Goal: Task Accomplishment & Management: Complete application form

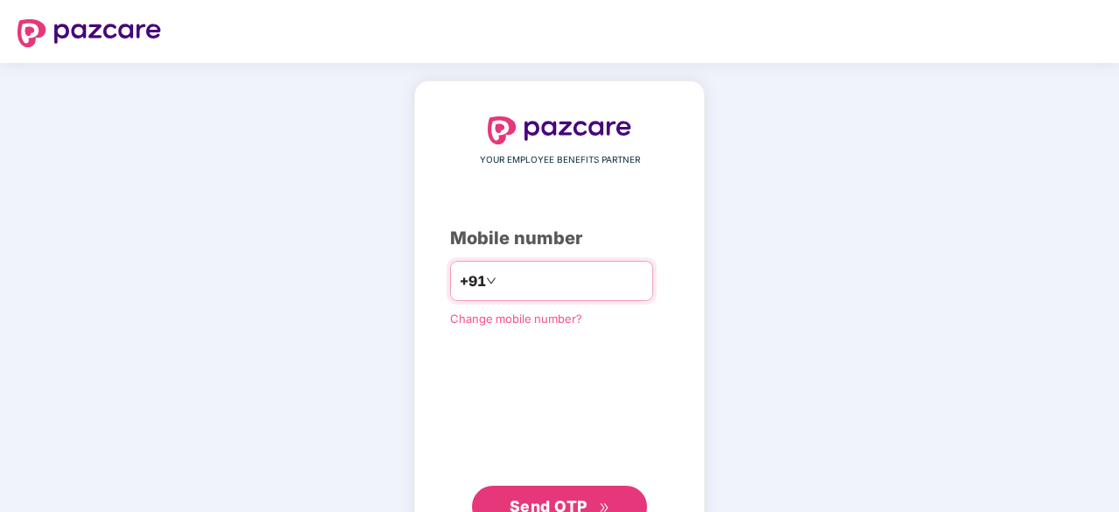
click at [525, 277] on input "number" at bounding box center [572, 281] width 144 height 28
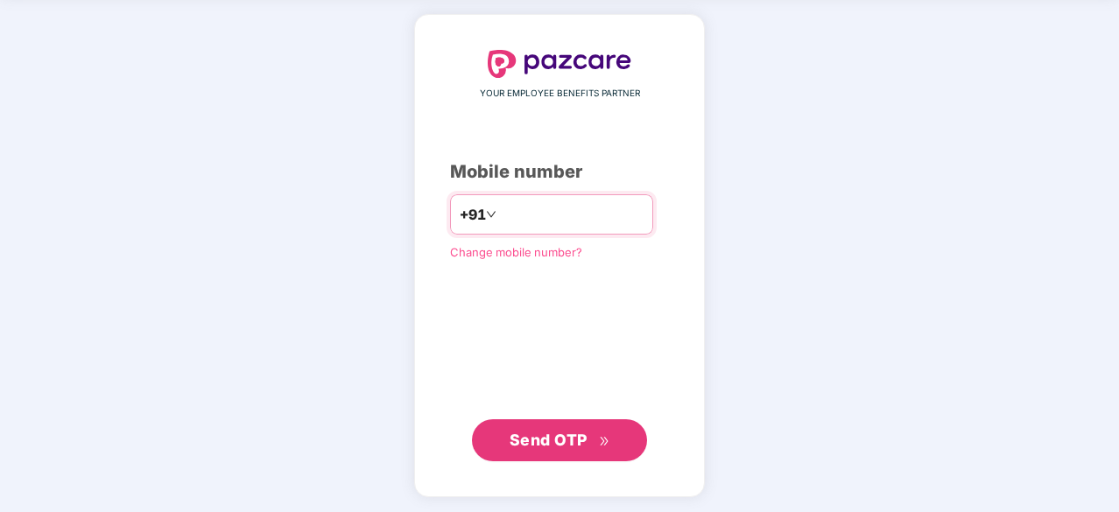
type input "**********"
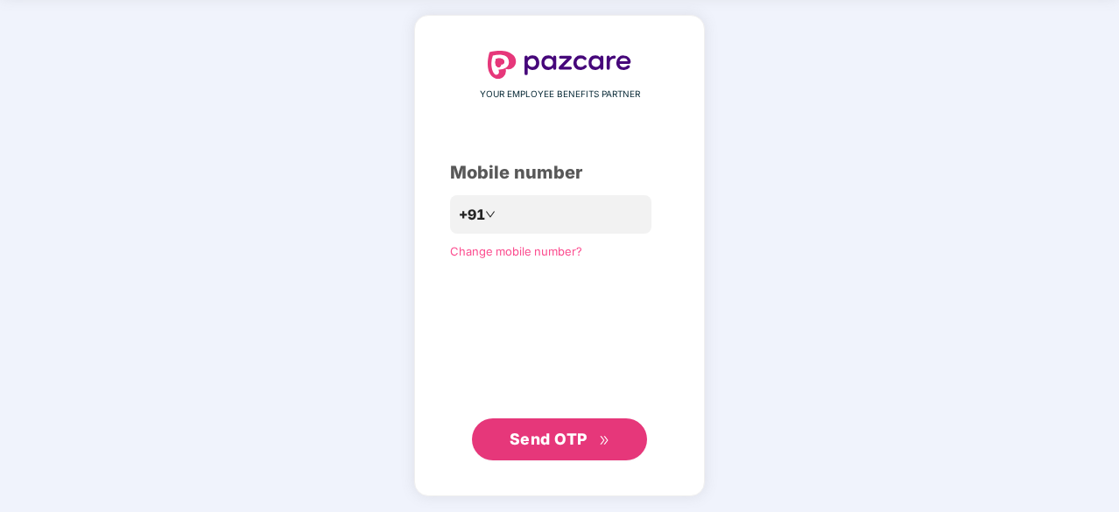
click at [552, 448] on span "Send OTP" at bounding box center [559, 439] width 101 height 25
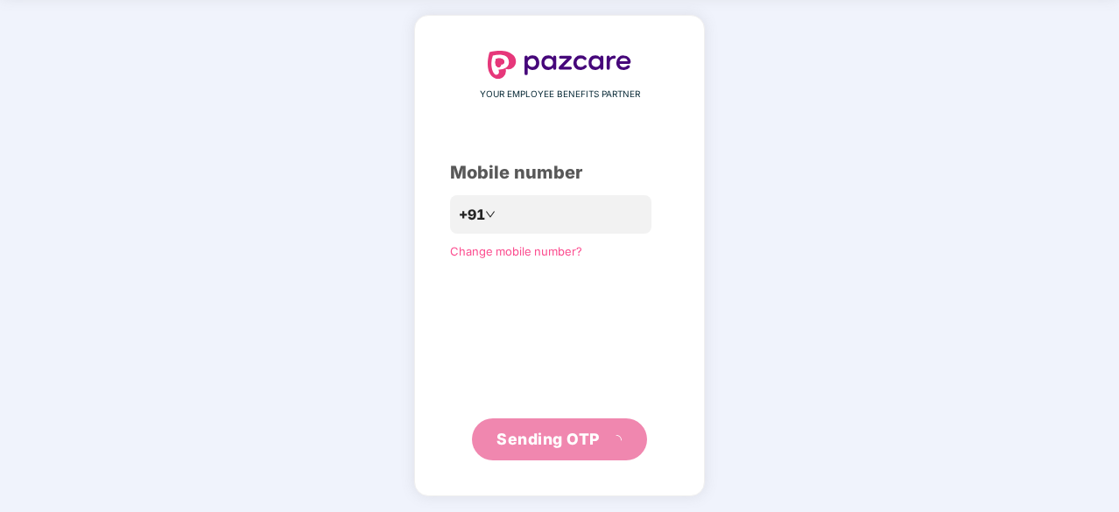
scroll to position [58, 0]
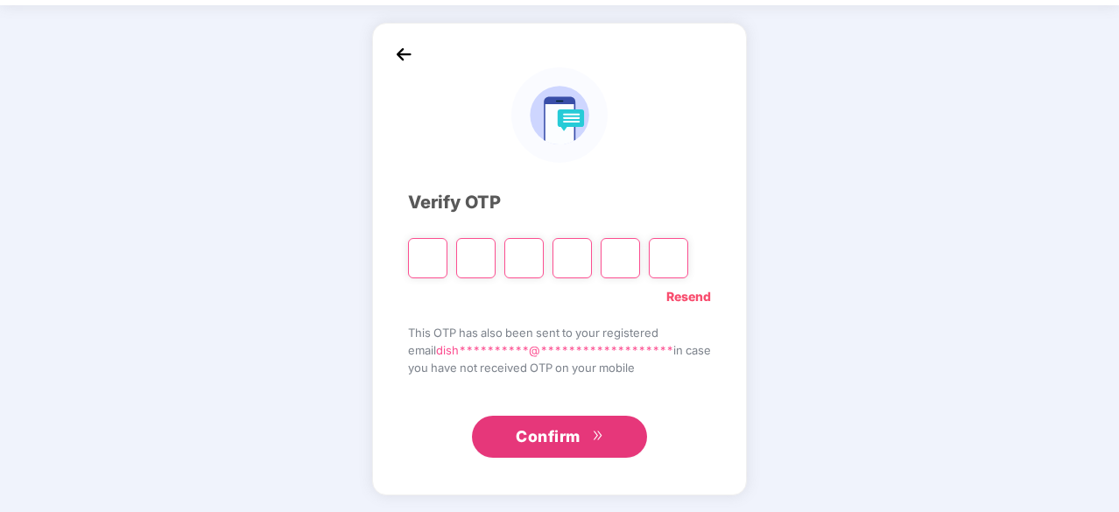
type input "*"
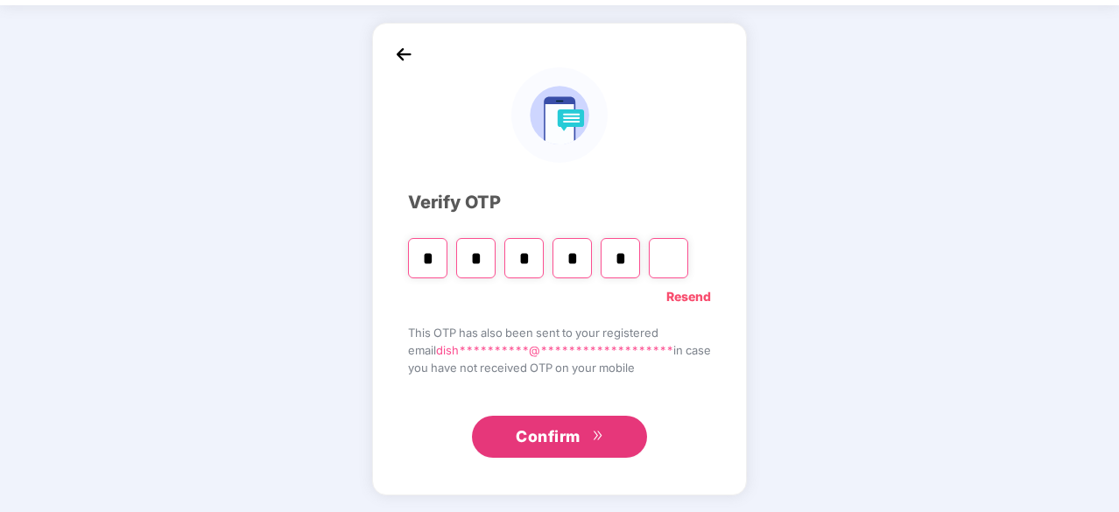
type input "*"
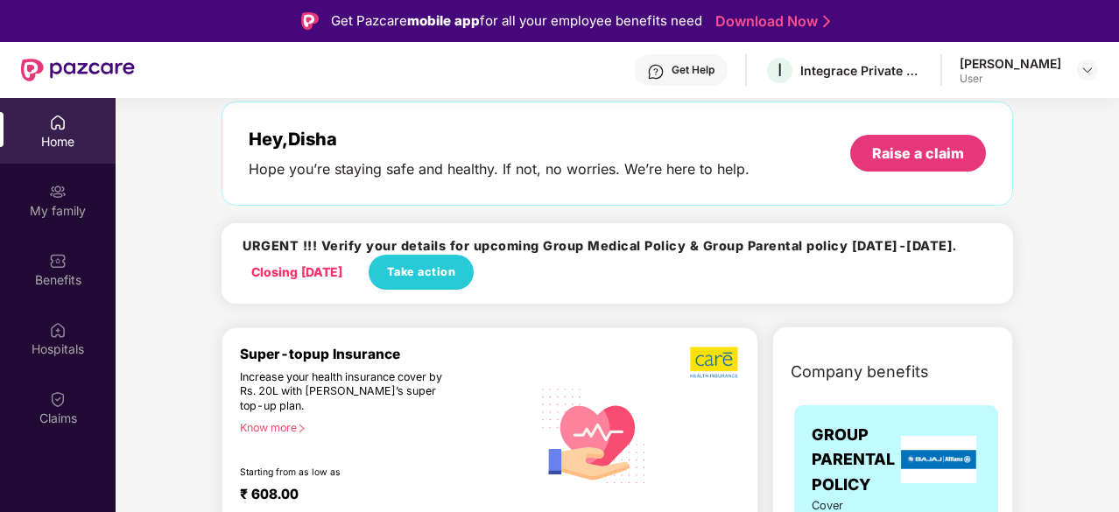
scroll to position [95, 0]
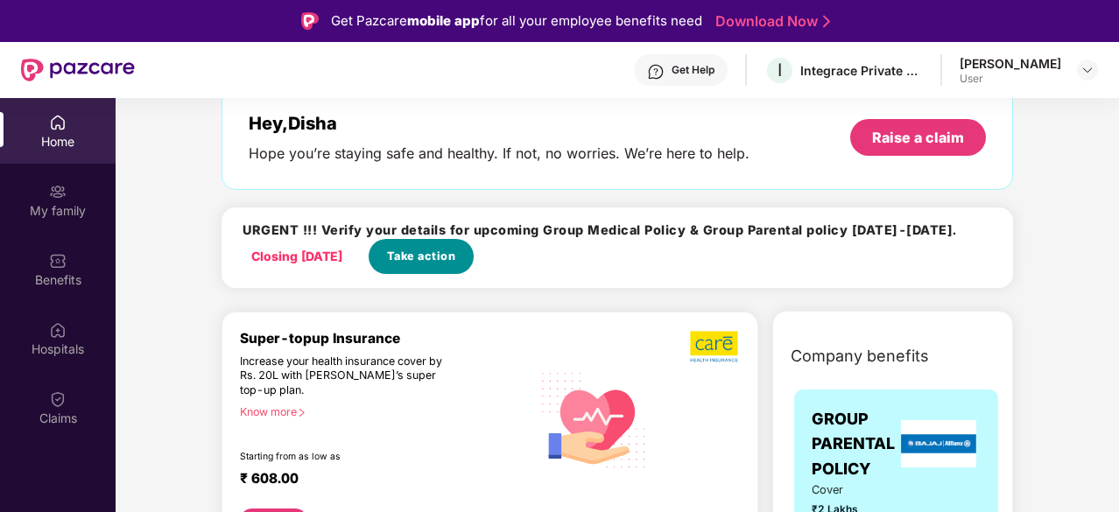
click at [442, 265] on button "Take action" at bounding box center [421, 256] width 105 height 35
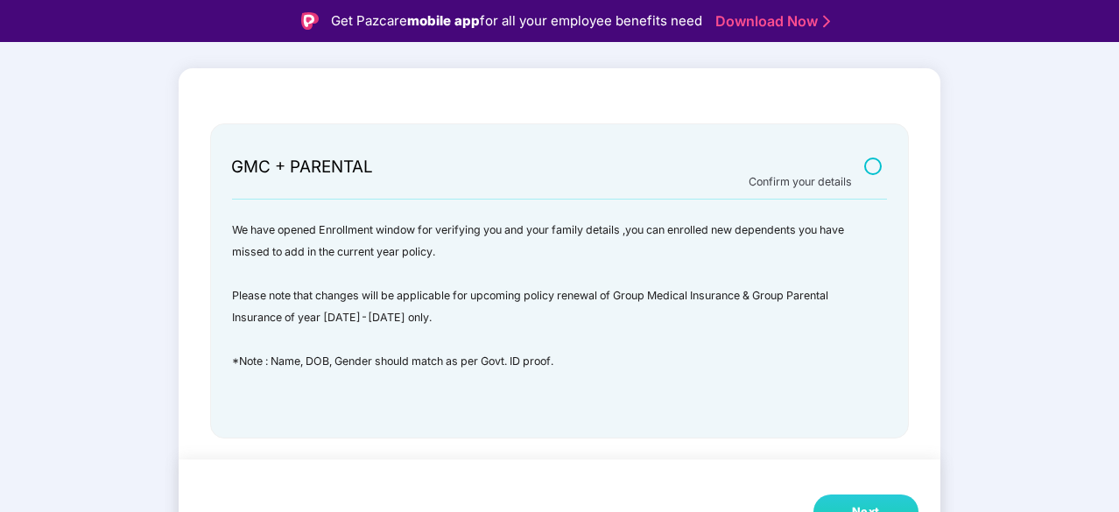
scroll to position [42, 0]
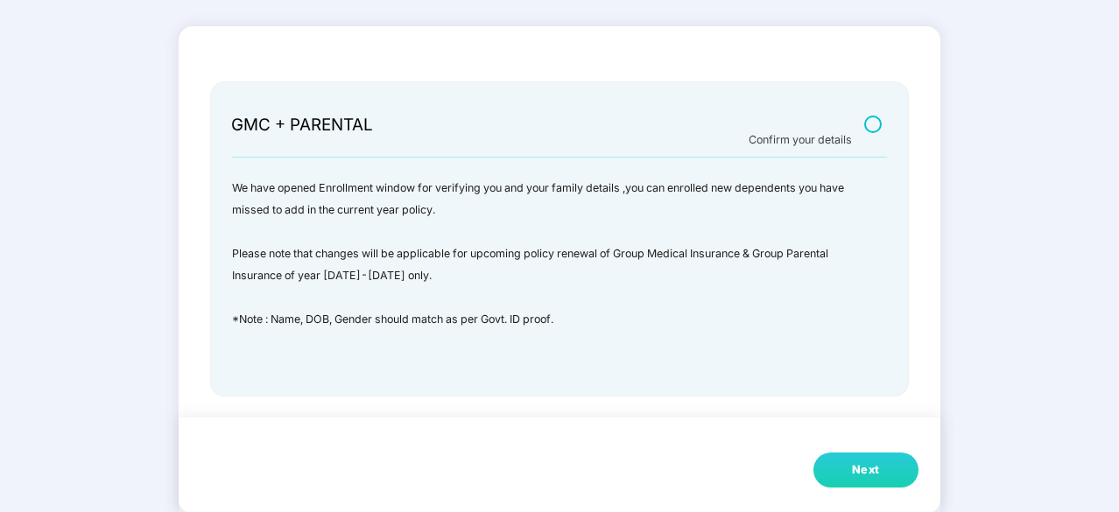
click at [856, 469] on div "Next" at bounding box center [866, 470] width 28 height 18
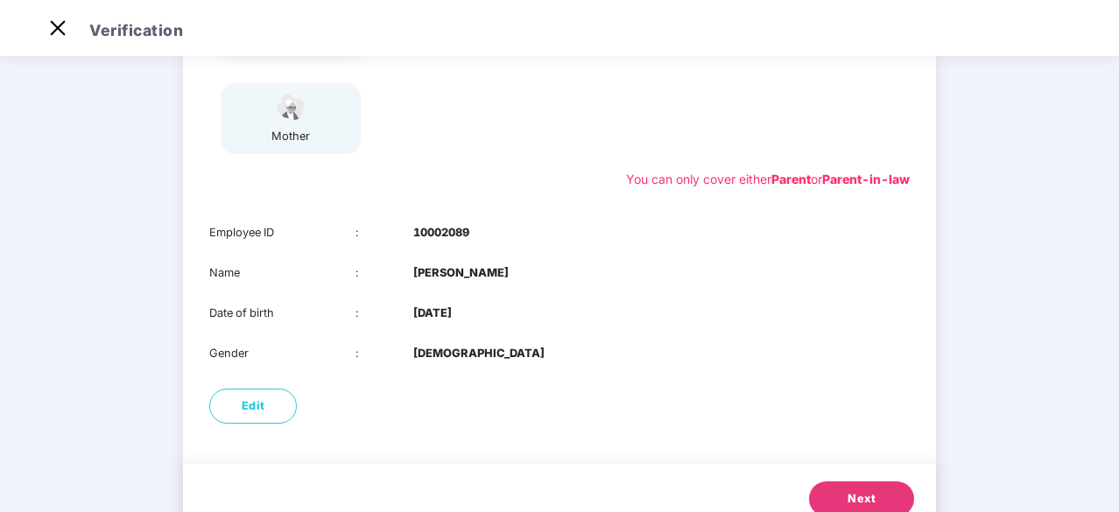
scroll to position [323, 0]
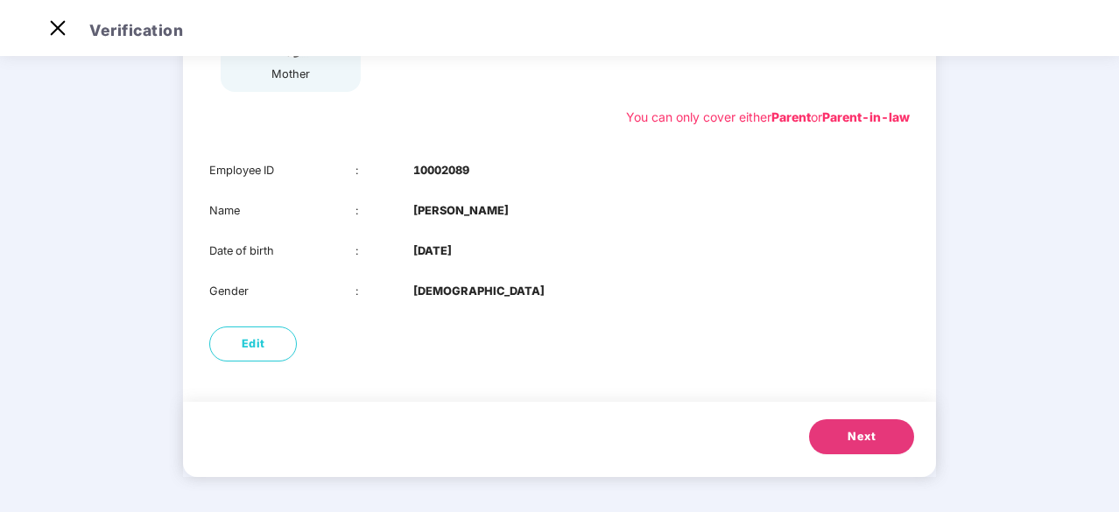
click at [858, 444] on span "Next" at bounding box center [861, 437] width 28 height 18
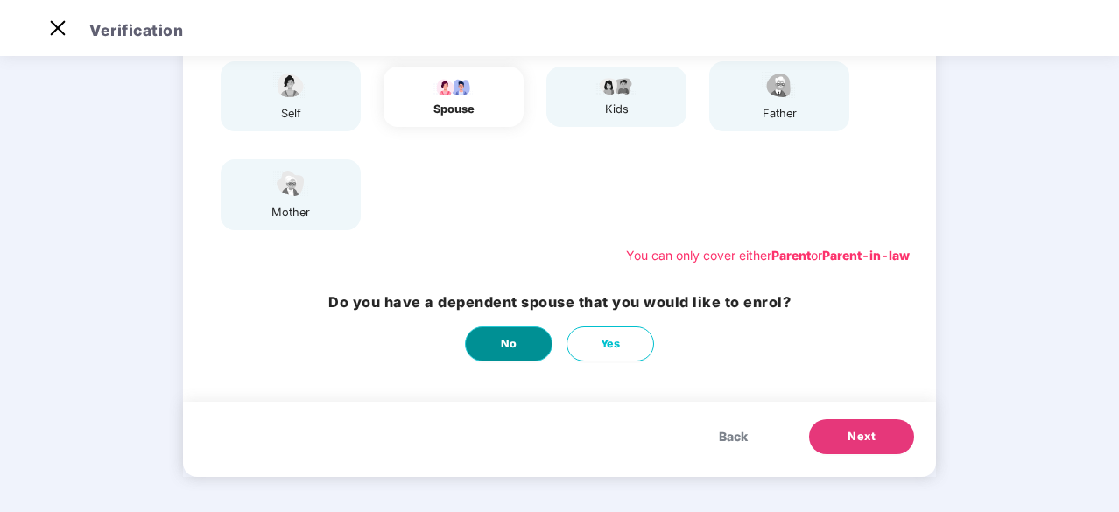
click at [507, 346] on span "No" at bounding box center [509, 344] width 17 height 18
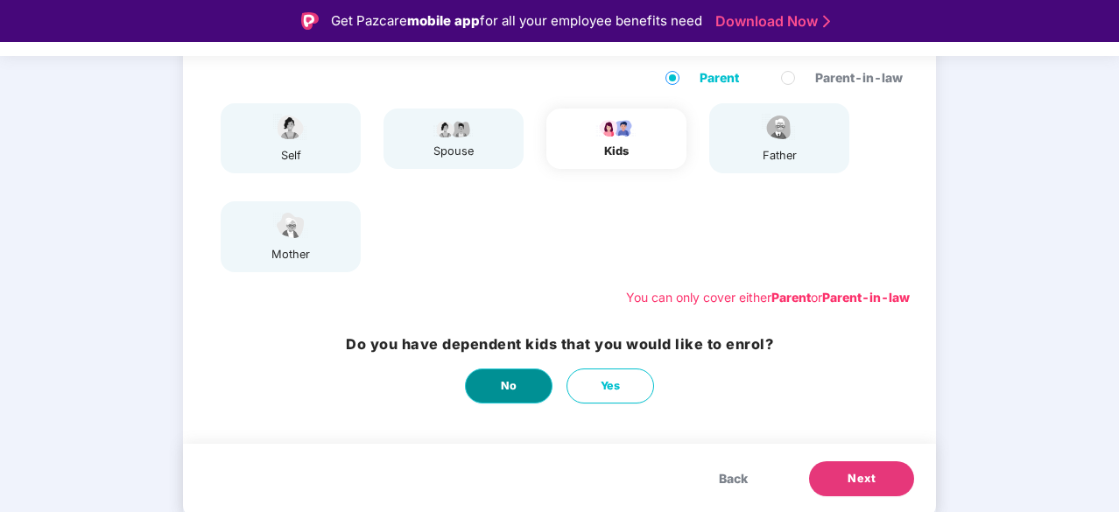
click at [514, 386] on span "No" at bounding box center [509, 386] width 17 height 18
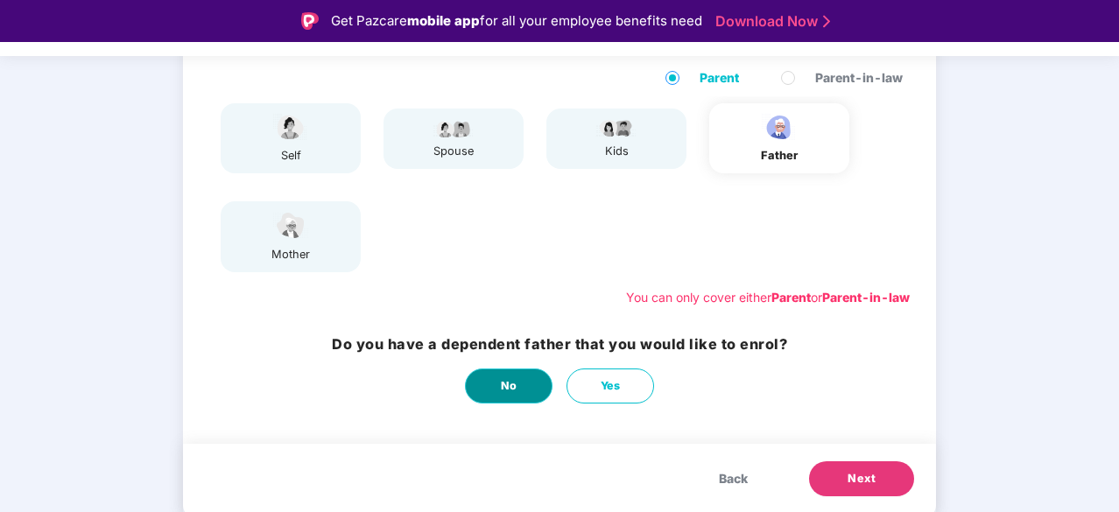
click at [514, 386] on span "No" at bounding box center [509, 386] width 17 height 18
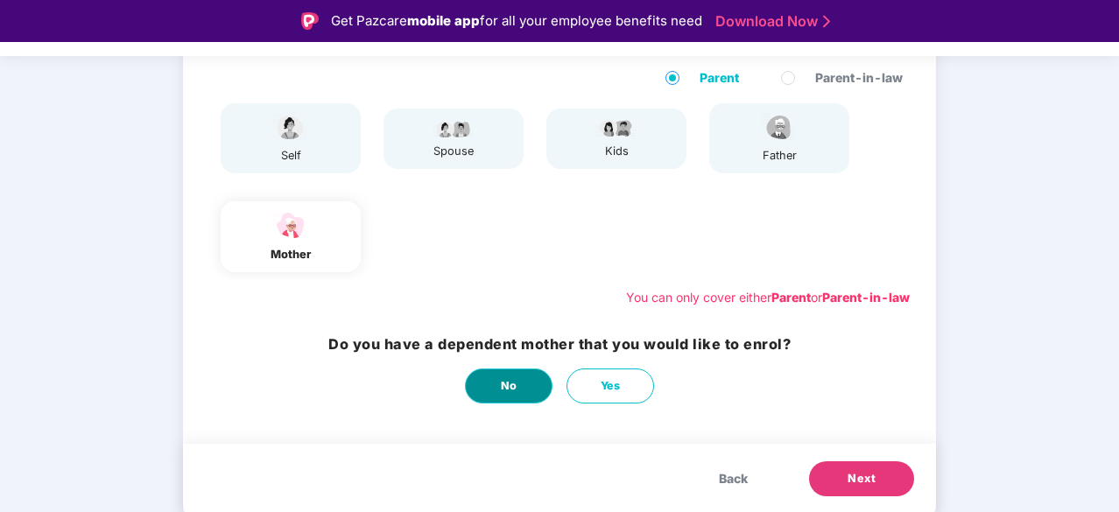
click at [514, 386] on span "No" at bounding box center [509, 386] width 17 height 18
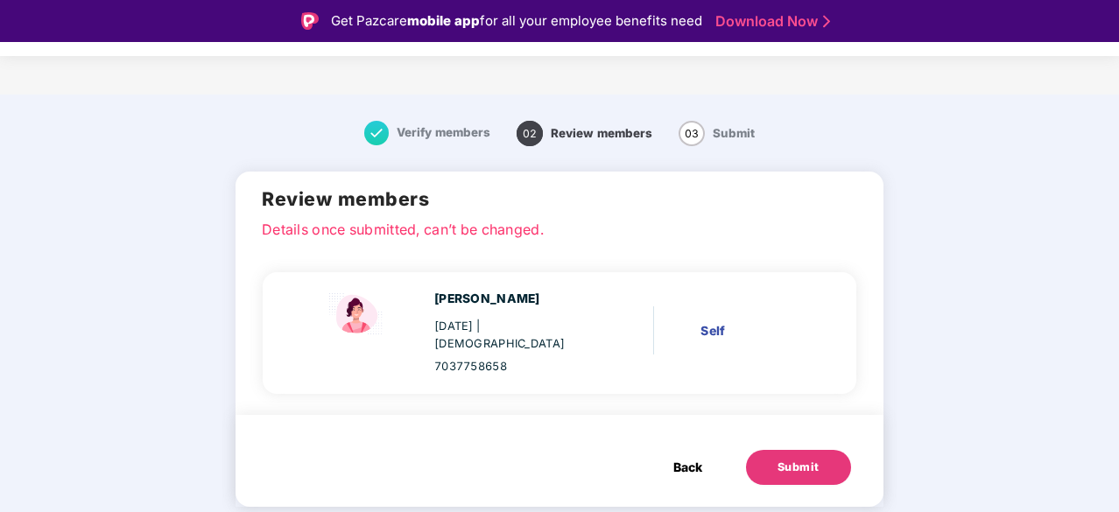
scroll to position [42, 0]
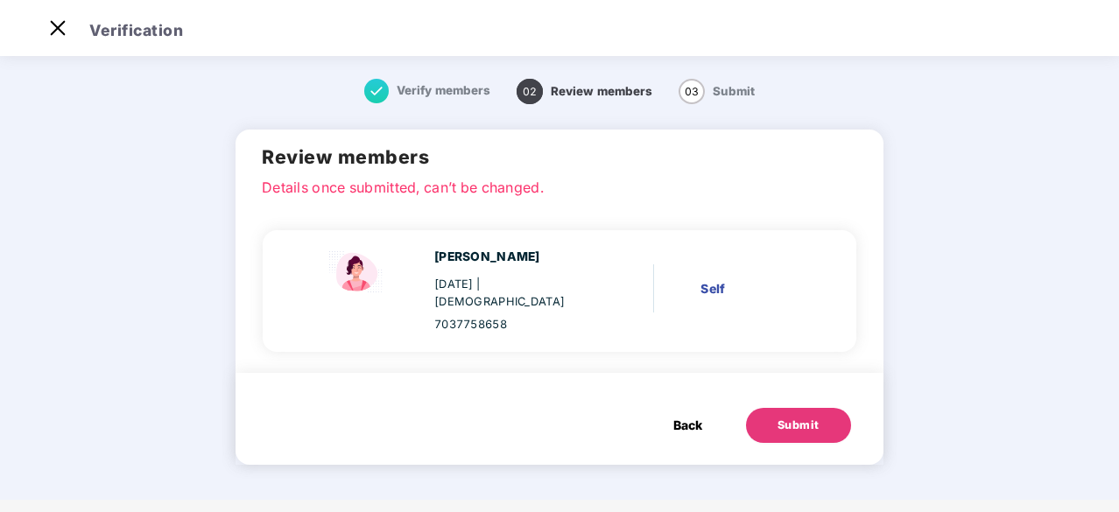
click at [779, 417] on div "Submit" at bounding box center [798, 426] width 42 height 18
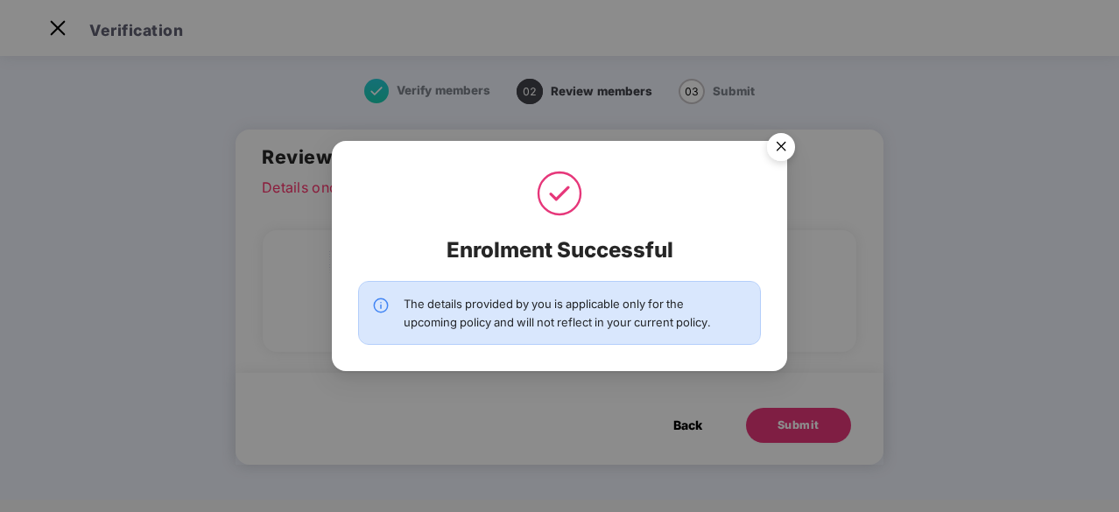
click at [772, 151] on img "Close" at bounding box center [780, 149] width 49 height 49
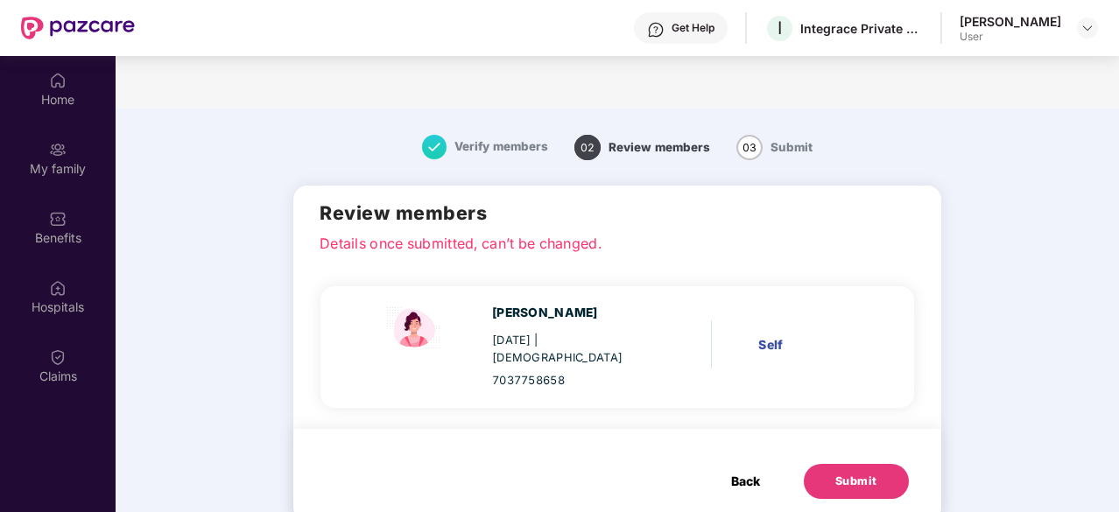
scroll to position [98, 0]
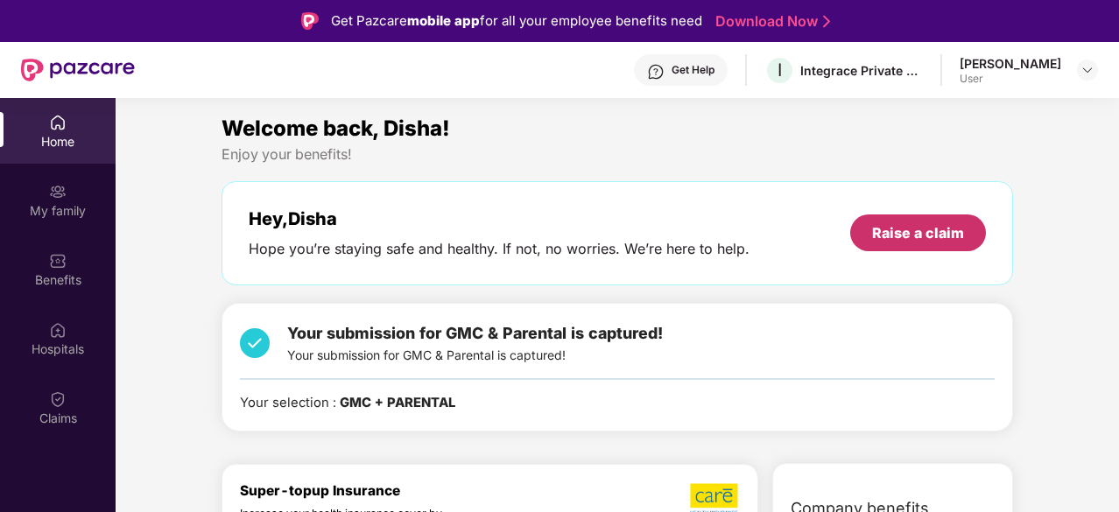
click at [896, 227] on div "Raise a claim" at bounding box center [918, 232] width 92 height 19
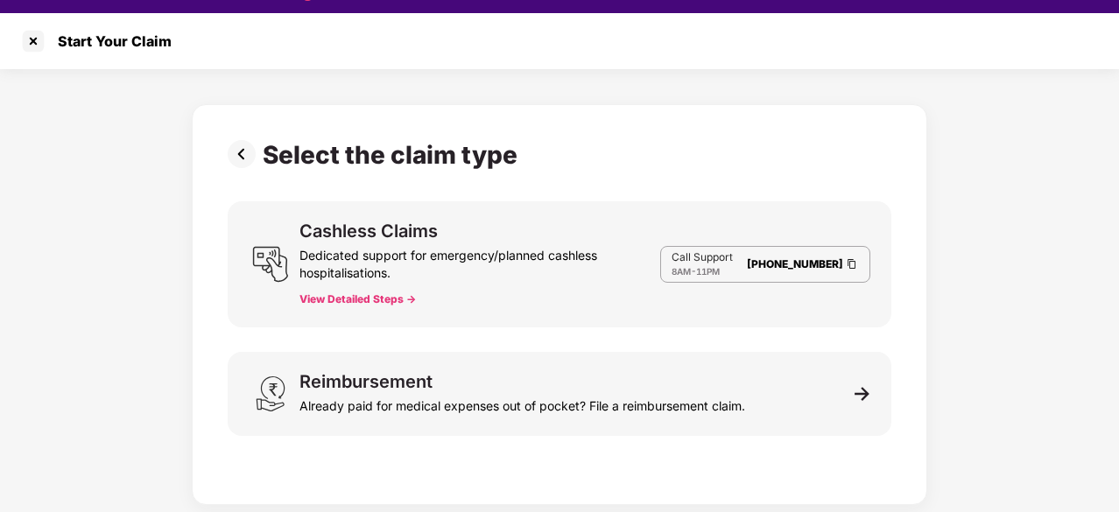
scroll to position [42, 0]
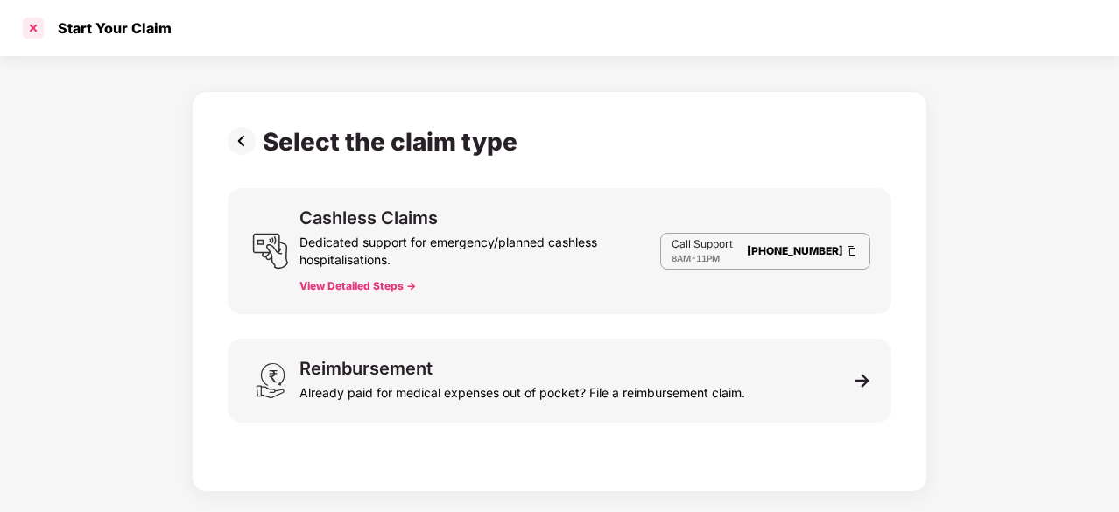
click at [33, 28] on div at bounding box center [33, 28] width 28 height 28
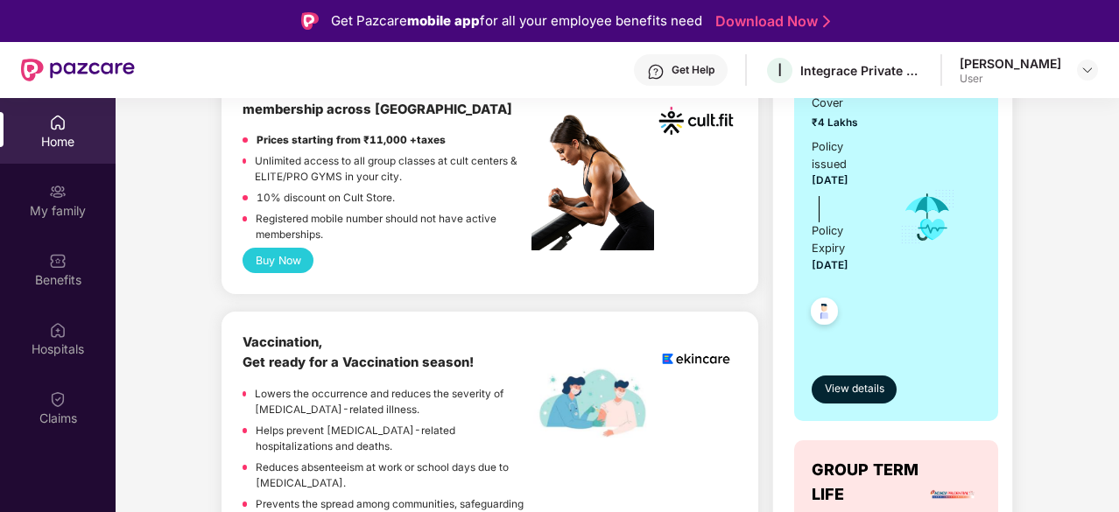
scroll to position [935, 0]
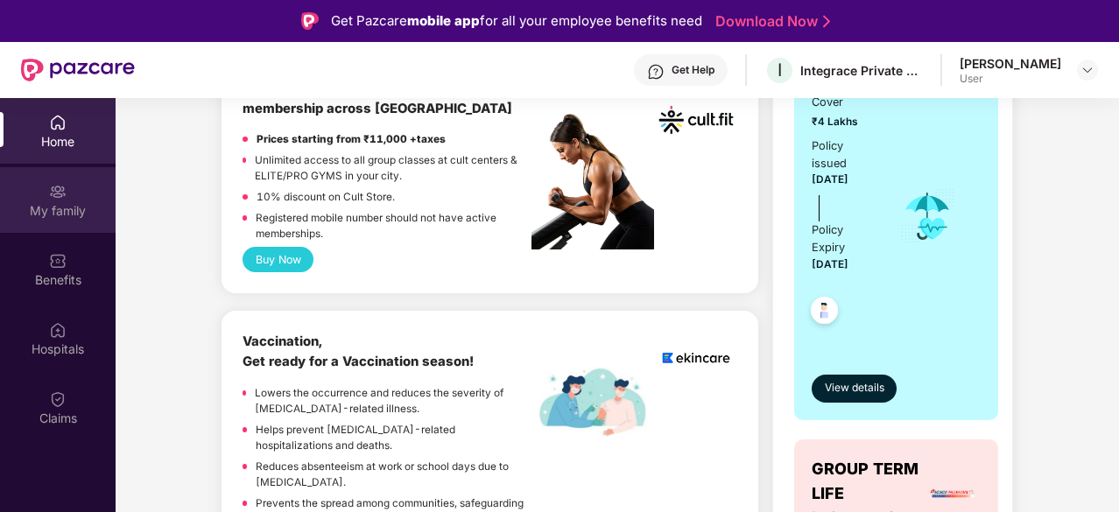
click at [75, 214] on div "My family" at bounding box center [58, 211] width 116 height 18
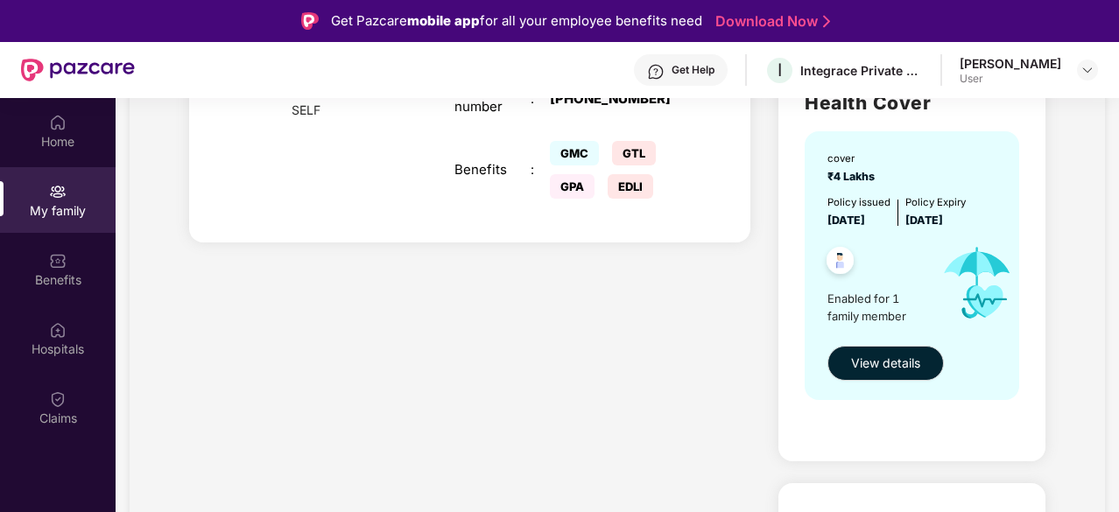
scroll to position [581, 0]
click at [878, 367] on span "View details" at bounding box center [885, 362] width 69 height 19
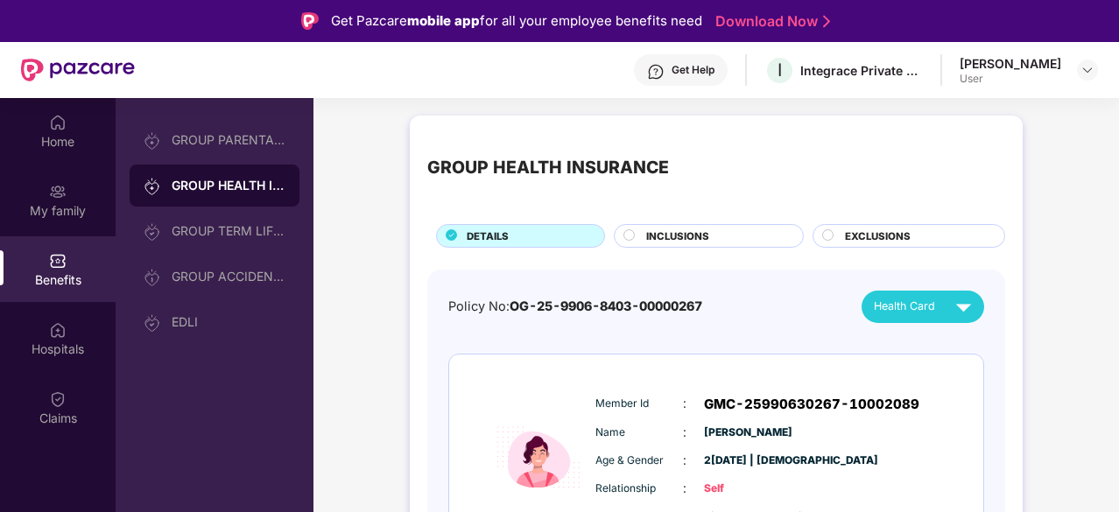
scroll to position [78, 0]
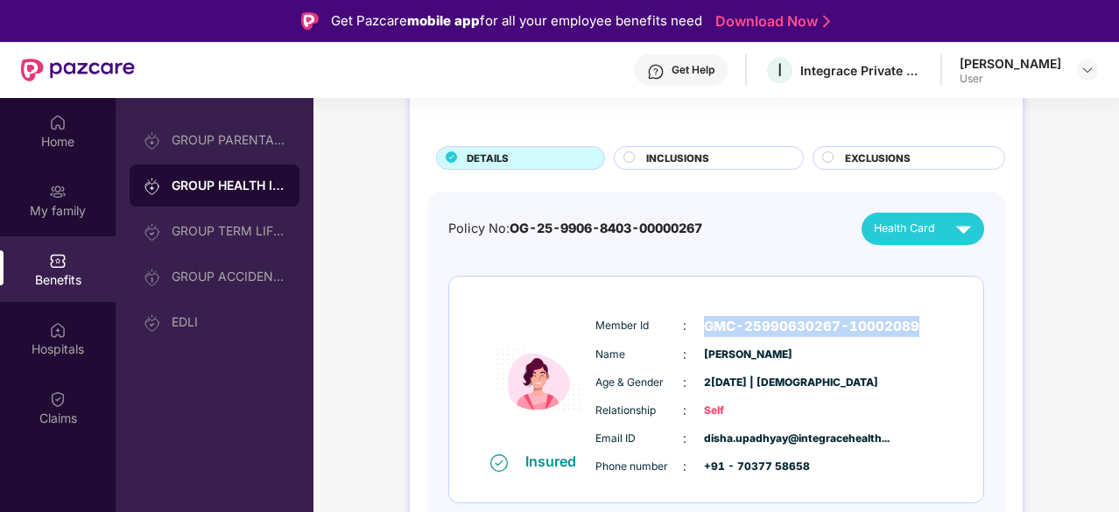
drag, startPoint x: 702, startPoint y: 321, endPoint x: 930, endPoint y: 320, distance: 227.6
click at [930, 320] on div "Member Id : GMC-25990630267-10002089" at bounding box center [769, 326] width 348 height 21
click at [972, 348] on div "Insured Member Id : GMC-25990630267-10002089 Name :[PERSON_NAME] Age & Gender :…" at bounding box center [716, 390] width 534 height 227
click at [711, 156] on div "INCLUSIONS" at bounding box center [715, 160] width 157 height 18
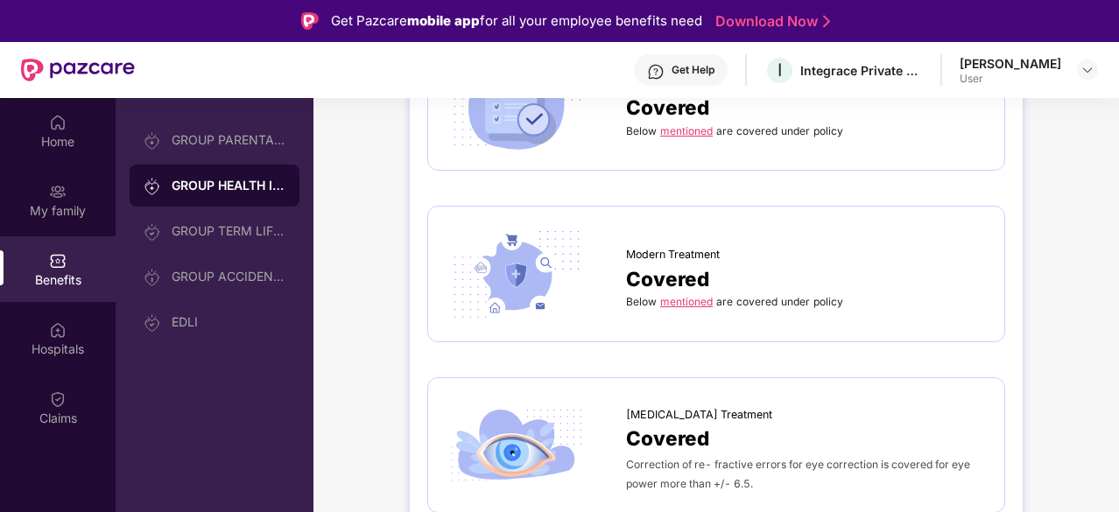
scroll to position [2322, 0]
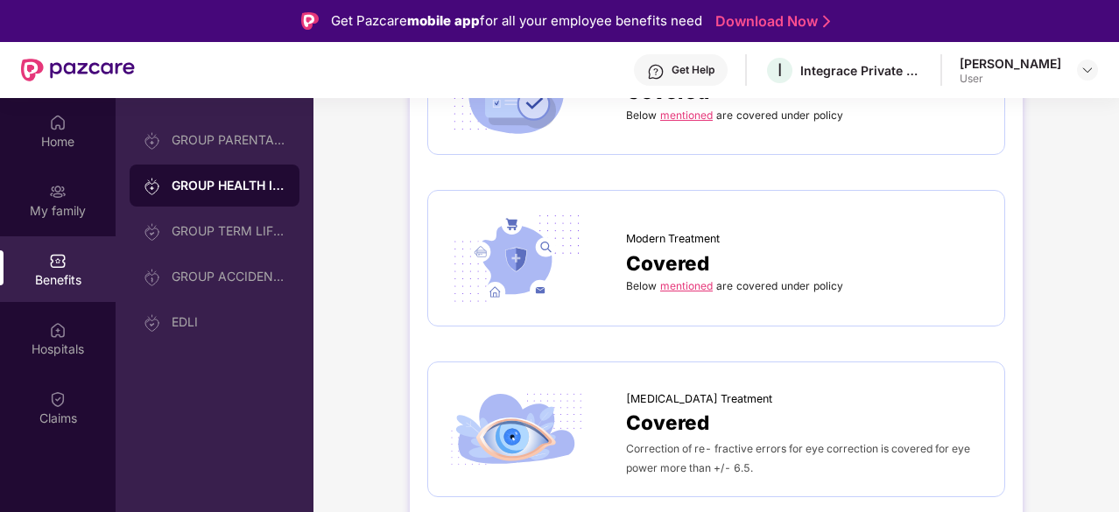
click at [686, 279] on link "mentioned" at bounding box center [686, 285] width 53 height 13
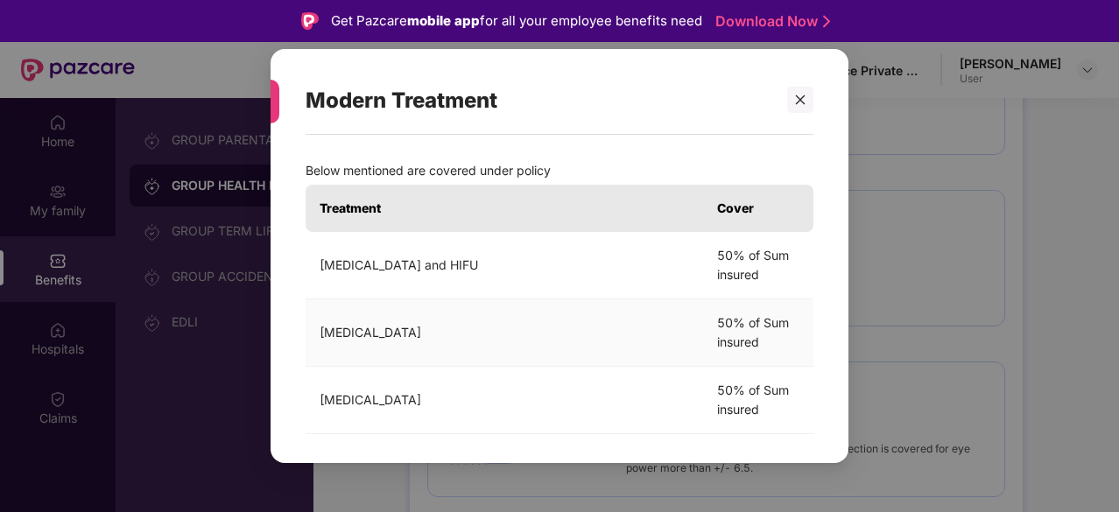
drag, startPoint x: 427, startPoint y: 269, endPoint x: 569, endPoint y: 344, distance: 160.6
click at [569, 344] on td "[MEDICAL_DATA]" at bounding box center [504, 332] width 397 height 67
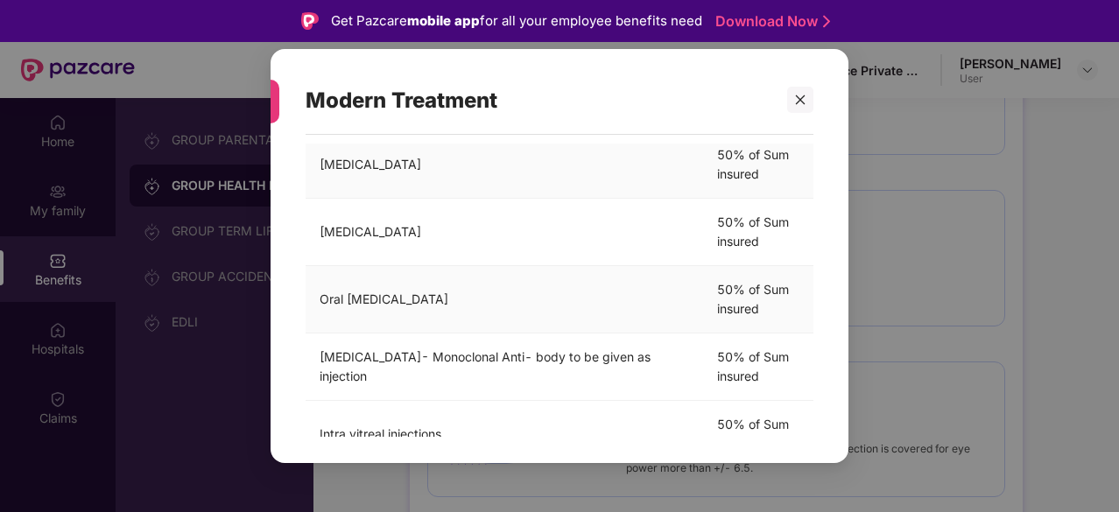
scroll to position [171, 0]
drag, startPoint x: 377, startPoint y: 295, endPoint x: 483, endPoint y: 306, distance: 106.5
click at [483, 306] on td "Oral [MEDICAL_DATA]" at bounding box center [504, 296] width 397 height 67
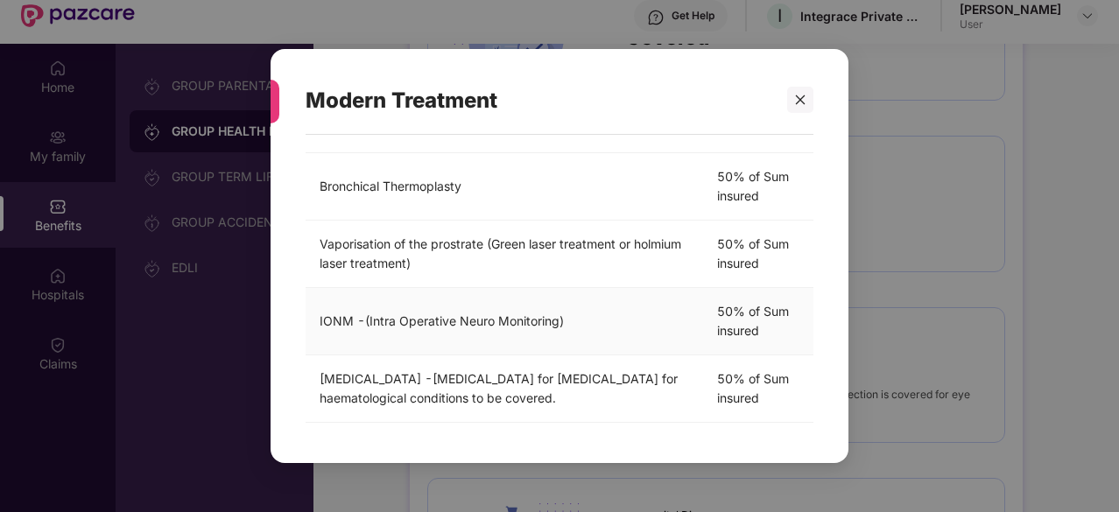
scroll to position [55, 0]
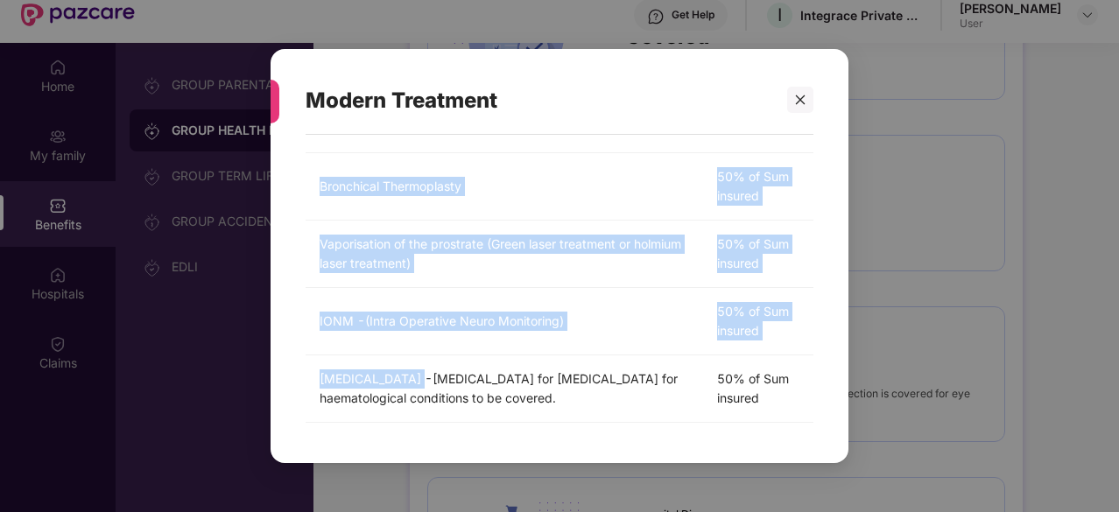
drag, startPoint x: 405, startPoint y: 369, endPoint x: 669, endPoint y: 424, distance: 269.0
click at [669, 424] on div "Treatment Cover [MEDICAL_DATA] and HIFU 50% of Sum insured [MEDICAL_DATA] 50% o…" at bounding box center [560, 4] width 508 height 874
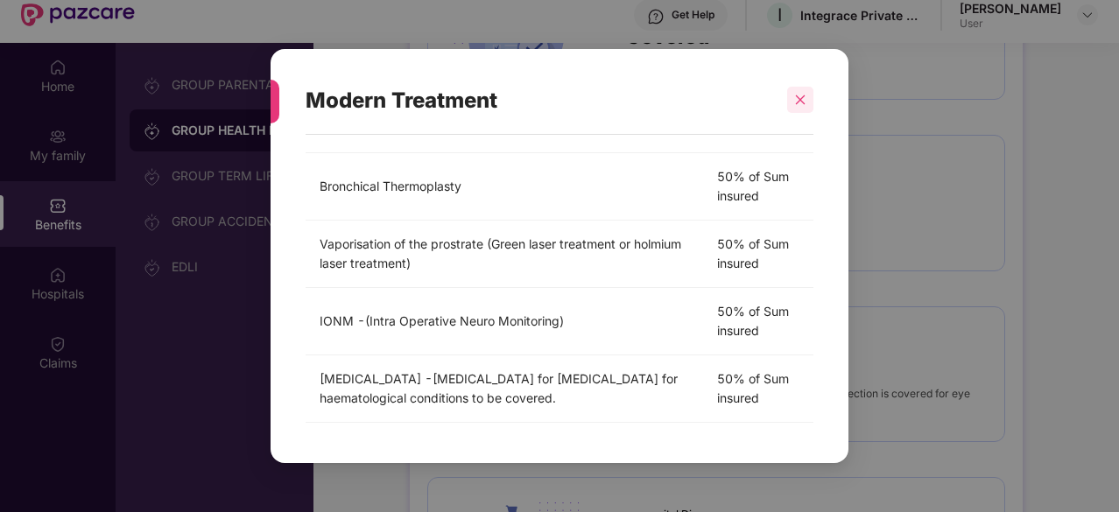
click at [804, 99] on icon "close" at bounding box center [800, 100] width 12 height 12
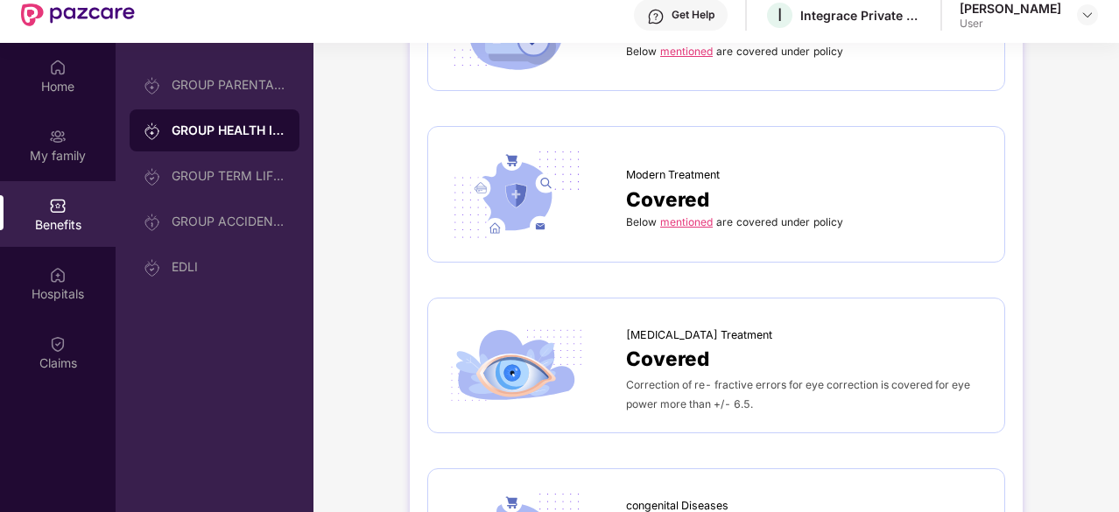
scroll to position [2327, 0]
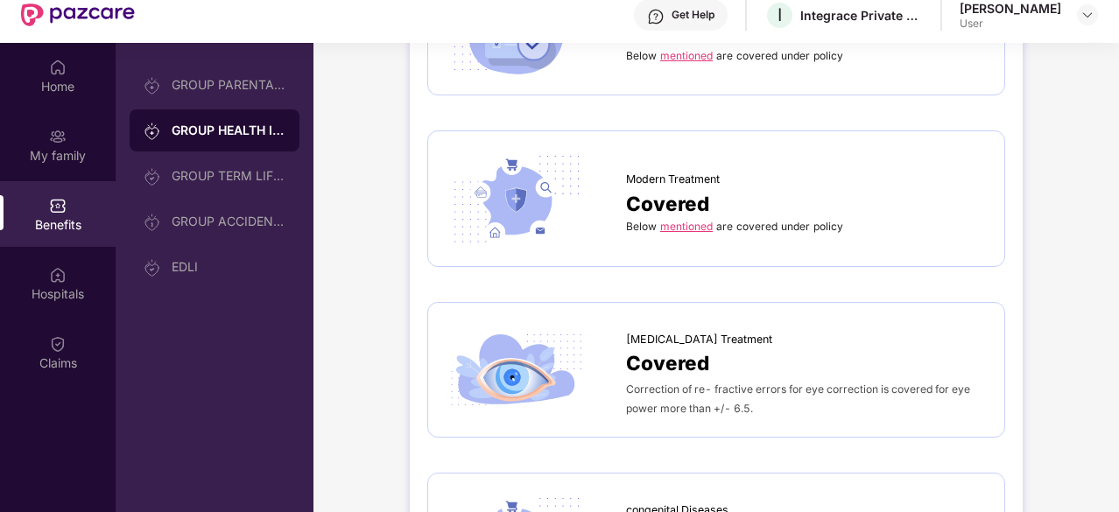
click at [676, 221] on link "mentioned" at bounding box center [686, 226] width 53 height 13
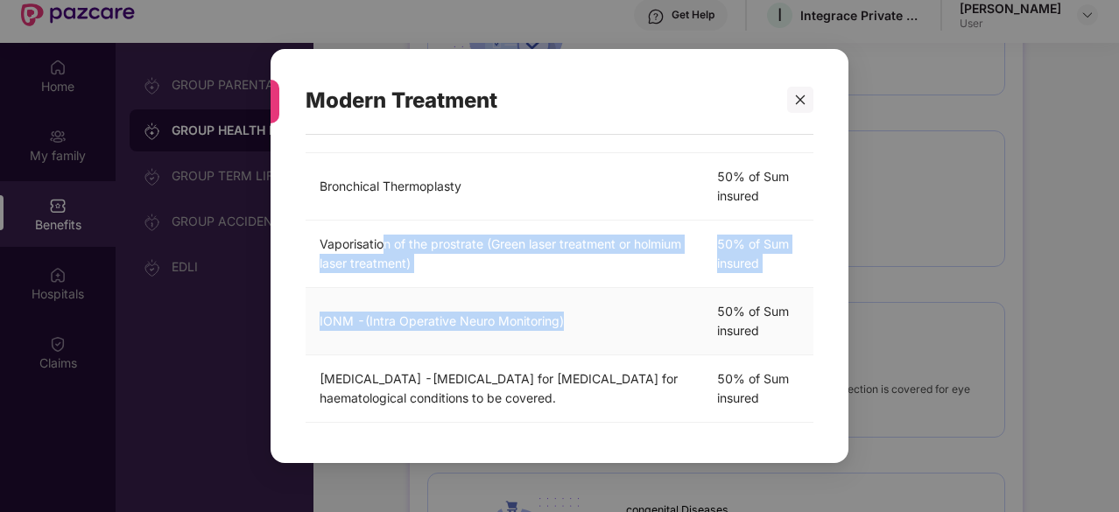
drag, startPoint x: 383, startPoint y: 244, endPoint x: 597, endPoint y: 341, distance: 235.1
click at [597, 341] on tbody "[MEDICAL_DATA] and HIFU 50% of Sum insured [MEDICAL_DATA] 50% of Sum insured [M…" at bounding box center [560, 18] width 508 height 809
click at [597, 341] on td "IONM -(Intra Operative Neuro Monitoring)" at bounding box center [504, 321] width 397 height 67
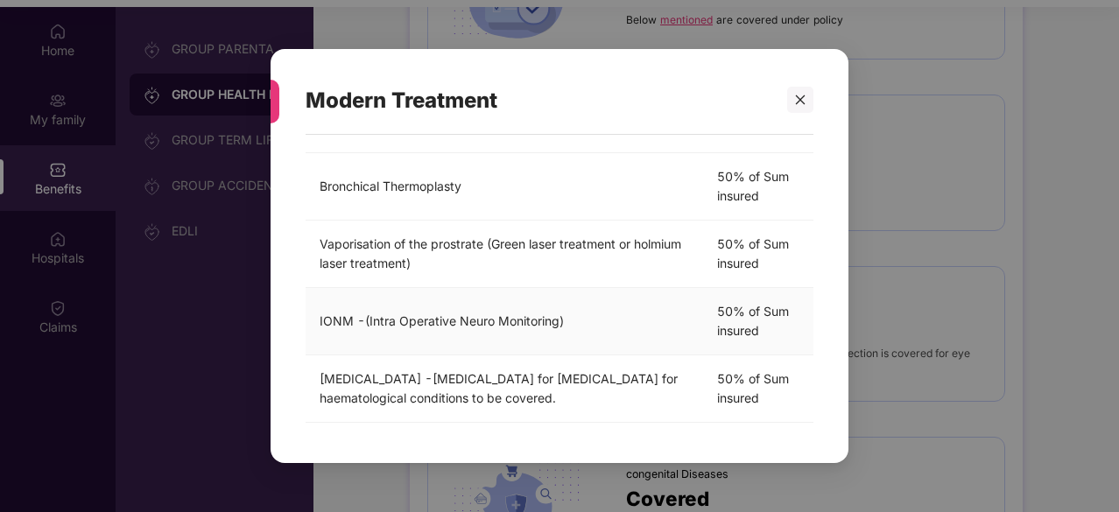
scroll to position [98, 0]
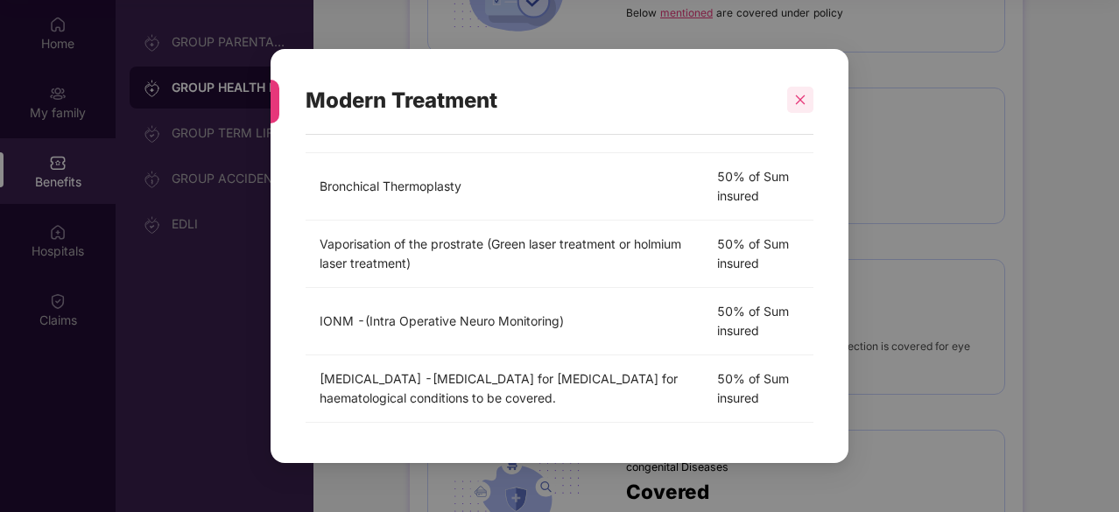
click at [797, 100] on icon "close" at bounding box center [800, 100] width 12 height 12
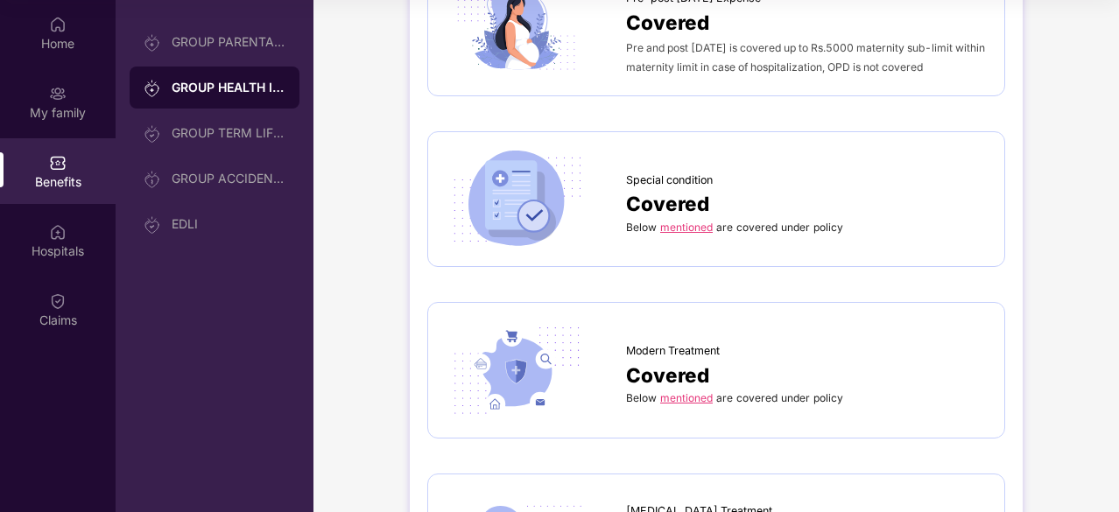
scroll to position [2111, 0]
click at [685, 225] on link "mentioned" at bounding box center [686, 227] width 53 height 13
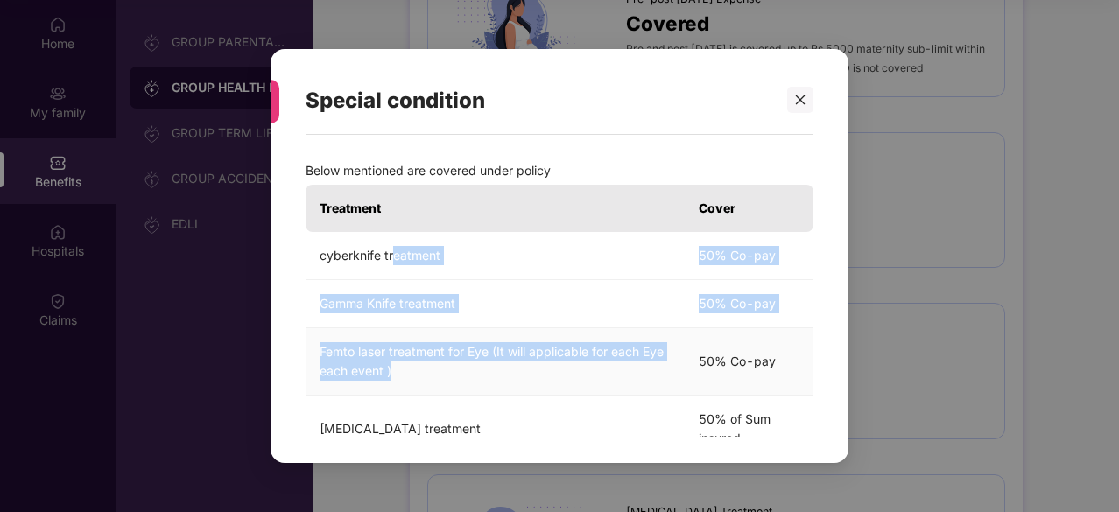
drag, startPoint x: 392, startPoint y: 256, endPoint x: 622, endPoint y: 370, distance: 256.4
click at [622, 370] on tbody "cyberknife treatment 50% Co-pay Gamma Knife treatment 50% Co-pay Femto laser tr…" at bounding box center [560, 395] width 508 height 327
click at [622, 370] on td "Femto laser treatment for Eye (It will applicable for each Eye each event )" at bounding box center [495, 361] width 379 height 67
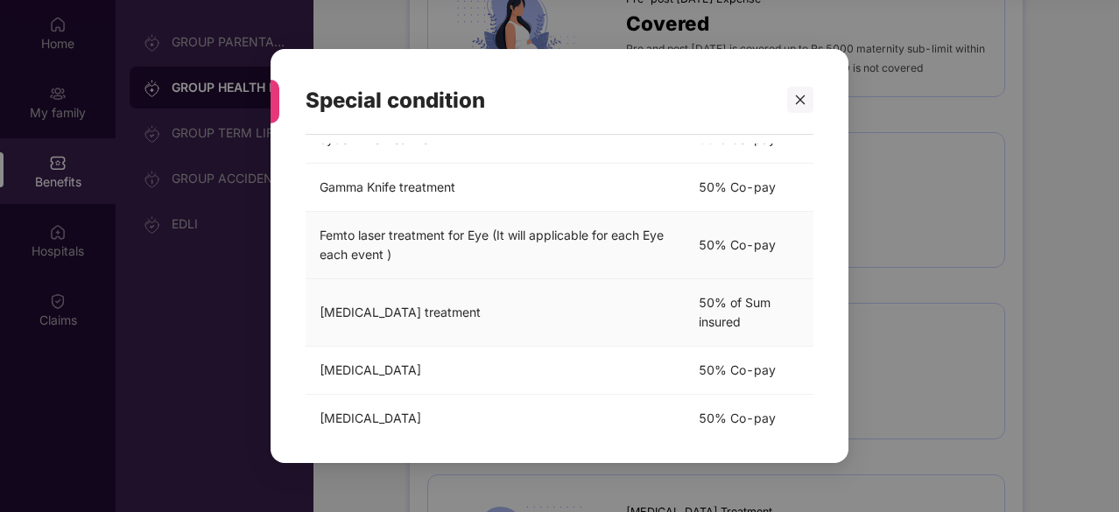
scroll to position [138, 0]
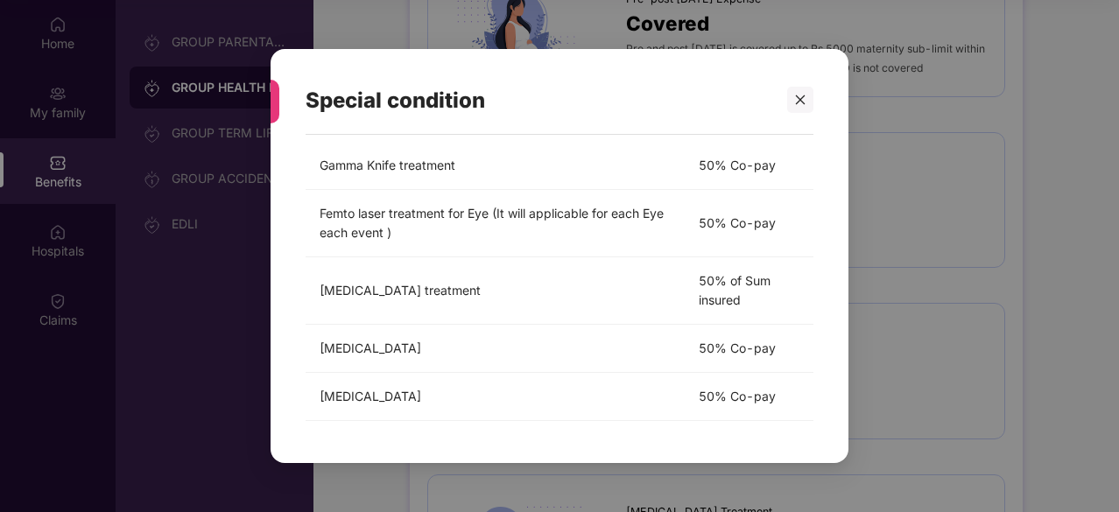
click at [790, 121] on div "Special condition" at bounding box center [560, 101] width 508 height 68
click at [792, 109] on div at bounding box center [800, 100] width 26 height 26
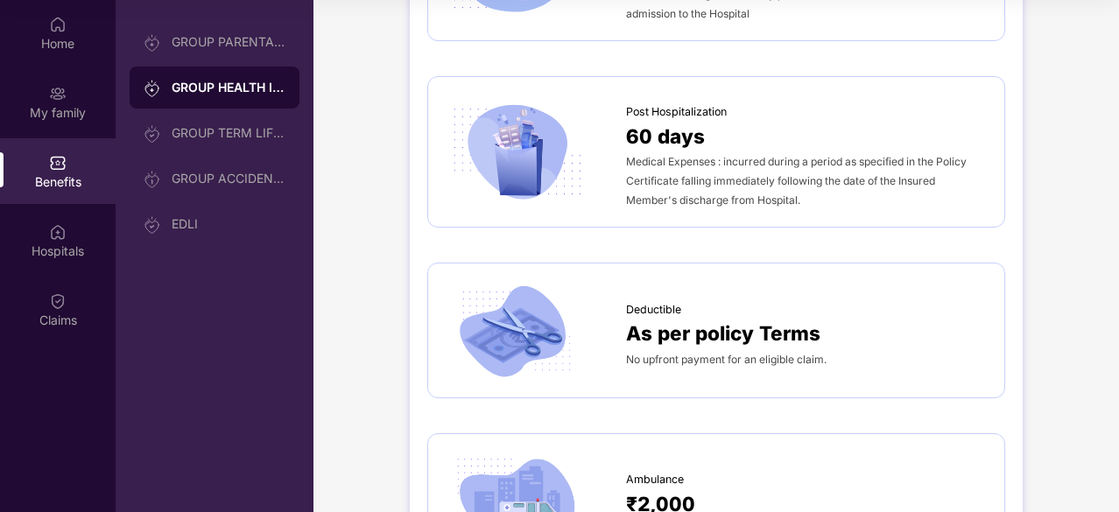
scroll to position [1057, 0]
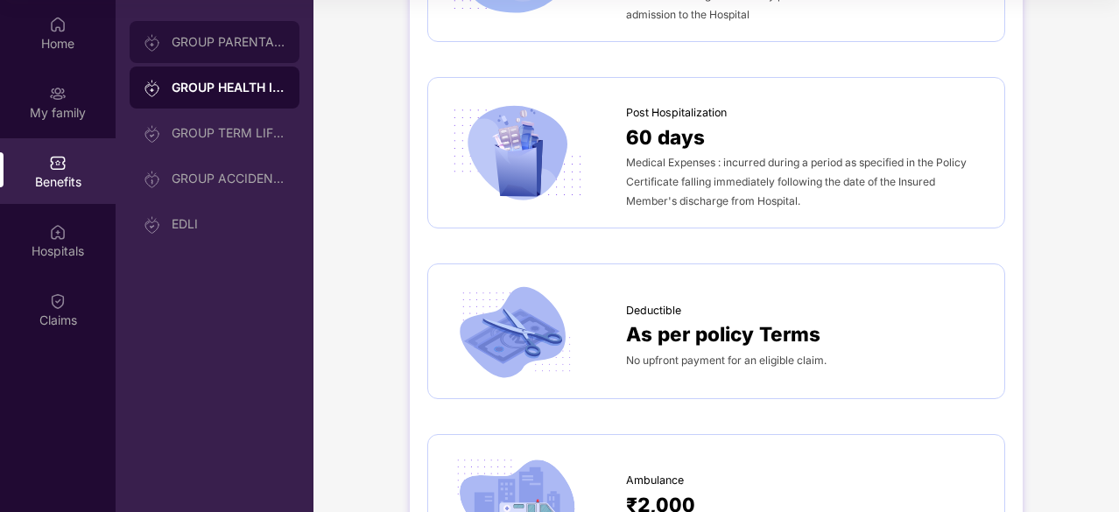
click at [247, 52] on div "GROUP PARENTAL POLICY" at bounding box center [215, 42] width 170 height 42
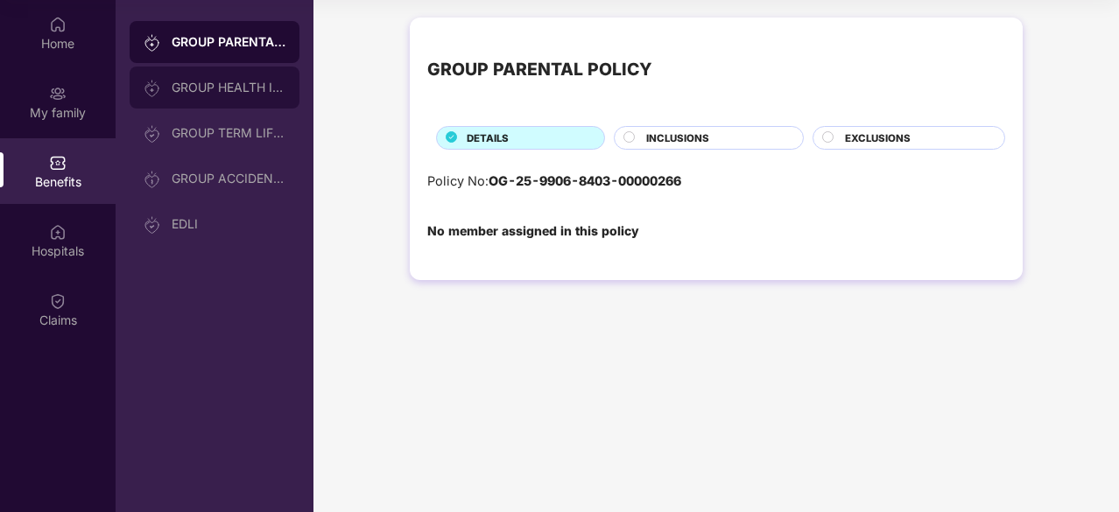
click at [240, 85] on div "GROUP HEALTH INSURANCE" at bounding box center [229, 88] width 114 height 14
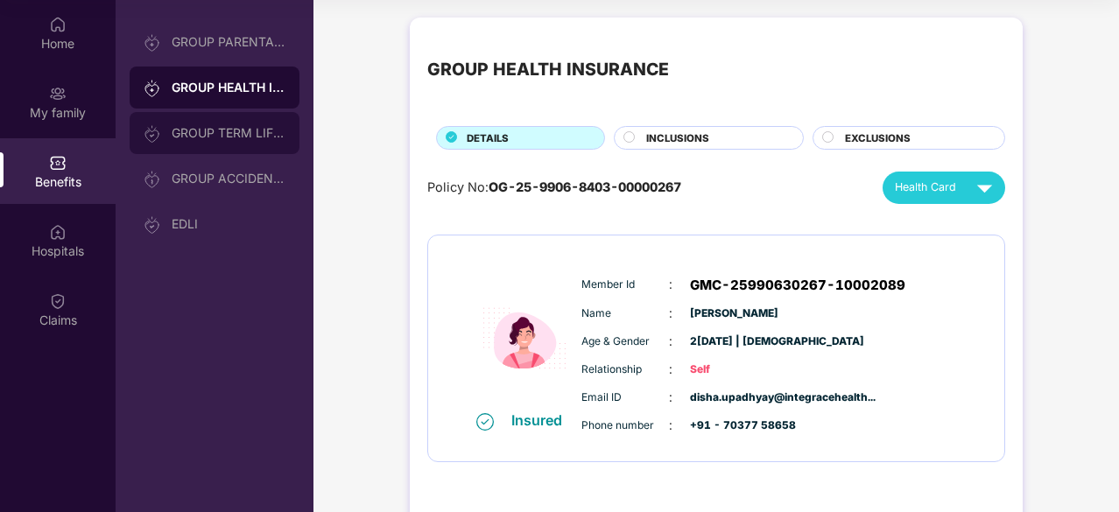
click at [230, 124] on div "GROUP TERM LIFE INSURANCE" at bounding box center [215, 133] width 170 height 42
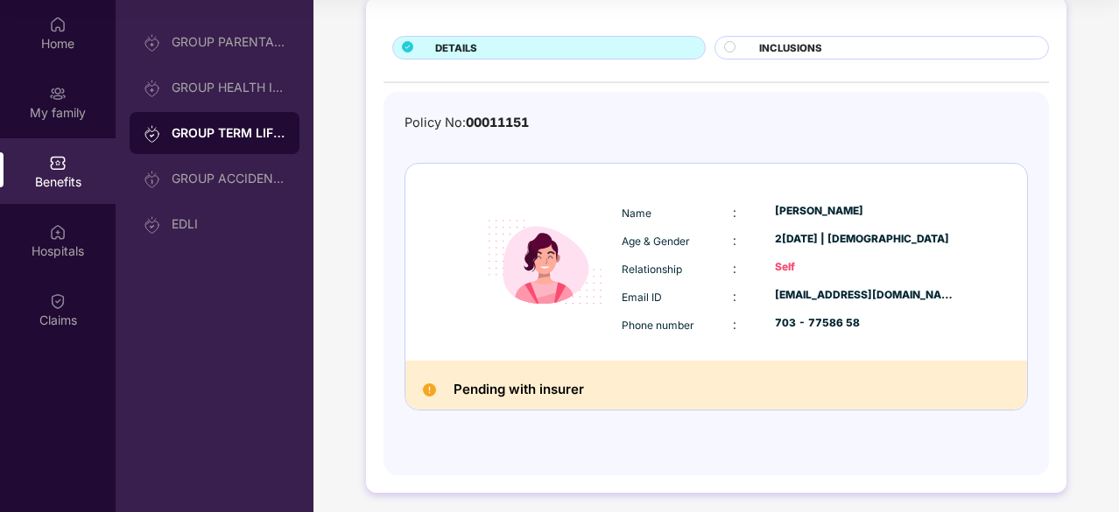
scroll to position [100, 0]
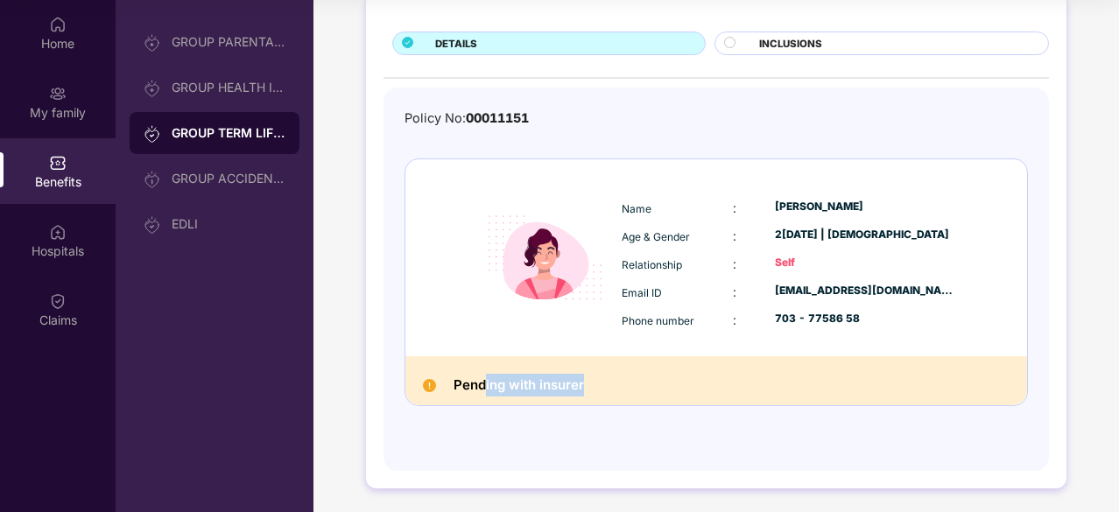
drag, startPoint x: 485, startPoint y: 384, endPoint x: 608, endPoint y: 400, distance: 123.6
click at [608, 400] on div "Pending with insurer" at bounding box center [716, 380] width 622 height 49
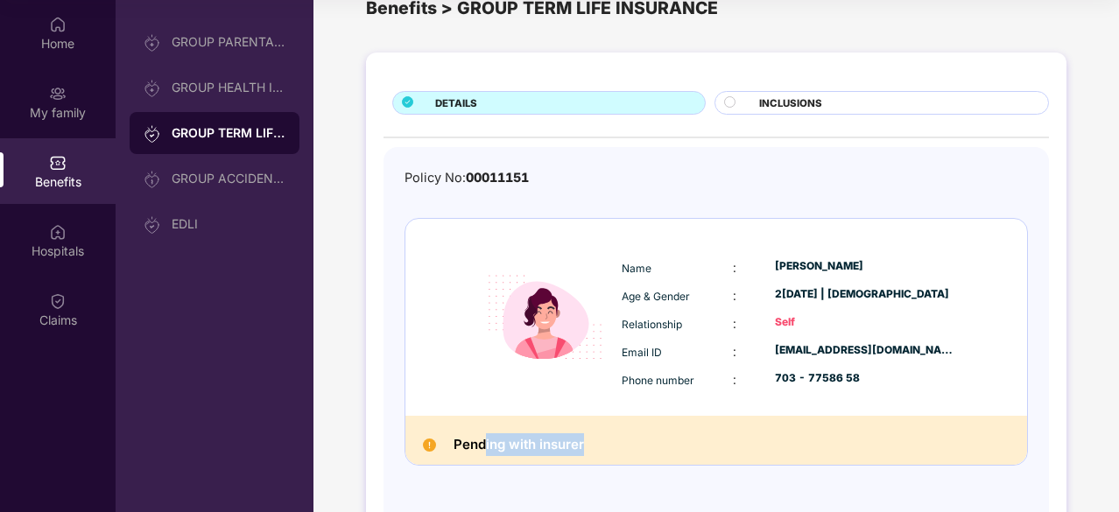
scroll to position [32, 0]
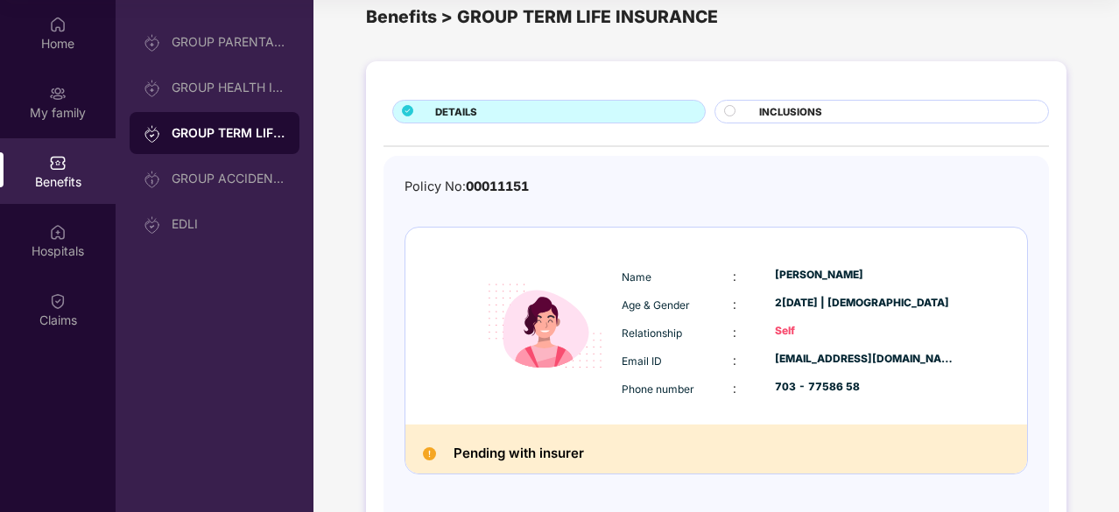
click at [772, 104] on span "INCLUSIONS" at bounding box center [790, 112] width 63 height 16
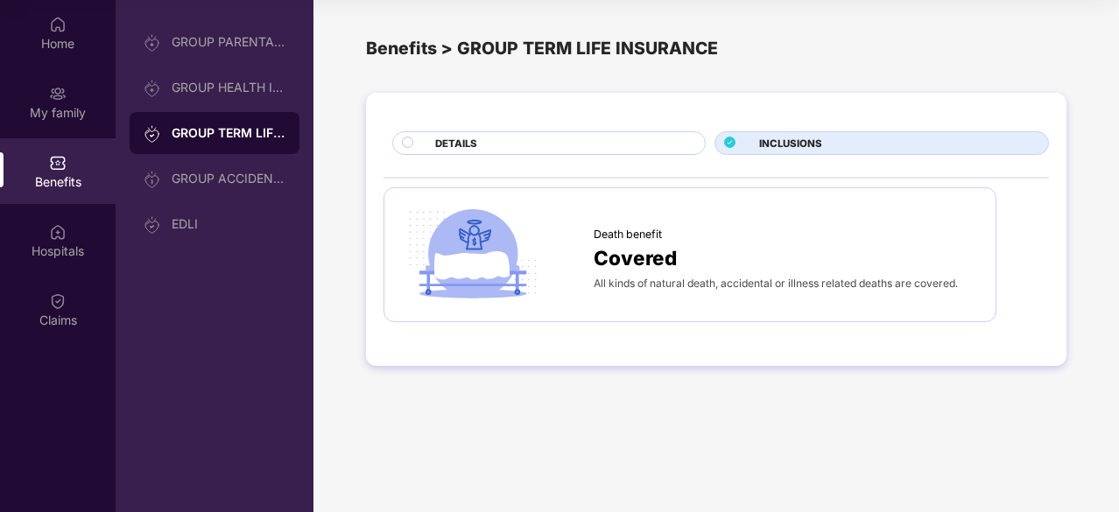
scroll to position [0, 0]
click at [502, 137] on div "DETAILS" at bounding box center [561, 145] width 270 height 18
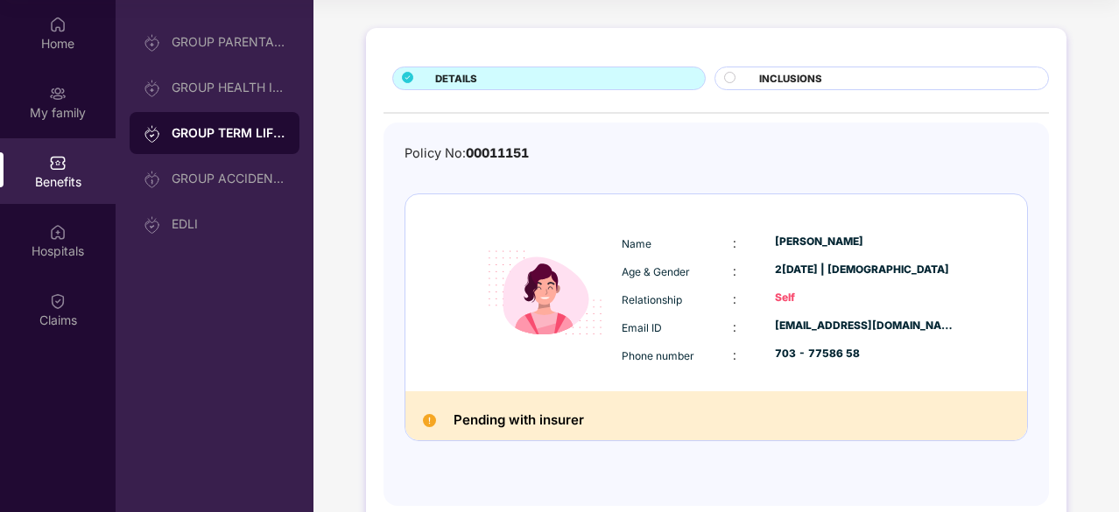
scroll to position [63, 0]
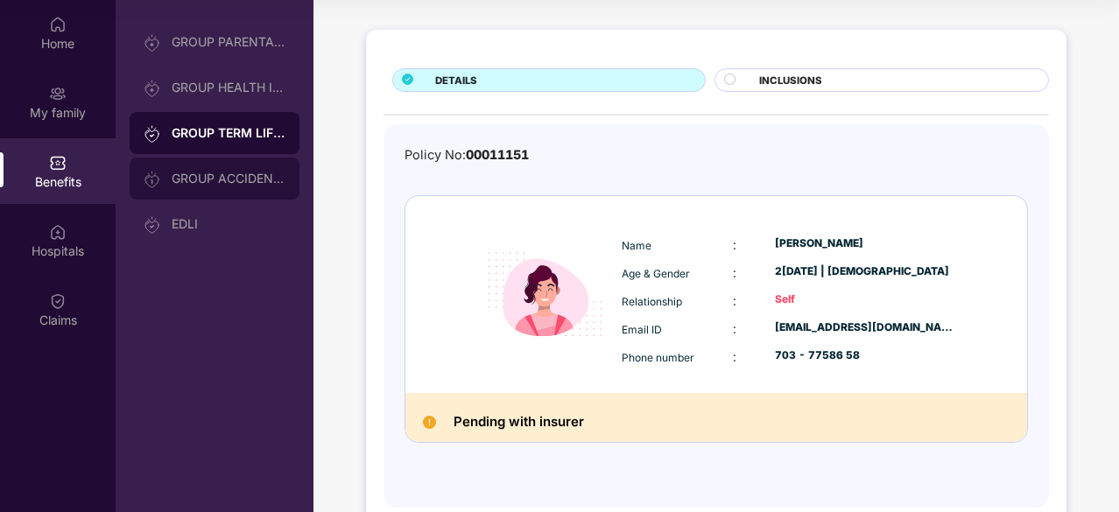
click at [252, 178] on div "GROUP ACCIDENTAL INSURANCE" at bounding box center [229, 179] width 114 height 14
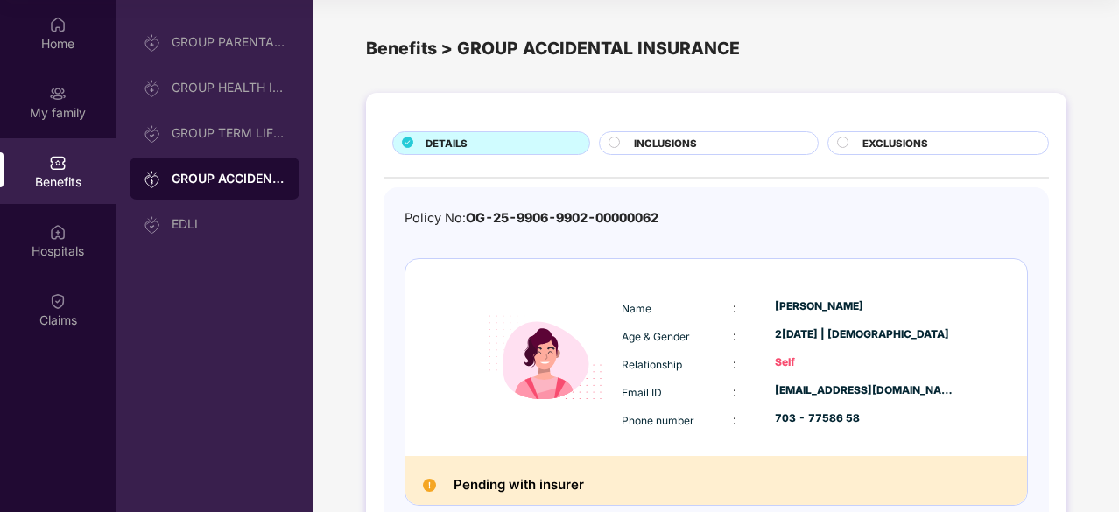
click at [662, 132] on div "INCLUSIONS" at bounding box center [708, 143] width 219 height 24
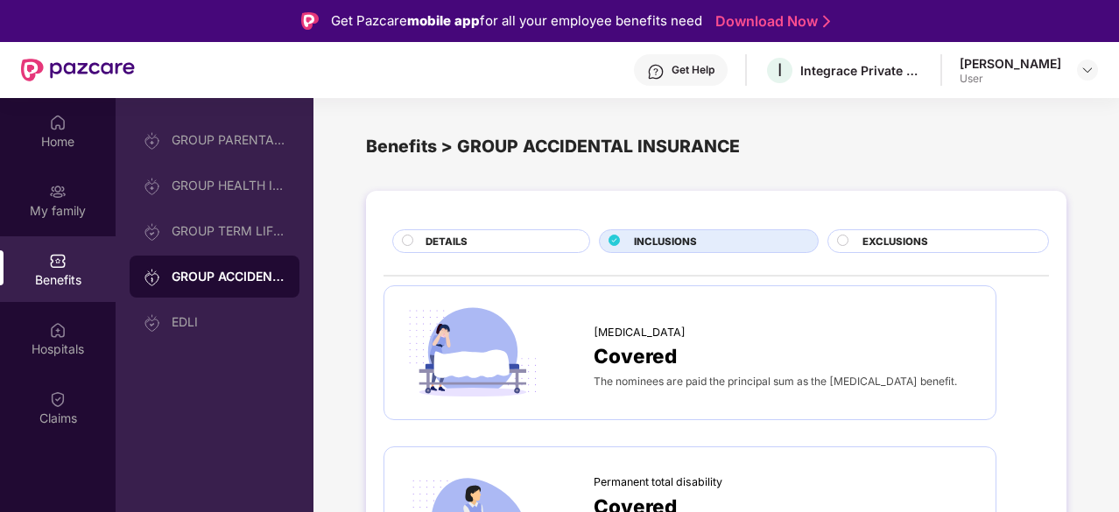
click at [865, 237] on span "EXCLUSIONS" at bounding box center [895, 242] width 66 height 16
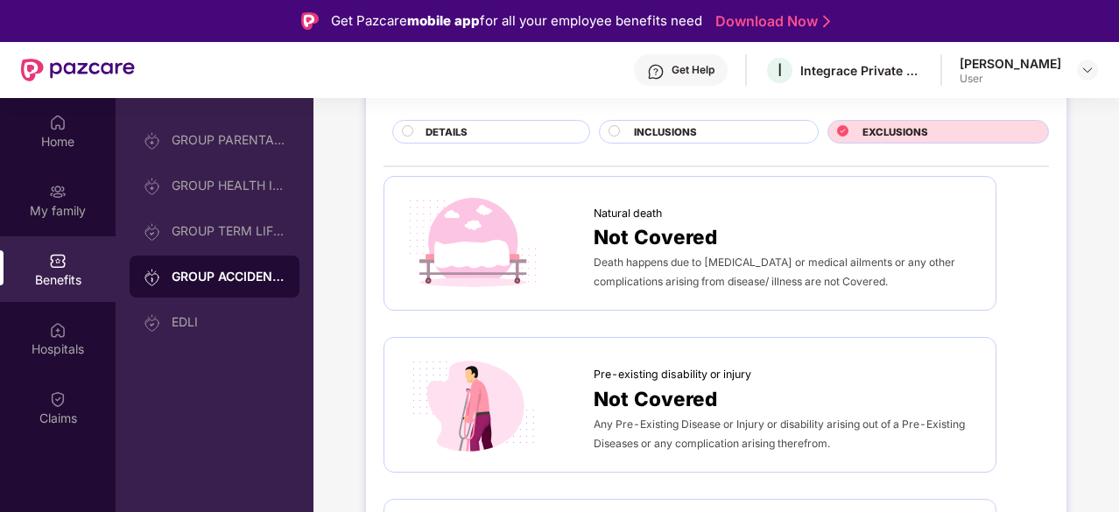
scroll to position [110, 0]
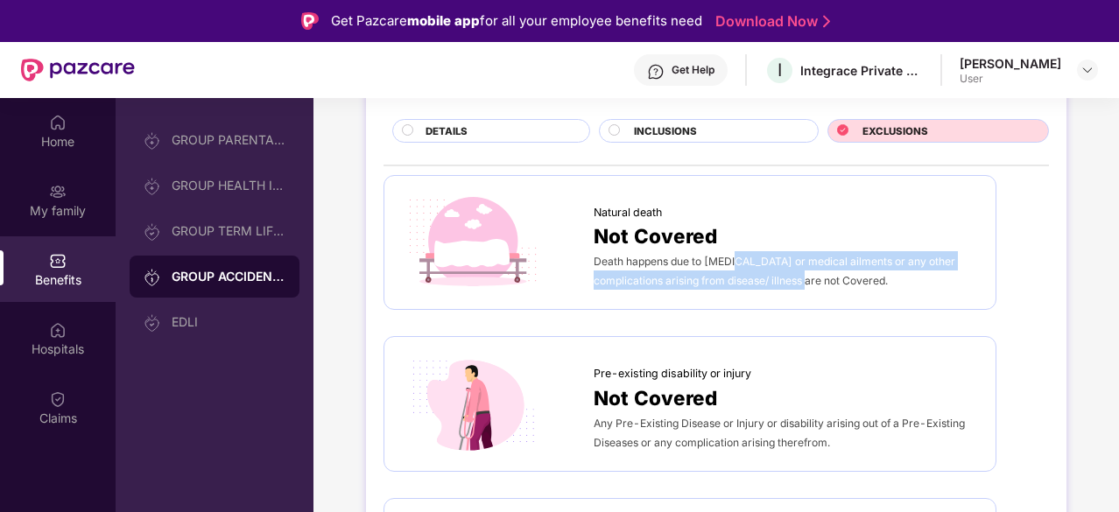
drag, startPoint x: 734, startPoint y: 263, endPoint x: 811, endPoint y: 306, distance: 88.6
click at [811, 306] on div "Natural death Not Covered Death happens due to [MEDICAL_DATA] or medical ailmen…" at bounding box center [689, 243] width 613 height 136
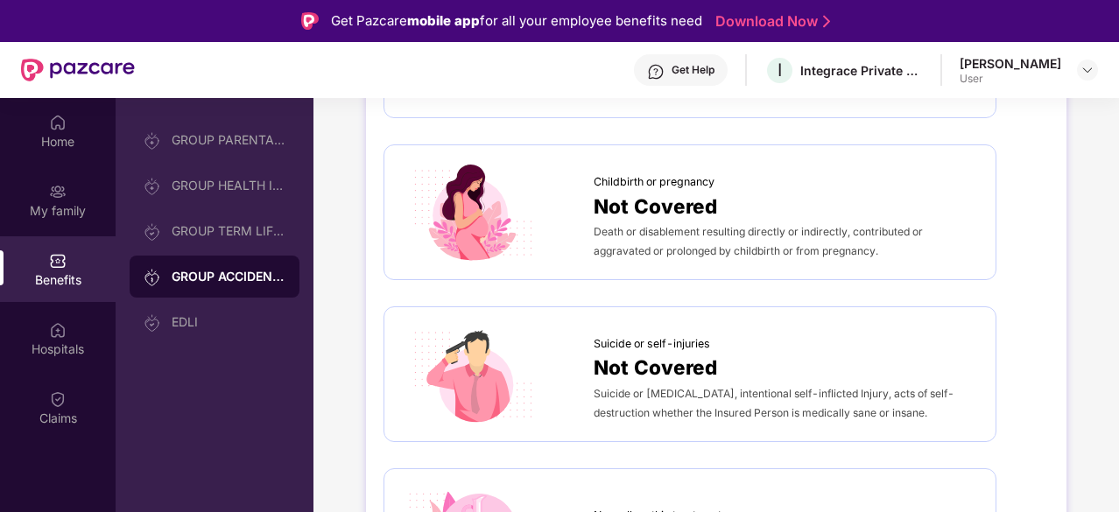
scroll to position [471, 0]
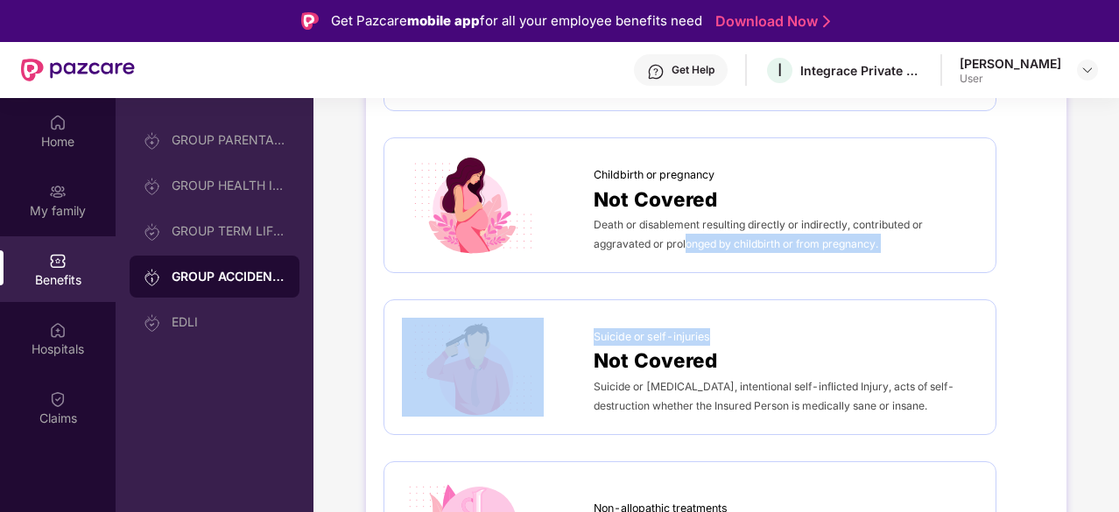
drag, startPoint x: 686, startPoint y: 238, endPoint x: 731, endPoint y: 303, distance: 78.7
click at [731, 303] on div "Natural death Not Covered Death happens due to [MEDICAL_DATA] or medical ailmen…" at bounding box center [715, 455] width 665 height 1283
click at [731, 303] on div "Suicide or self-injuries Not Covered Suicide or [MEDICAL_DATA], intentional sel…" at bounding box center [689, 367] width 613 height 136
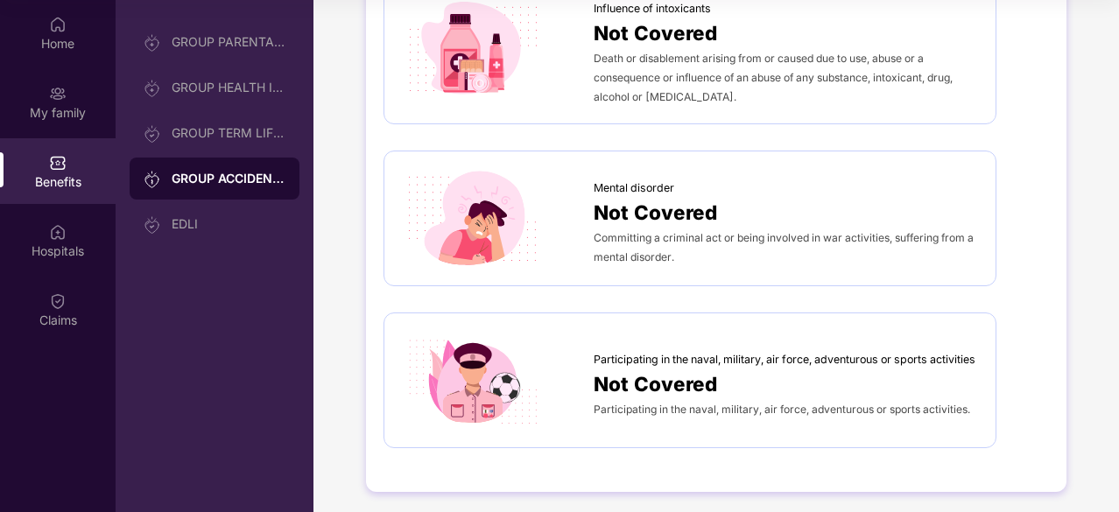
scroll to position [0, 0]
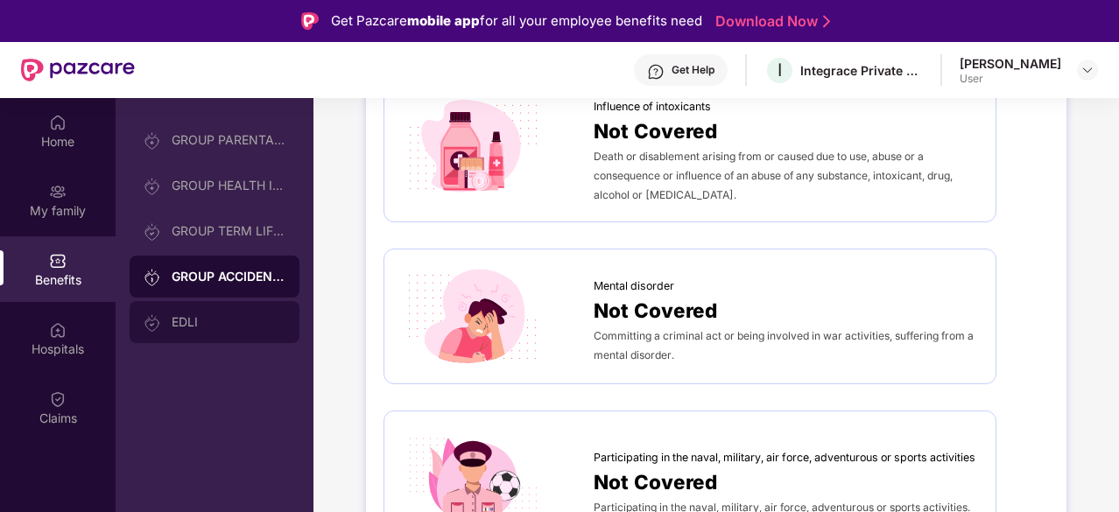
click at [261, 330] on div "EDLI" at bounding box center [215, 322] width 170 height 42
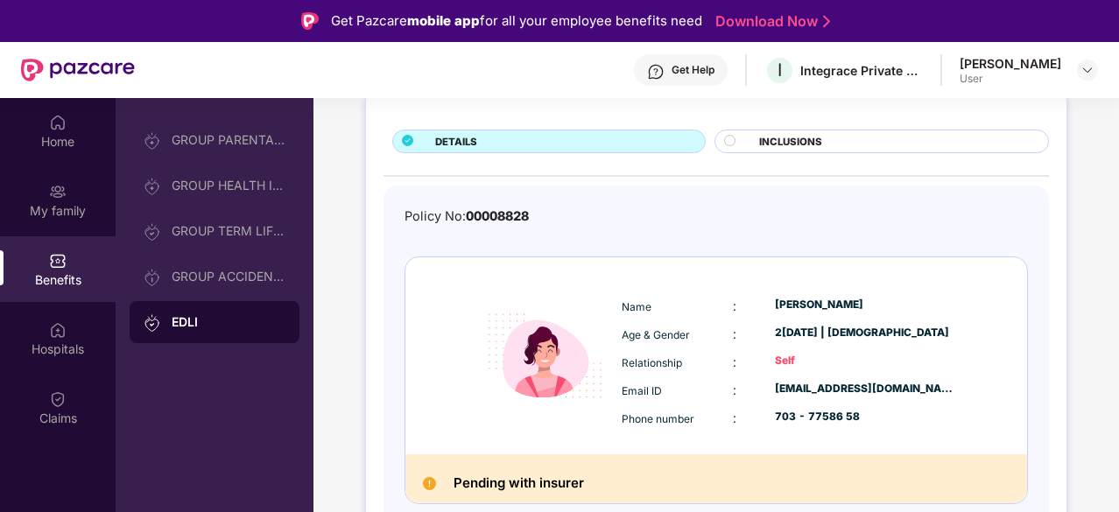
click at [249, 207] on div "GROUP PARENTAL POLICY GROUP HEALTH INSURANCE GROUP TERM LIFE INSURANCE GROUP AC…" at bounding box center [215, 231] width 170 height 224
click at [246, 200] on div "GROUP HEALTH INSURANCE" at bounding box center [215, 186] width 170 height 42
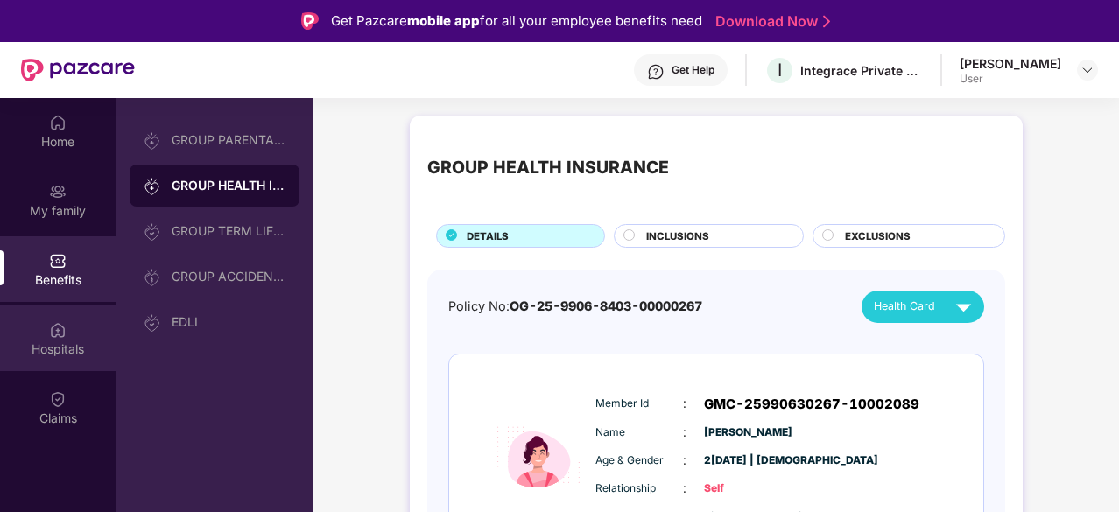
click at [38, 349] on div "Hospitals" at bounding box center [58, 350] width 116 height 18
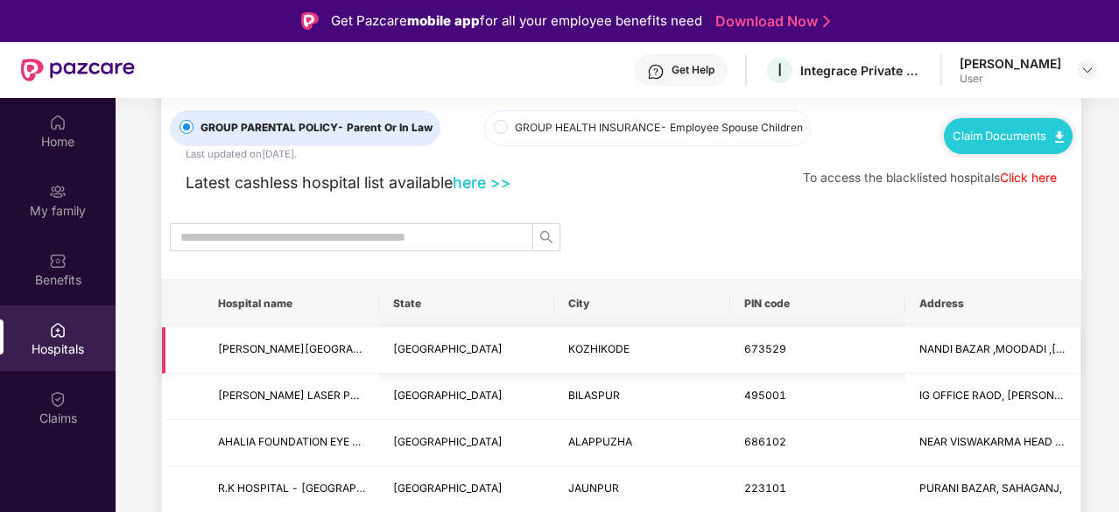
scroll to position [38, 0]
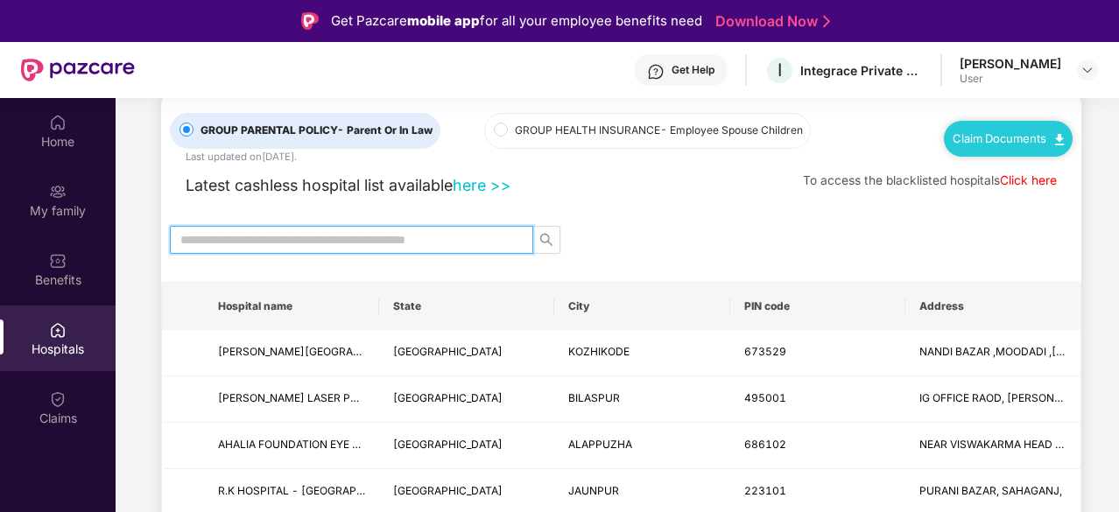
click at [368, 245] on input "text" at bounding box center [344, 239] width 328 height 19
type input "******"
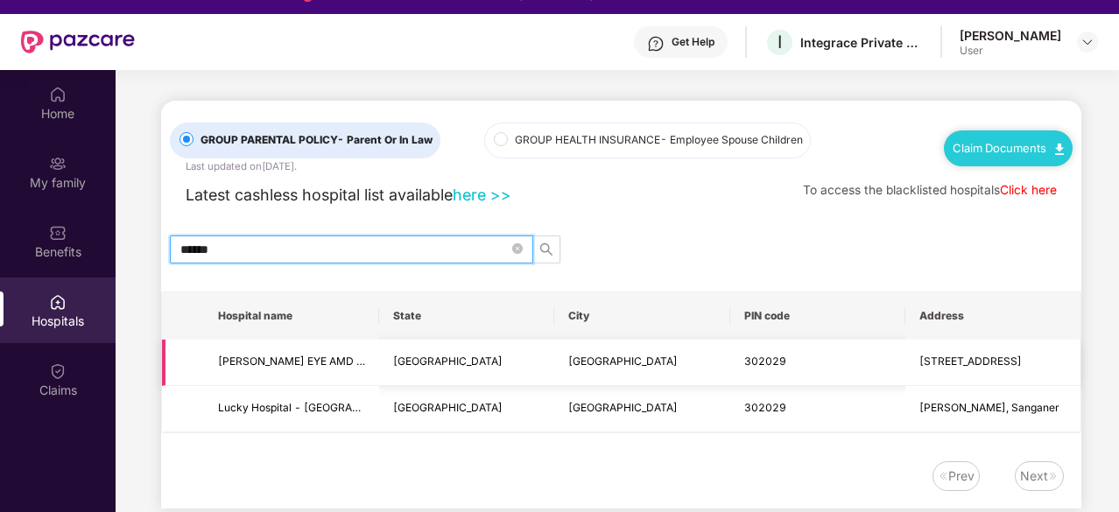
scroll to position [30, 0]
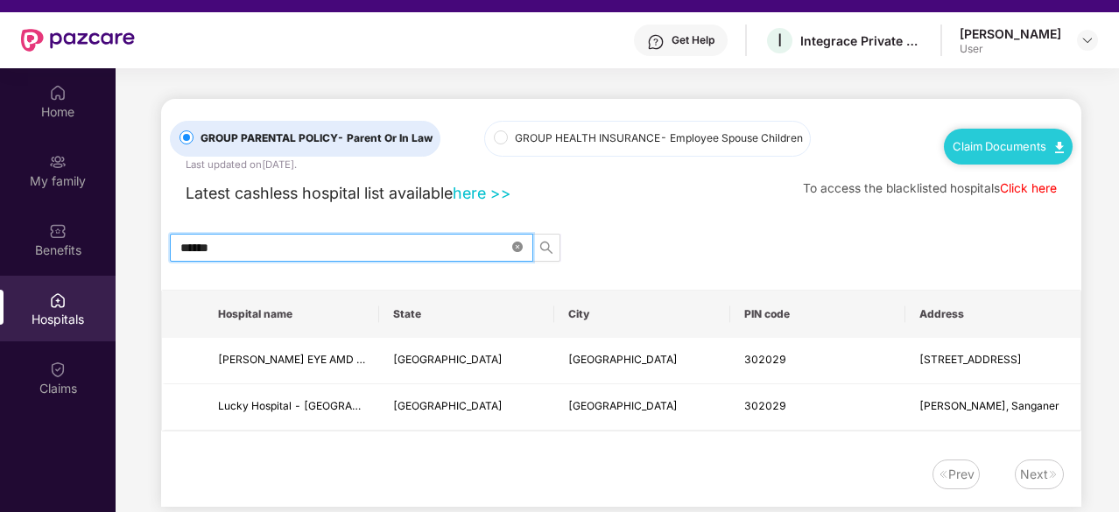
click at [520, 246] on icon "close-circle" at bounding box center [517, 247] width 11 height 11
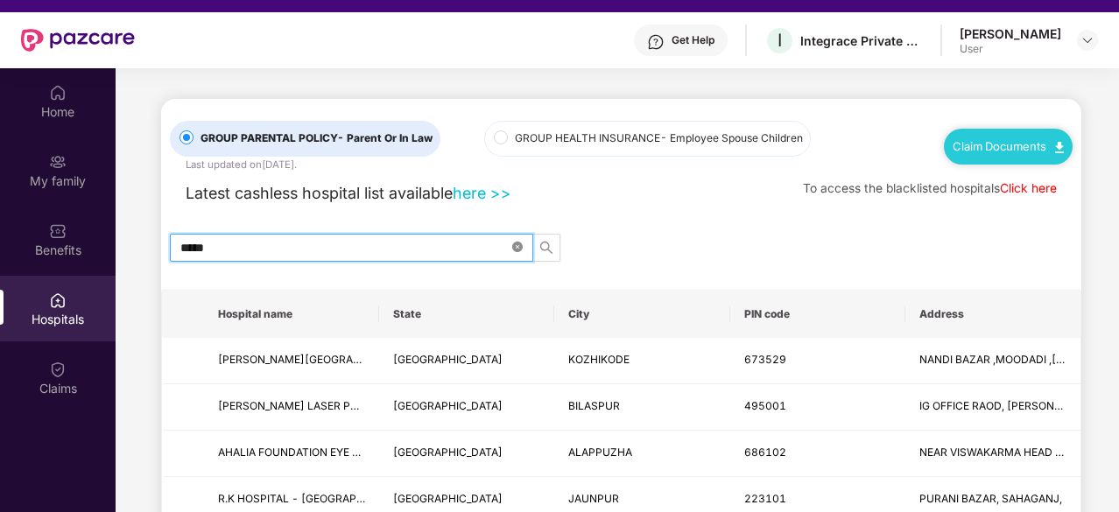
type input "******"
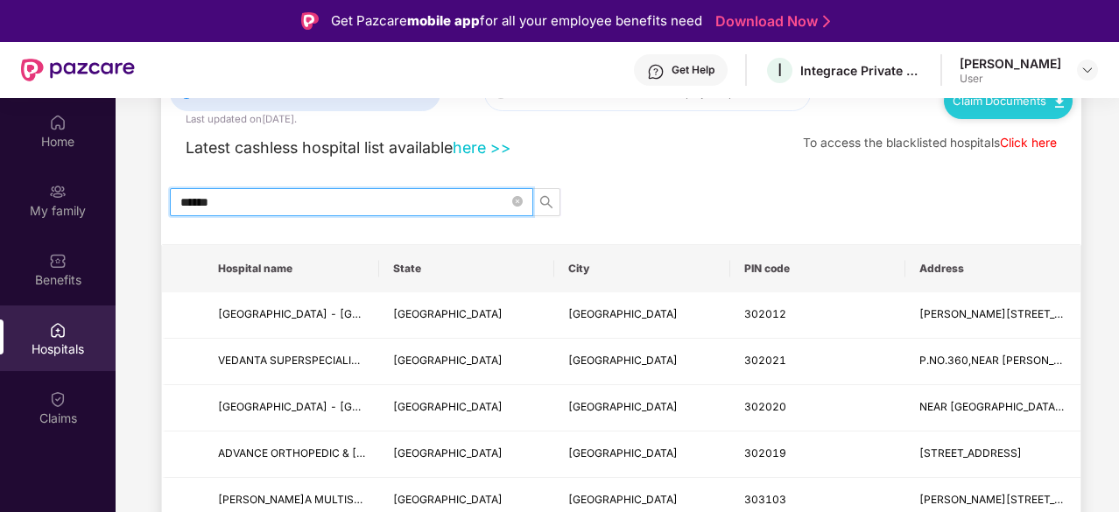
scroll to position [0, 0]
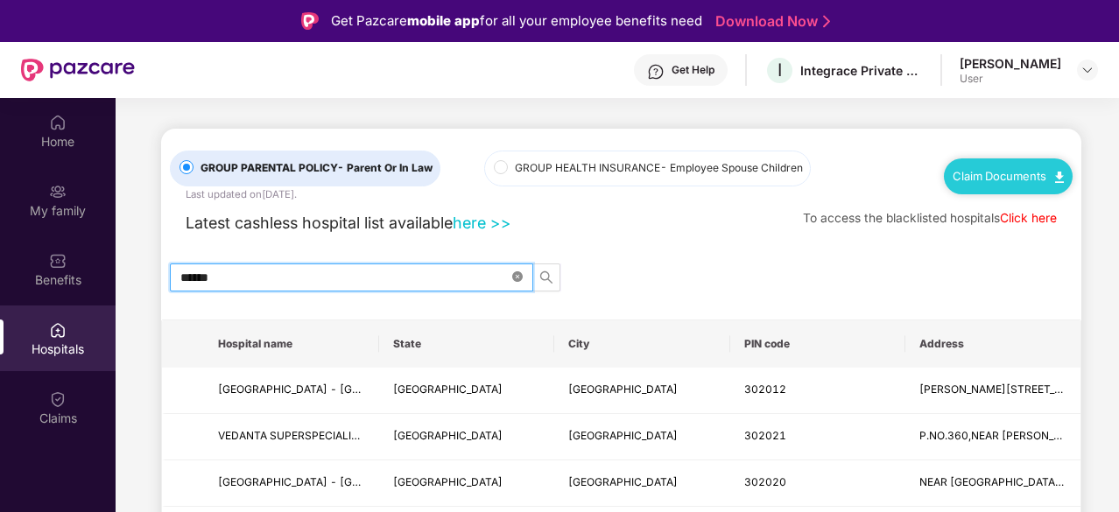
click at [522, 272] on icon "close-circle" at bounding box center [517, 276] width 11 height 11
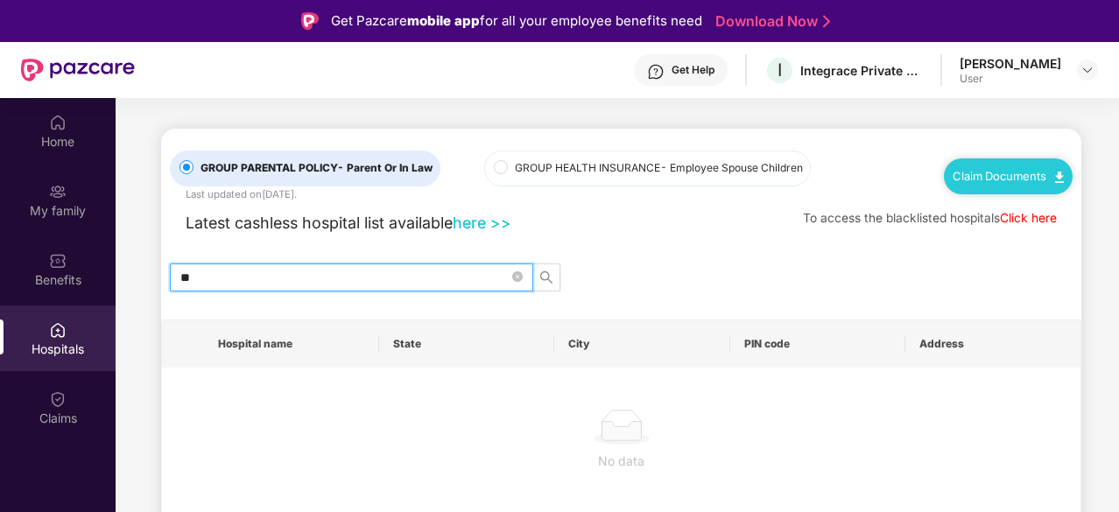
type input "*"
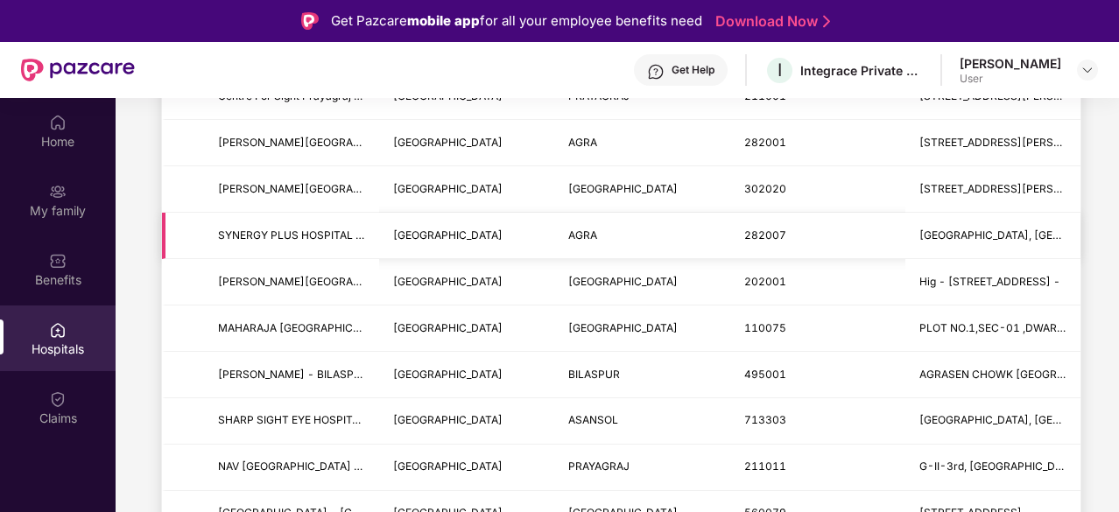
scroll to position [1928, 0]
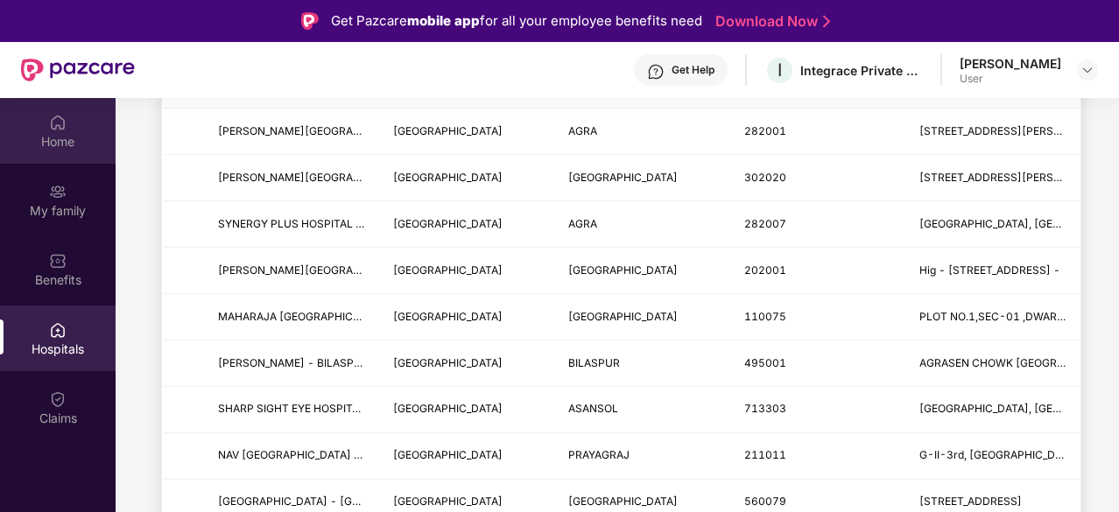
type input "****"
click at [53, 144] on div "Home" at bounding box center [58, 142] width 116 height 18
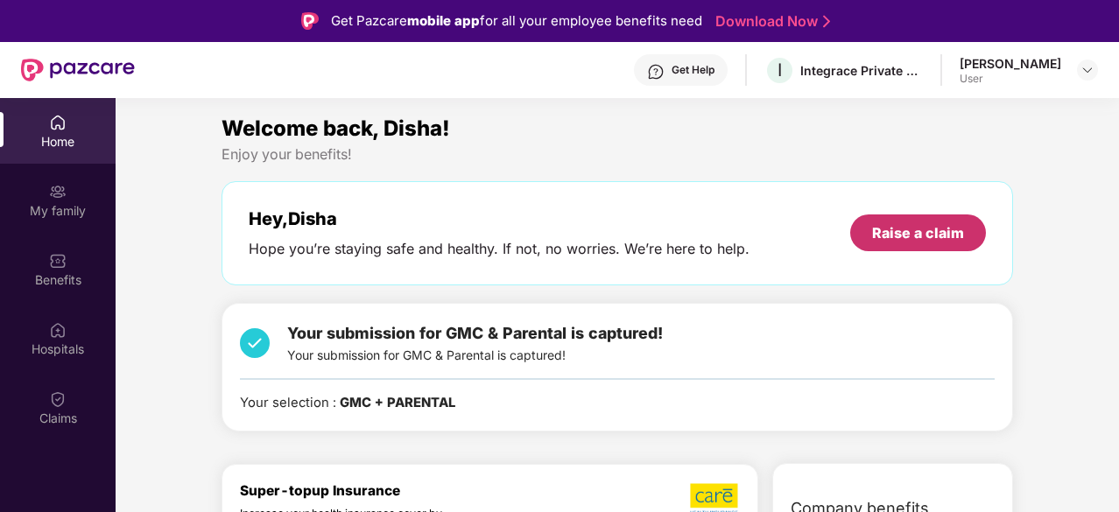
click at [893, 230] on div "Raise a claim" at bounding box center [918, 232] width 92 height 19
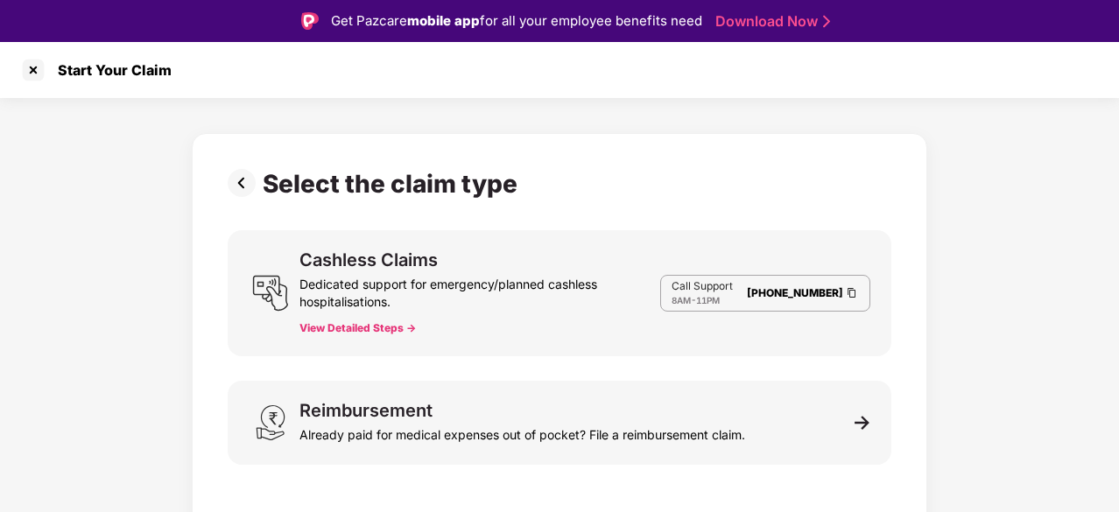
scroll to position [42, 0]
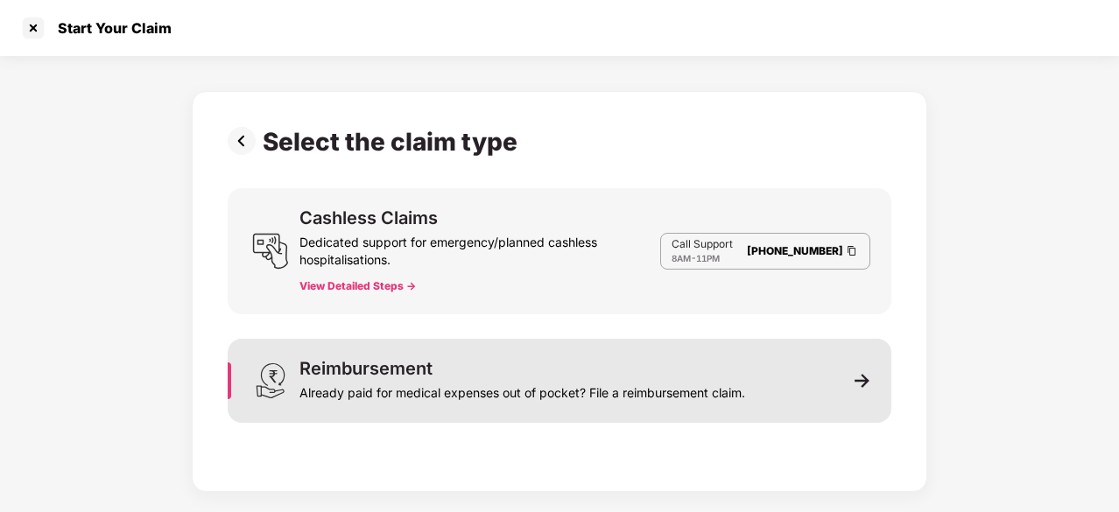
click at [770, 367] on div "Reimbursement Already paid for medical expenses out of pocket? File a reimburse…" at bounding box center [560, 381] width 664 height 84
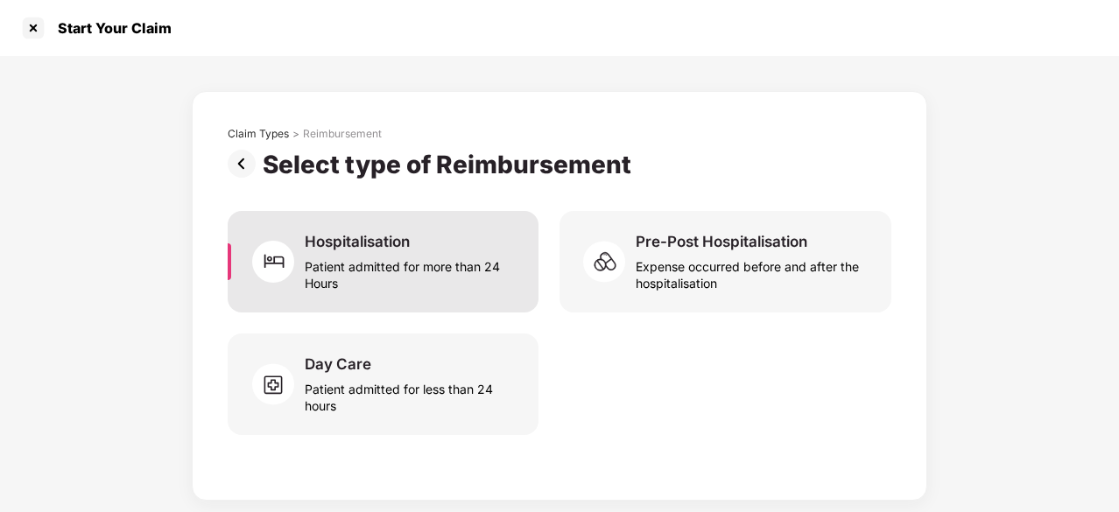
click at [467, 282] on div "Patient admitted for more than 24 Hours" at bounding box center [411, 271] width 213 height 40
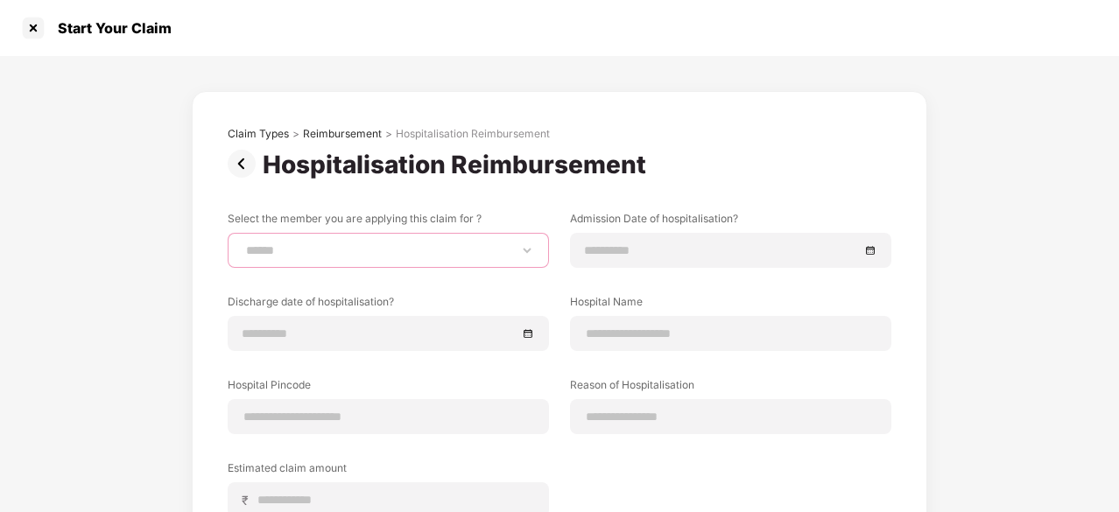
click at [434, 248] on select "**********" at bounding box center [387, 250] width 291 height 14
select select "**********"
click at [242, 243] on select "**********" at bounding box center [387, 250] width 291 height 14
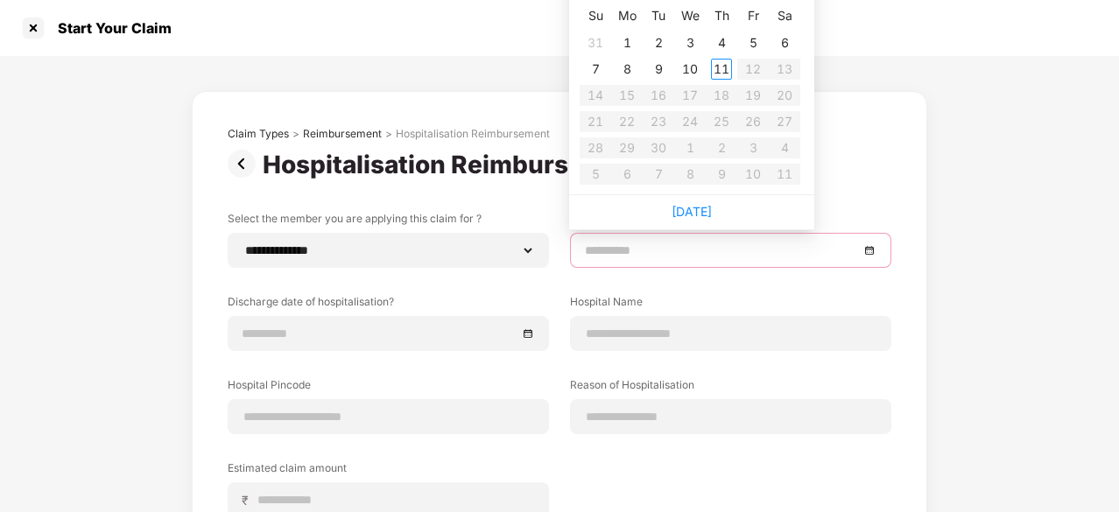
click at [678, 253] on input at bounding box center [722, 250] width 274 height 19
type input "**********"
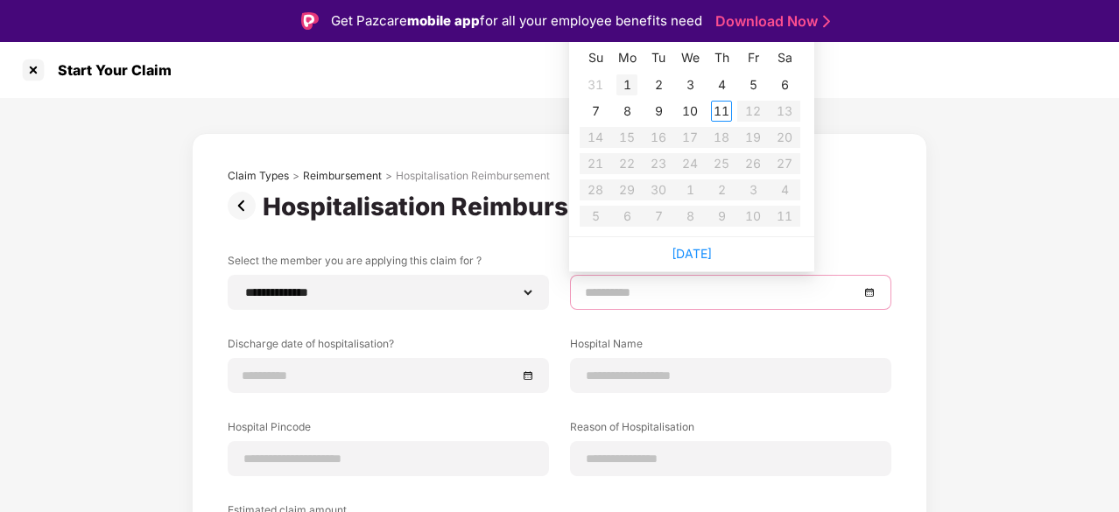
type input "**********"
click at [869, 297] on div at bounding box center [730, 292] width 291 height 19
type input "**********"
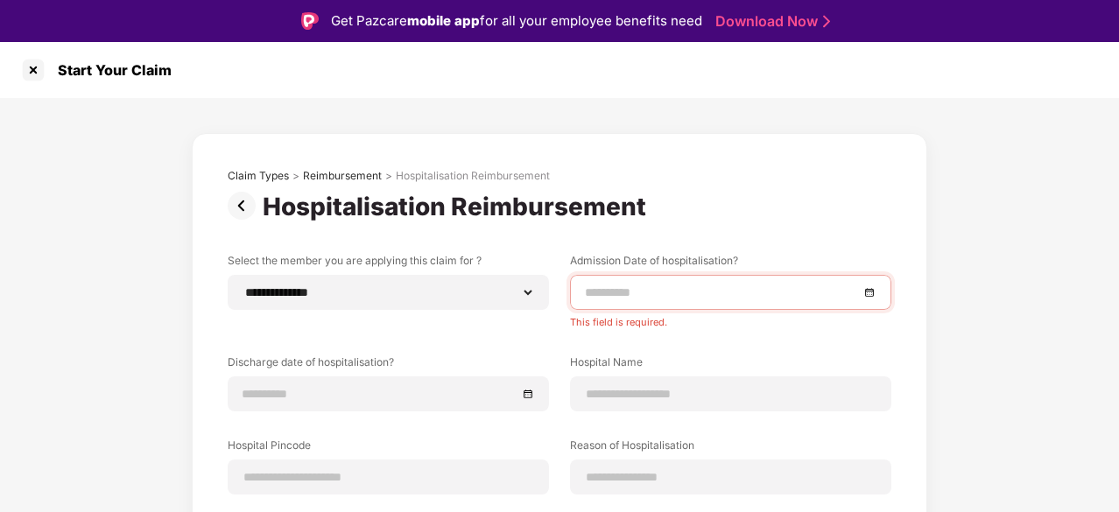
click at [881, 310] on div "**********" at bounding box center [560, 428] width 664 height 351
click at [867, 296] on div at bounding box center [730, 292] width 291 height 19
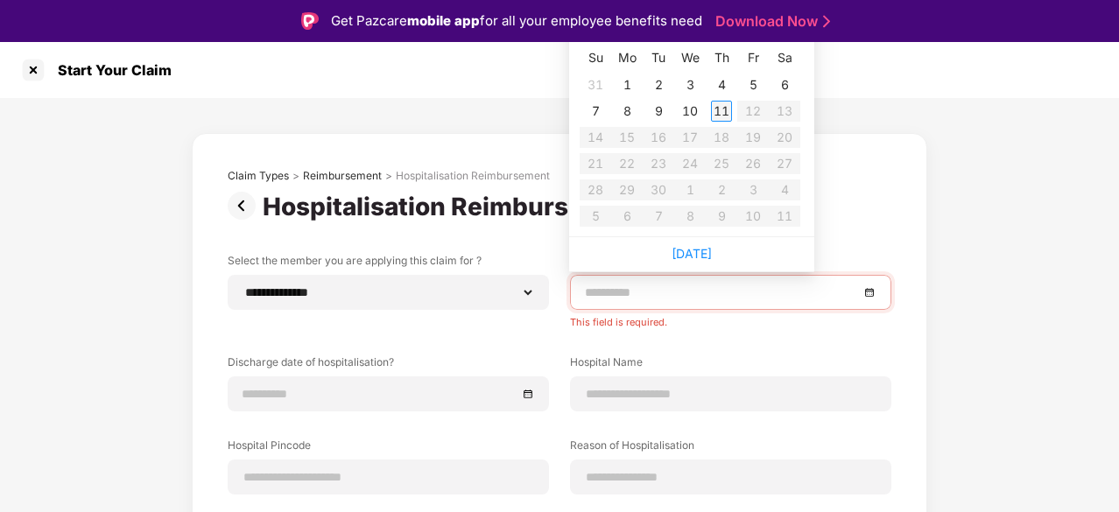
type input "**********"
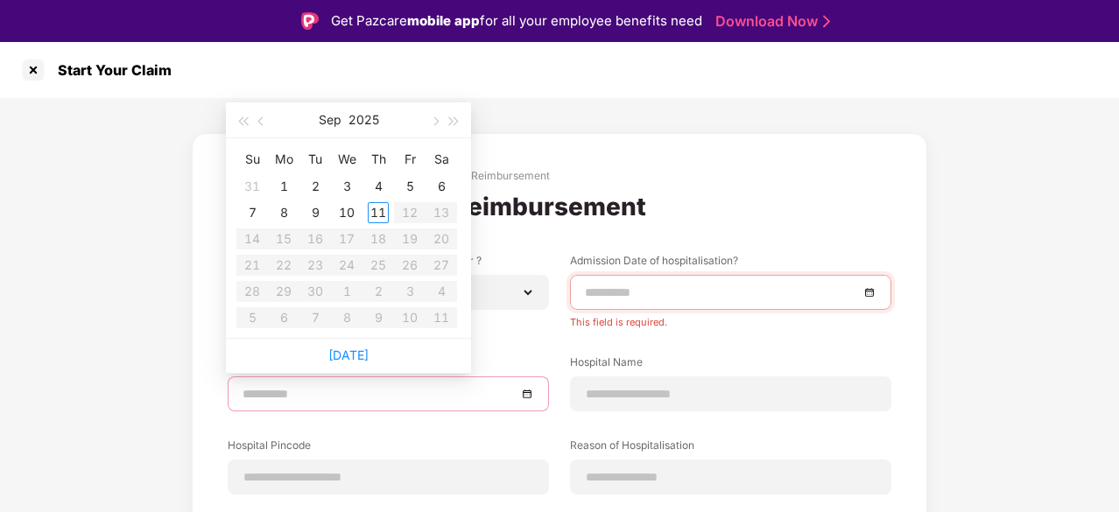
click at [362, 400] on input at bounding box center [379, 393] width 274 height 19
type input "**********"
click at [244, 122] on span "button" at bounding box center [242, 121] width 9 height 9
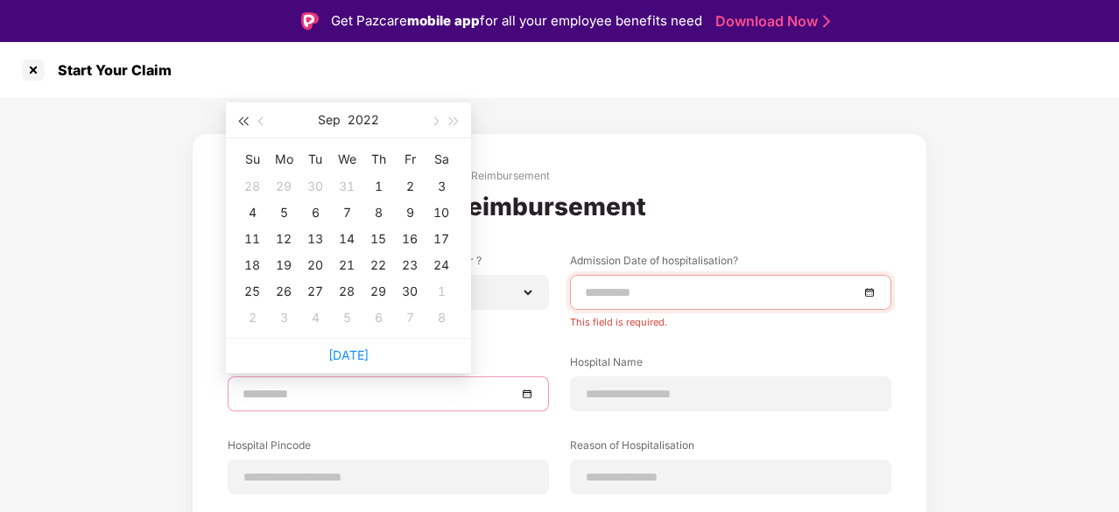
click at [244, 122] on span "button" at bounding box center [242, 121] width 9 height 9
click at [452, 116] on button "button" at bounding box center [454, 119] width 19 height 35
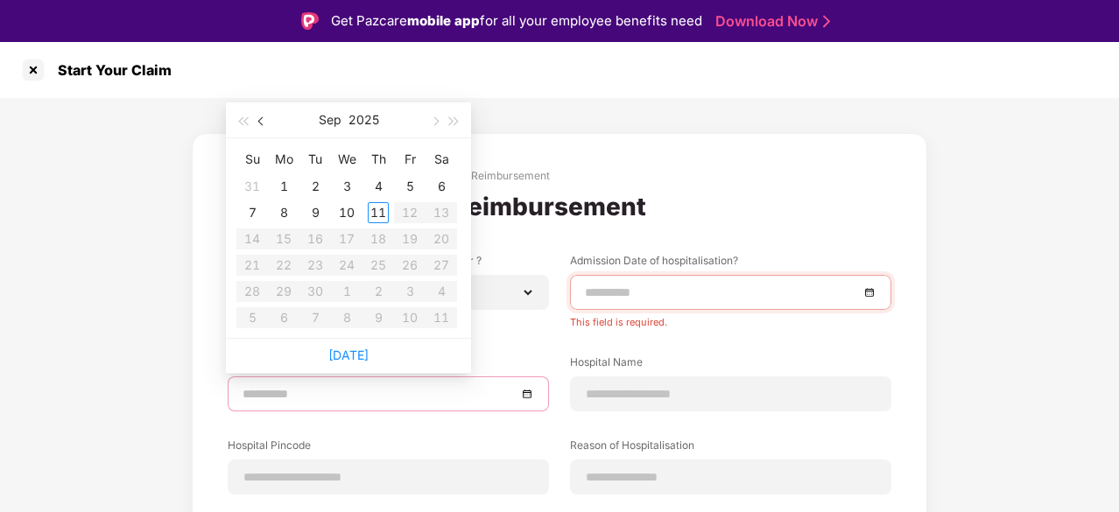
click at [262, 122] on span "button" at bounding box center [262, 121] width 9 height 9
type input "**********"
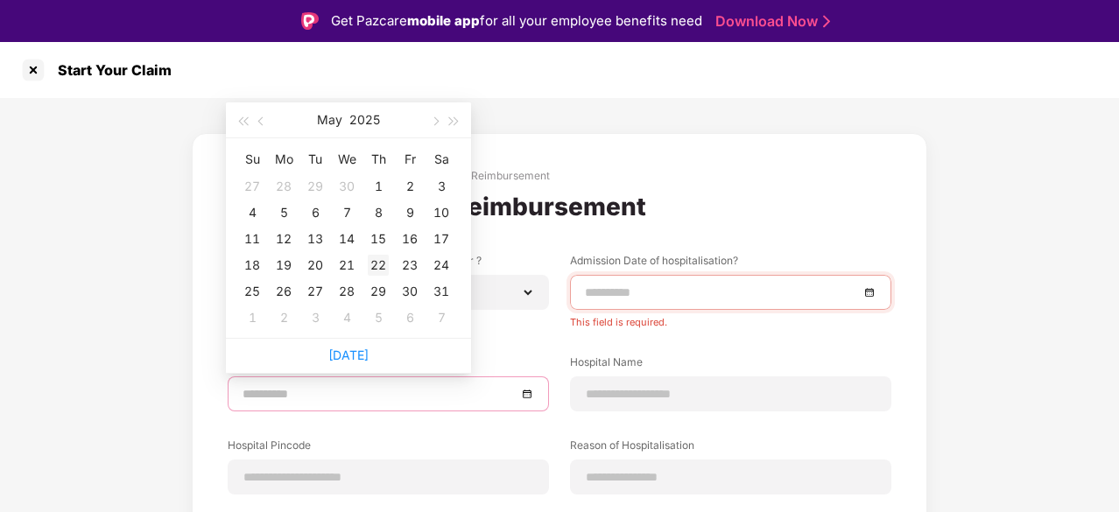
click at [382, 263] on div "22" at bounding box center [378, 265] width 21 height 21
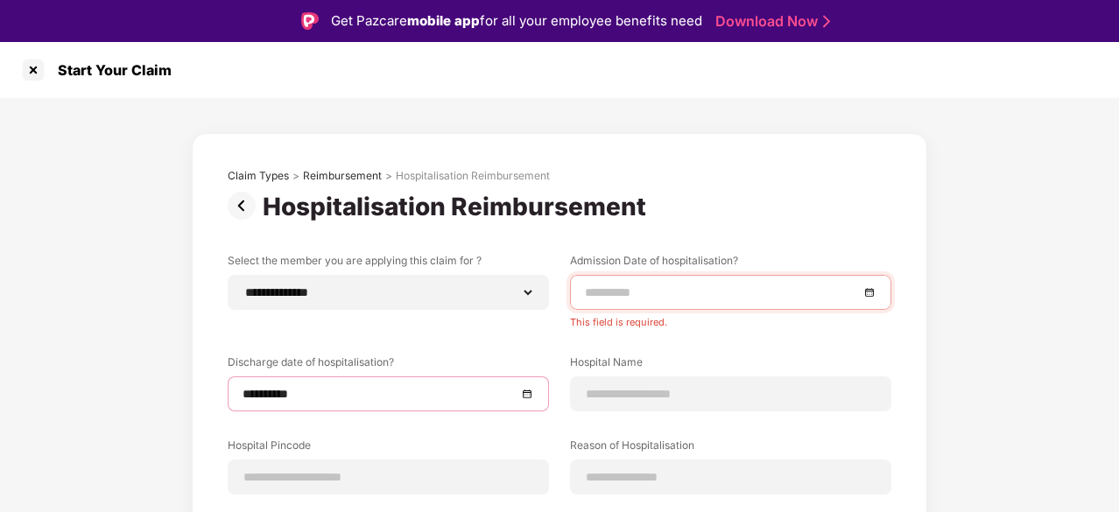
scroll to position [58, 0]
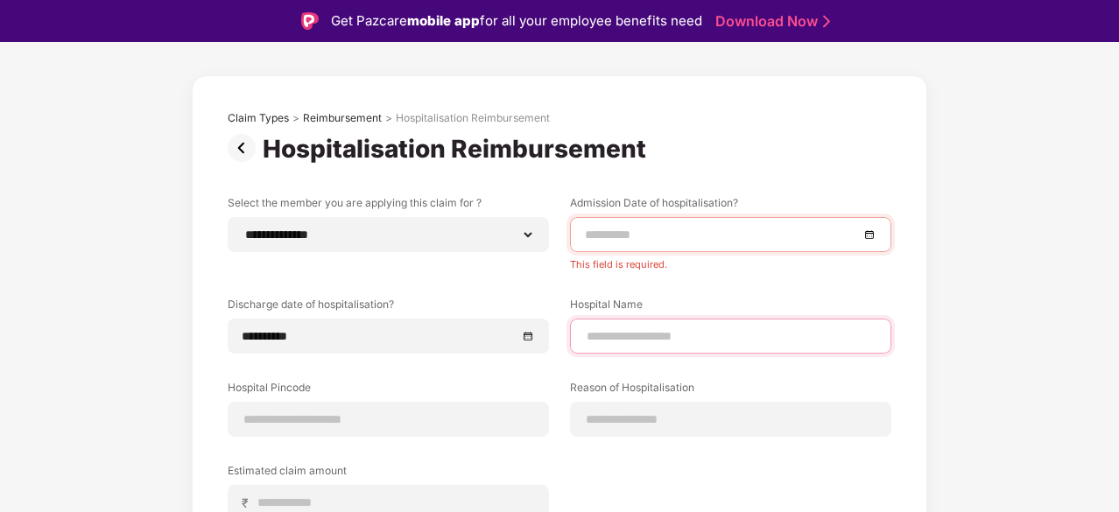
click at [614, 343] on input at bounding box center [730, 336] width 291 height 18
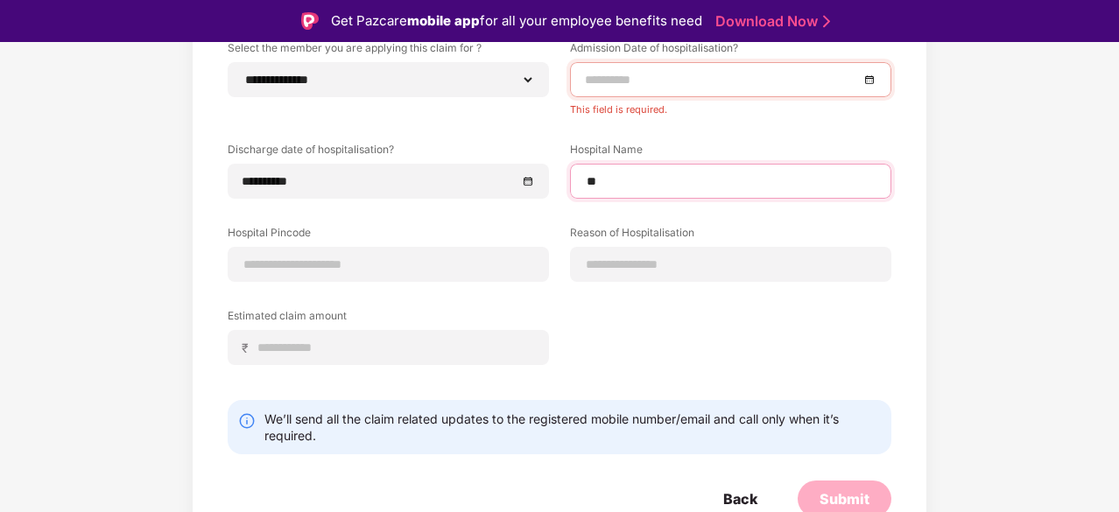
scroll to position [220, 0]
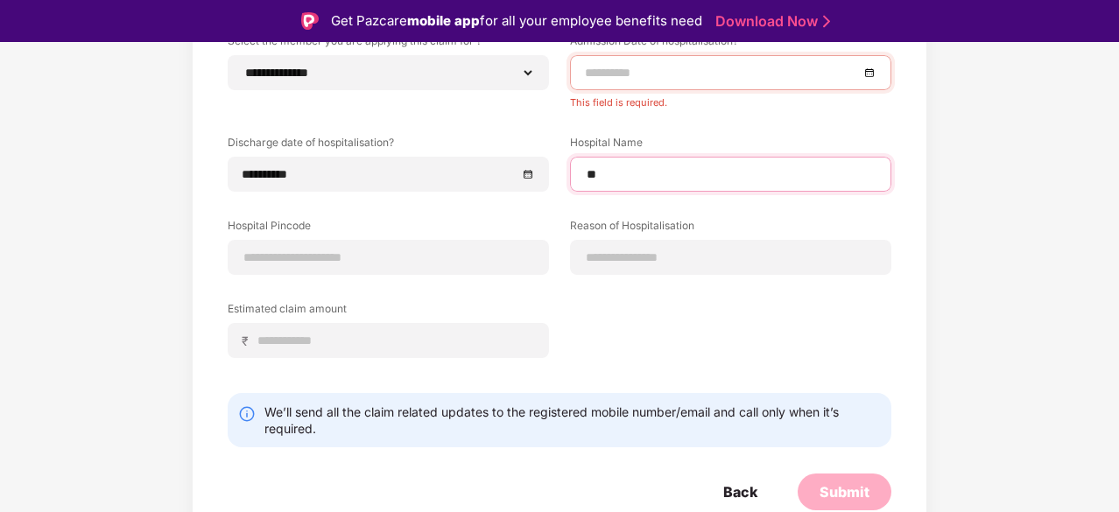
type input "**"
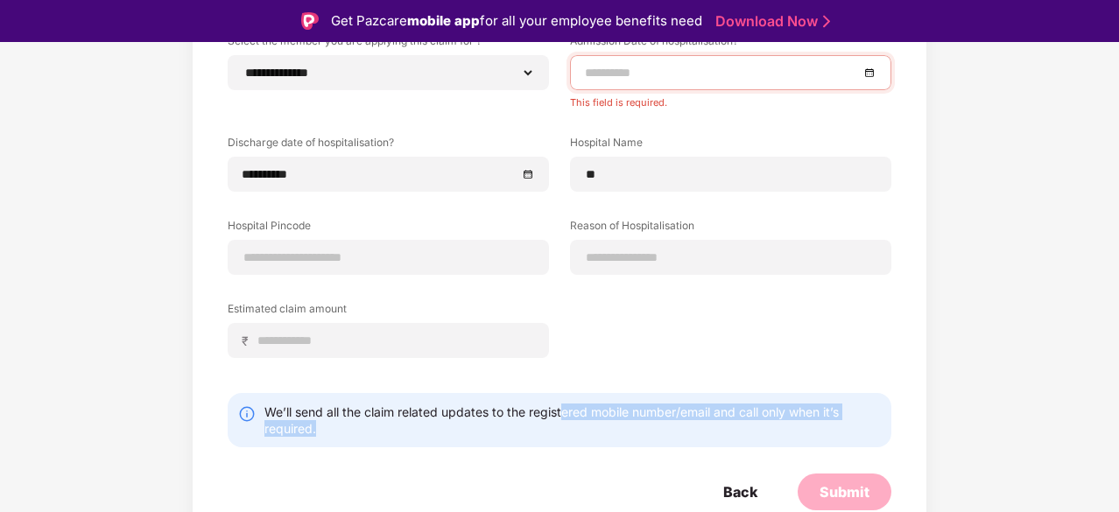
drag, startPoint x: 564, startPoint y: 402, endPoint x: 597, endPoint y: 425, distance: 40.3
click at [597, 425] on div "We’ll send all the claim related updates to the registered mobile number/email …" at bounding box center [560, 420] width 664 height 54
click at [597, 425] on div "We’ll send all the claim related updates to the registered mobile number/email …" at bounding box center [572, 420] width 616 height 33
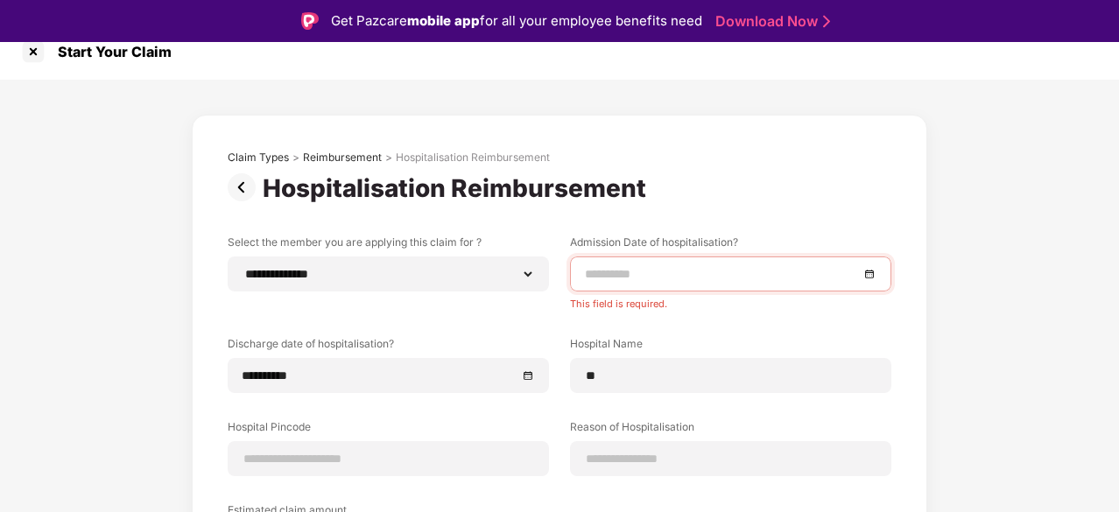
scroll to position [15, 0]
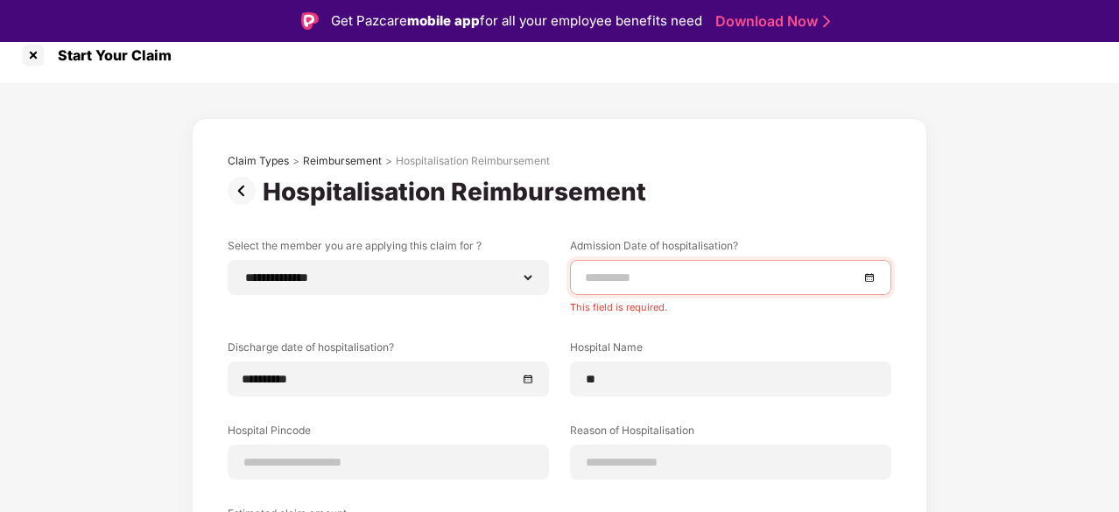
click at [867, 279] on div at bounding box center [730, 277] width 291 height 19
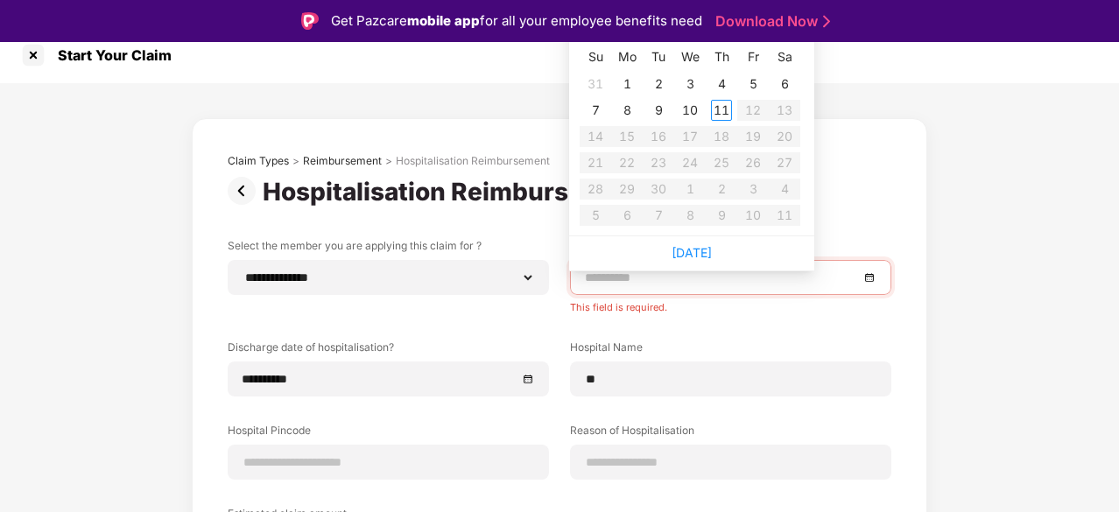
type input "**********"
click at [597, 81] on div "31" at bounding box center [595, 84] width 21 height 21
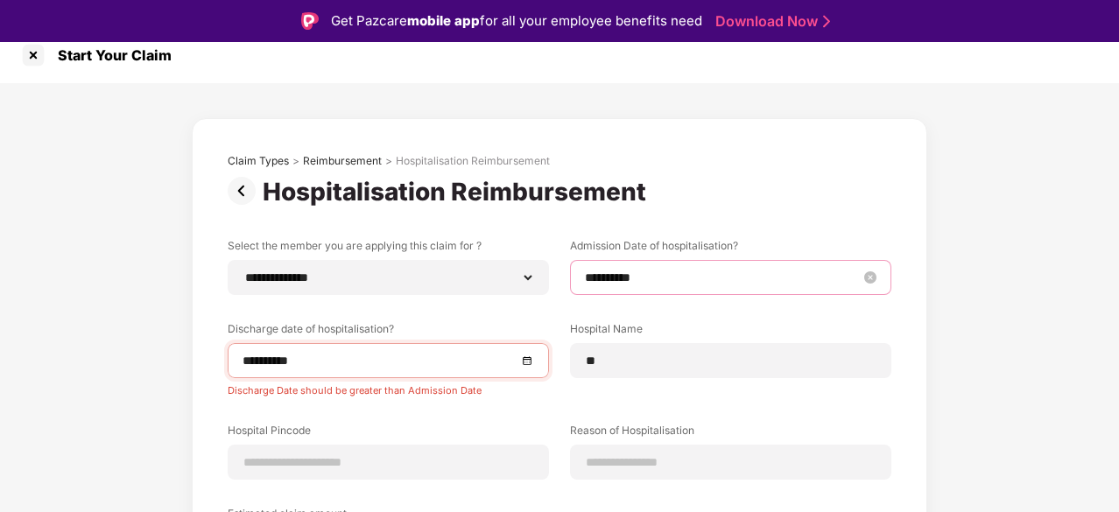
click at [650, 272] on input "**********" at bounding box center [722, 277] width 274 height 19
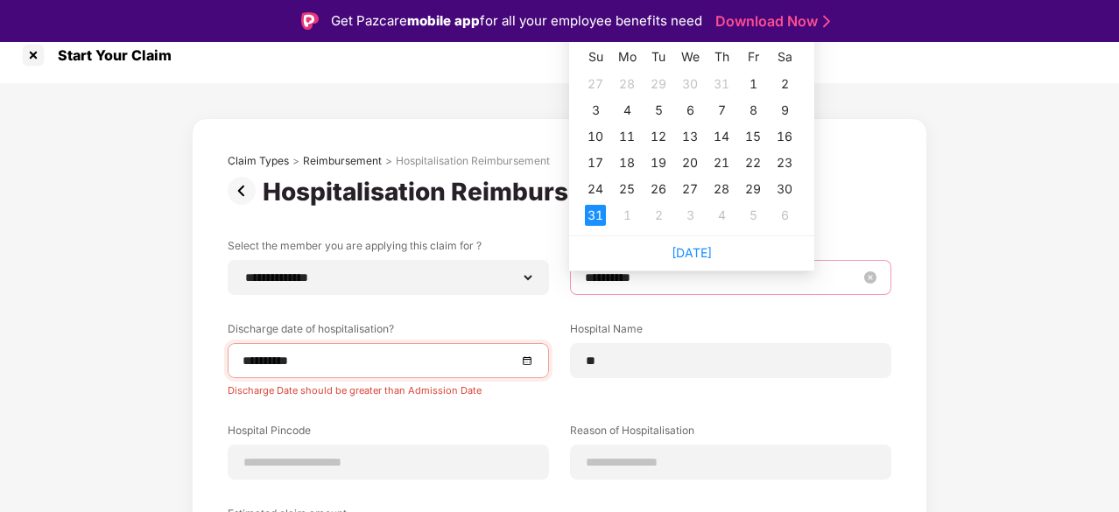
click at [671, 279] on input "**********" at bounding box center [722, 277] width 274 height 19
click at [726, 80] on div "31" at bounding box center [721, 84] width 21 height 21
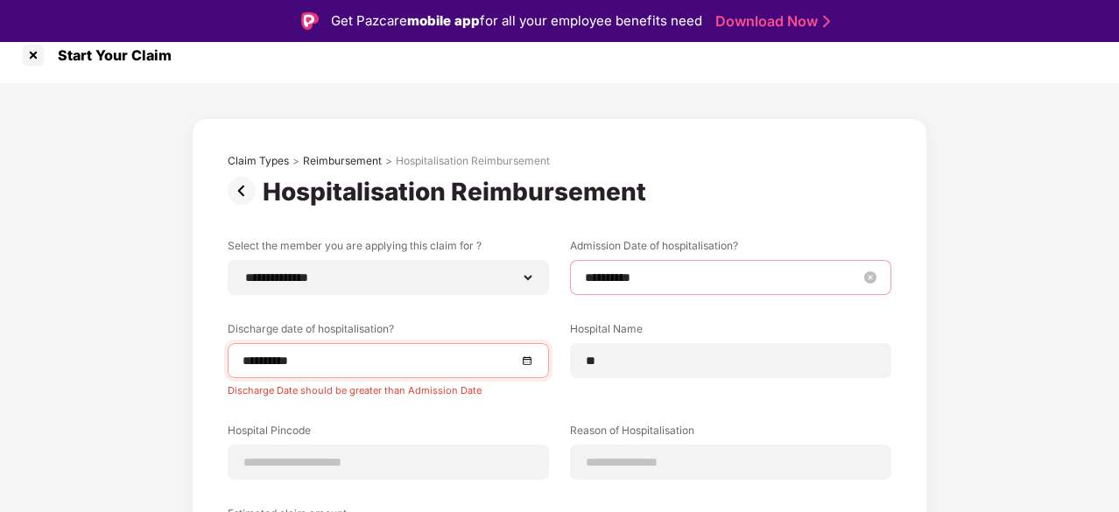
click at [618, 276] on input "**********" at bounding box center [722, 277] width 274 height 19
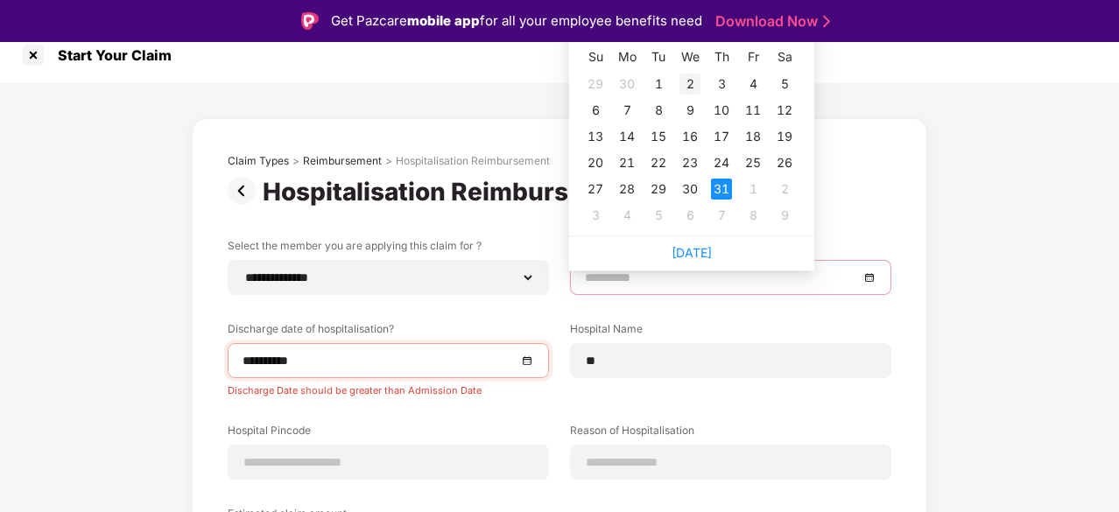
click at [692, 80] on div "2" at bounding box center [689, 84] width 21 height 21
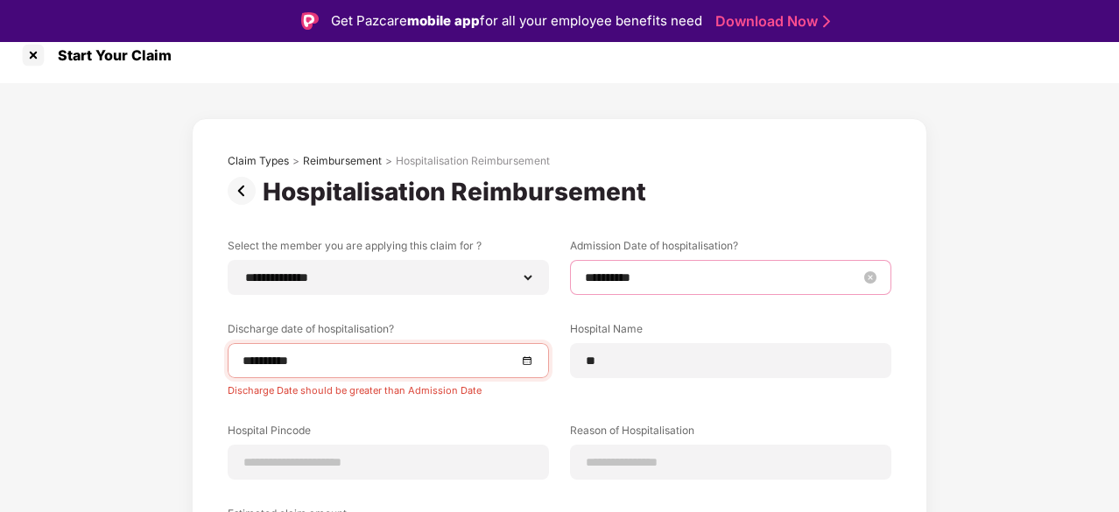
click at [595, 277] on input "**********" at bounding box center [722, 277] width 274 height 19
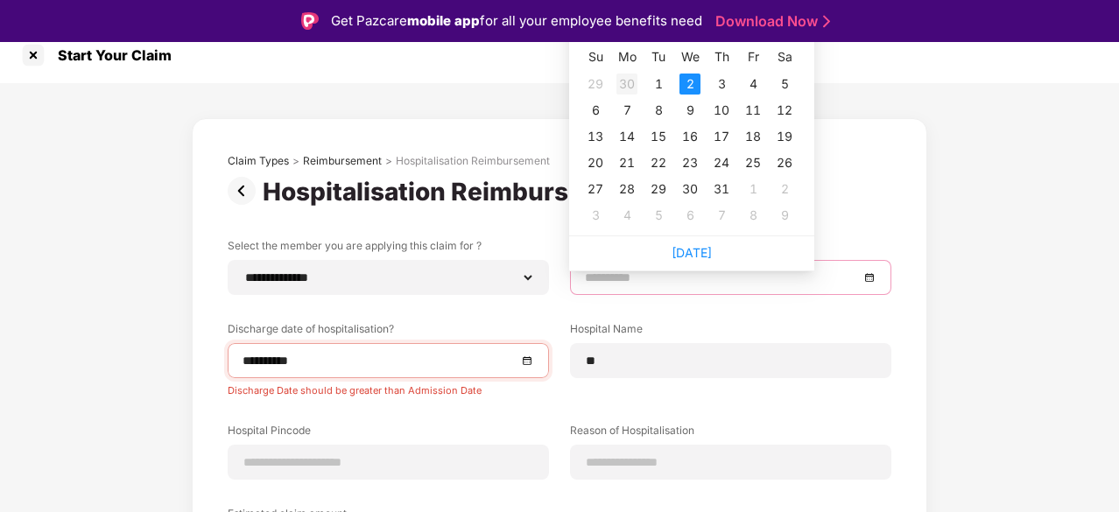
click at [625, 80] on div "30" at bounding box center [626, 84] width 21 height 21
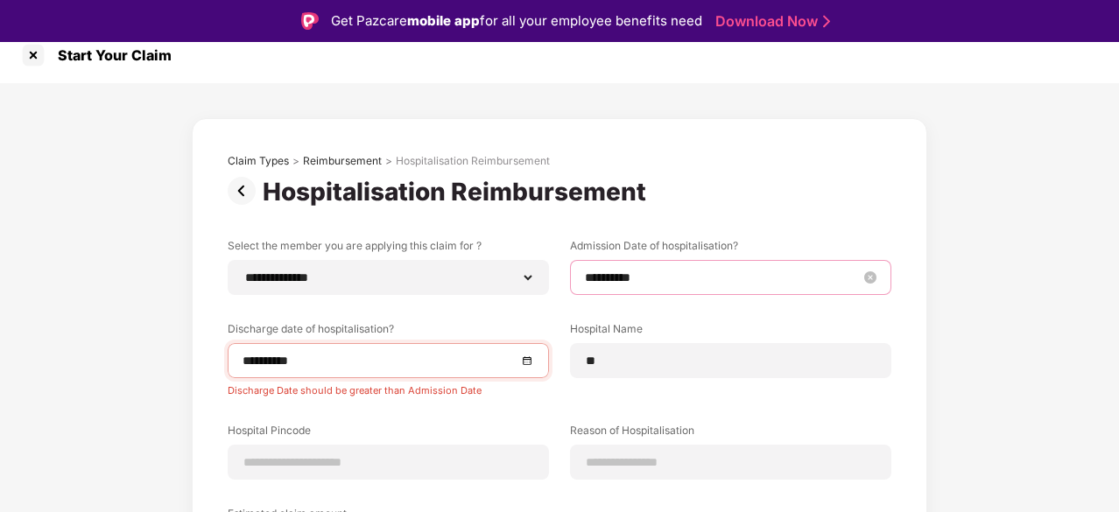
click at [610, 282] on input "**********" at bounding box center [722, 277] width 274 height 19
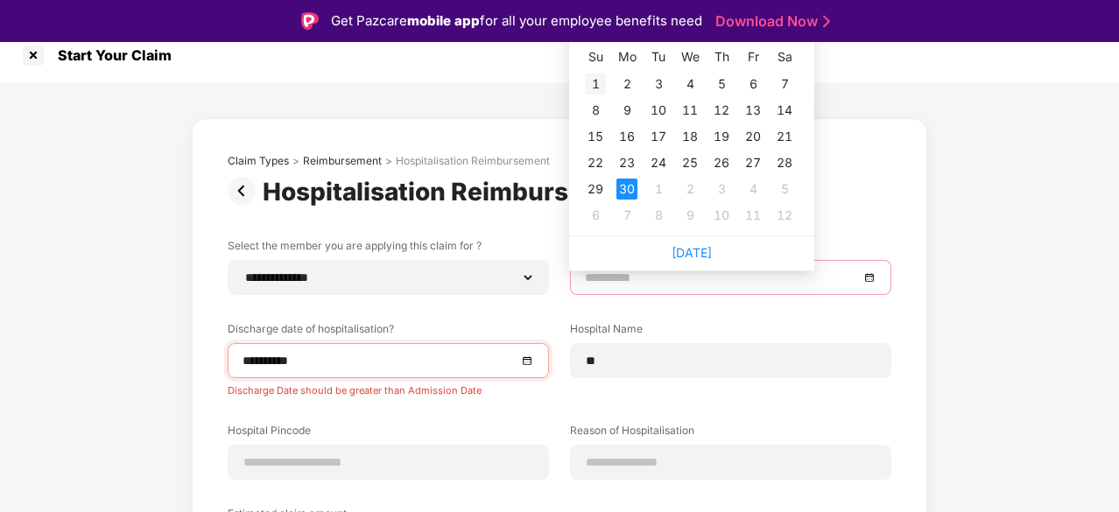
click at [594, 82] on div "1" at bounding box center [595, 84] width 21 height 21
click at [611, 280] on input "**********" at bounding box center [722, 277] width 274 height 19
type input "**********"
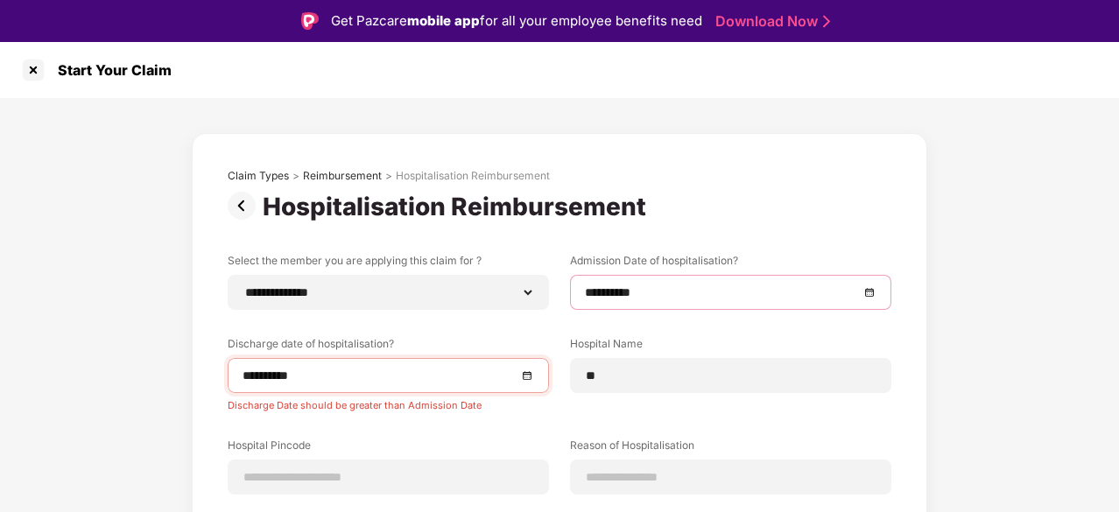
click at [729, 313] on div "**********" at bounding box center [560, 428] width 664 height 351
click at [32, 66] on div at bounding box center [33, 70] width 28 height 28
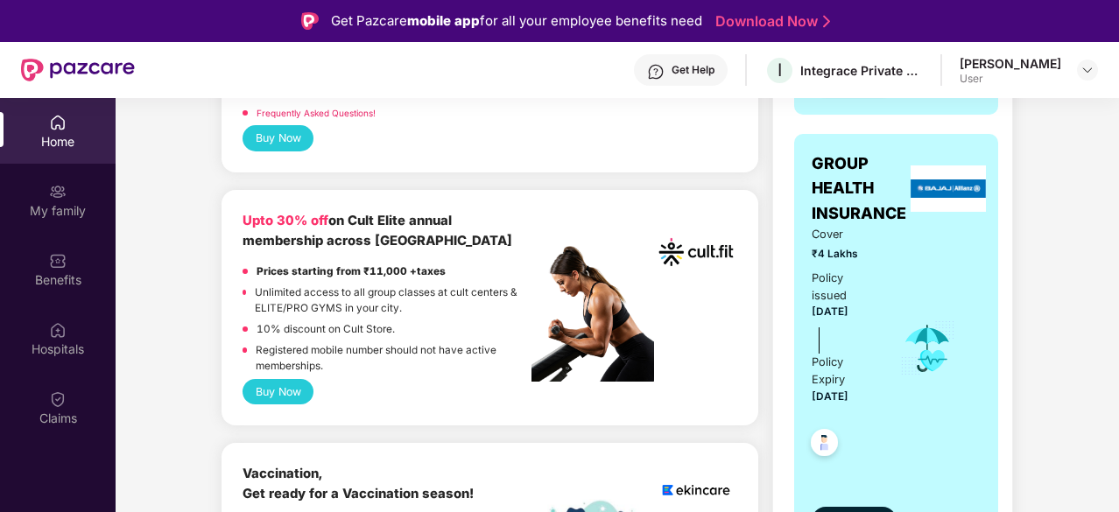
scroll to position [804, 0]
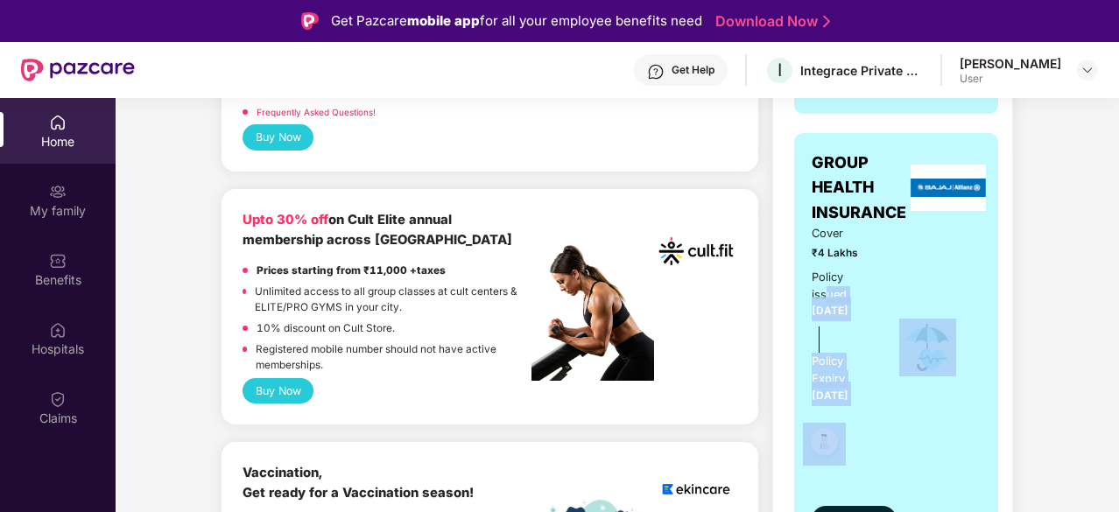
drag, startPoint x: 827, startPoint y: 296, endPoint x: 910, endPoint y: 306, distance: 83.7
click at [910, 306] on div "Cover ₹4 Lakhs Policy issued [DATE] Policy Expiry [DATE]" at bounding box center [895, 348] width 169 height 246
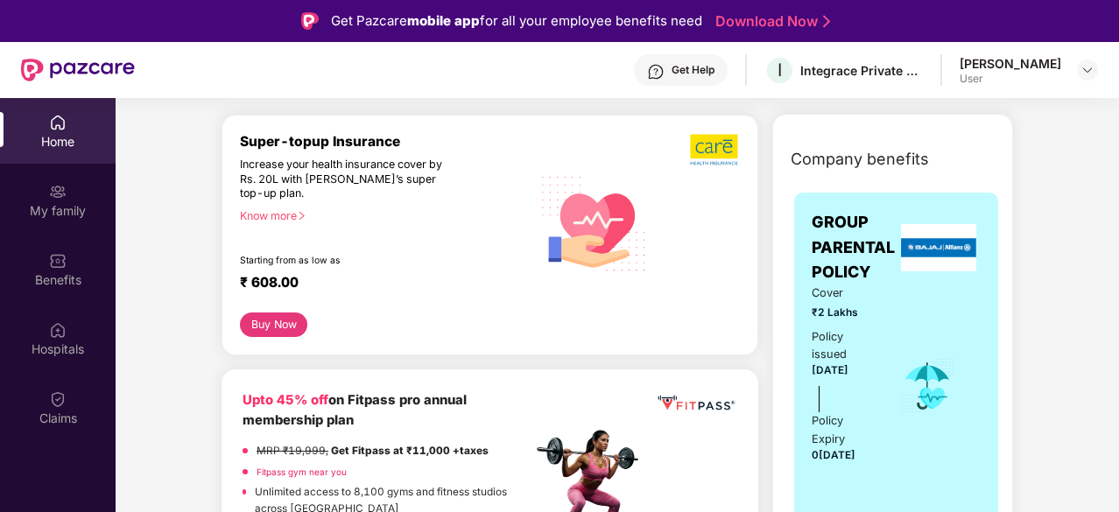
scroll to position [351, 0]
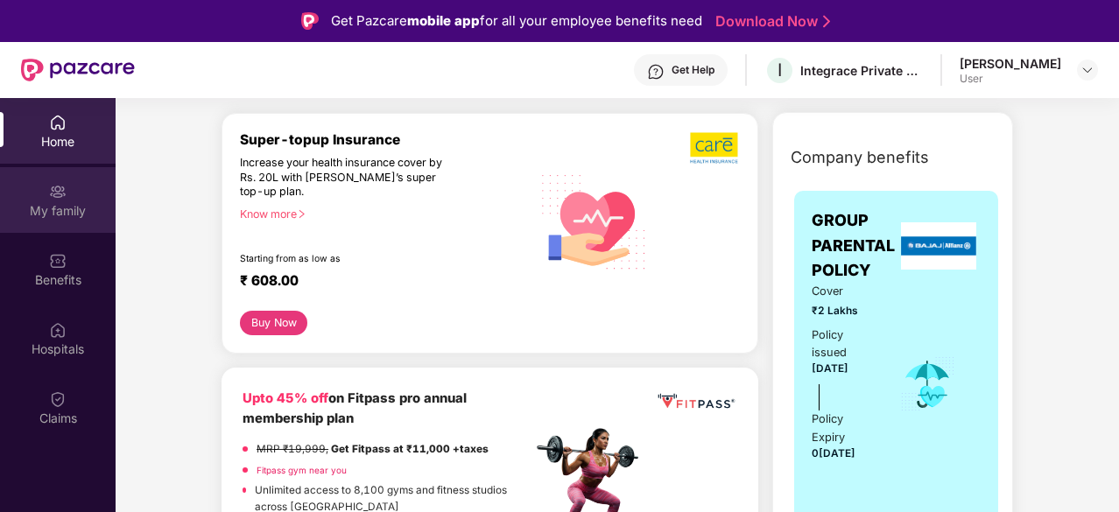
click at [75, 219] on div "My family" at bounding box center [58, 211] width 116 height 18
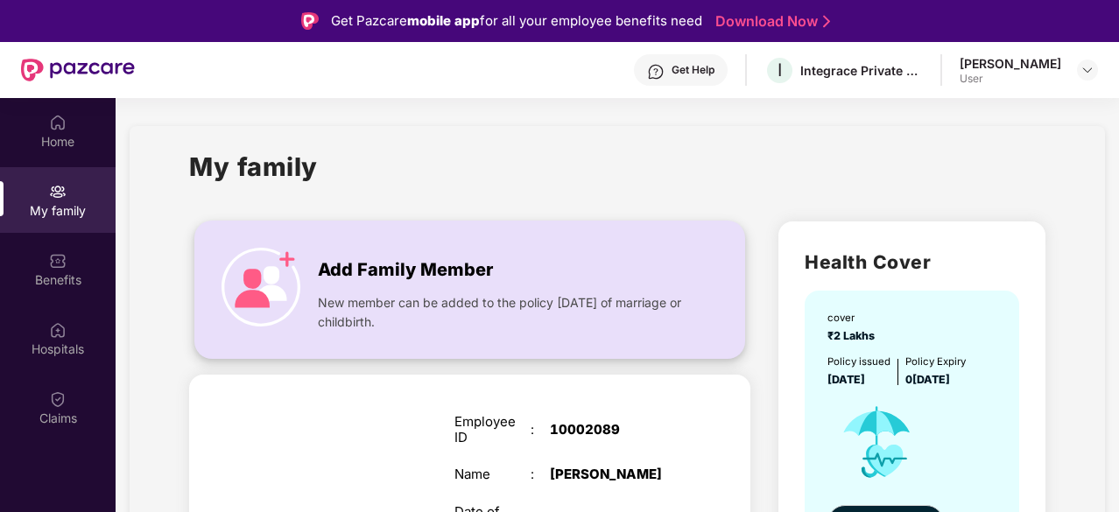
scroll to position [96, 0]
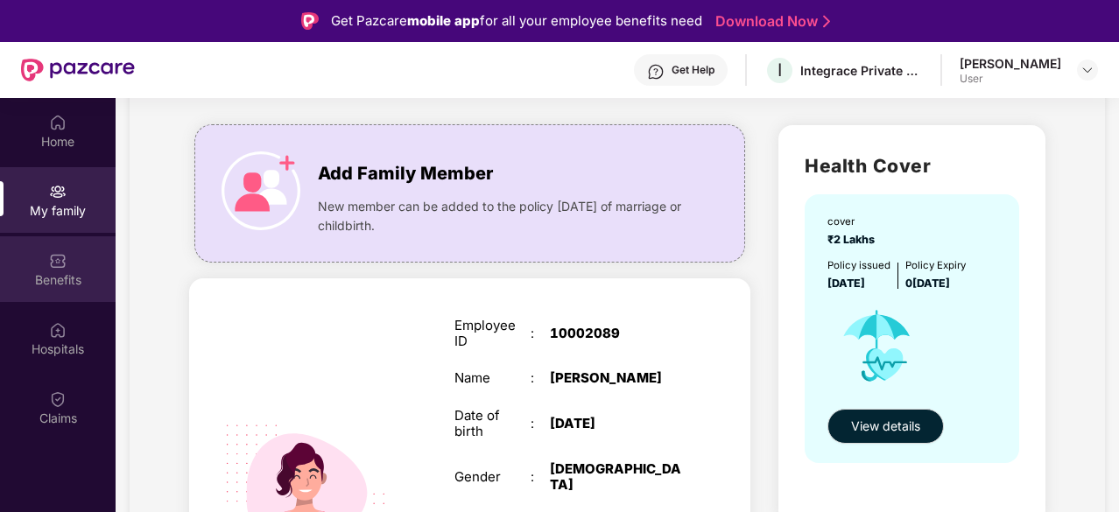
click at [78, 270] on div "Benefits" at bounding box center [58, 269] width 116 height 66
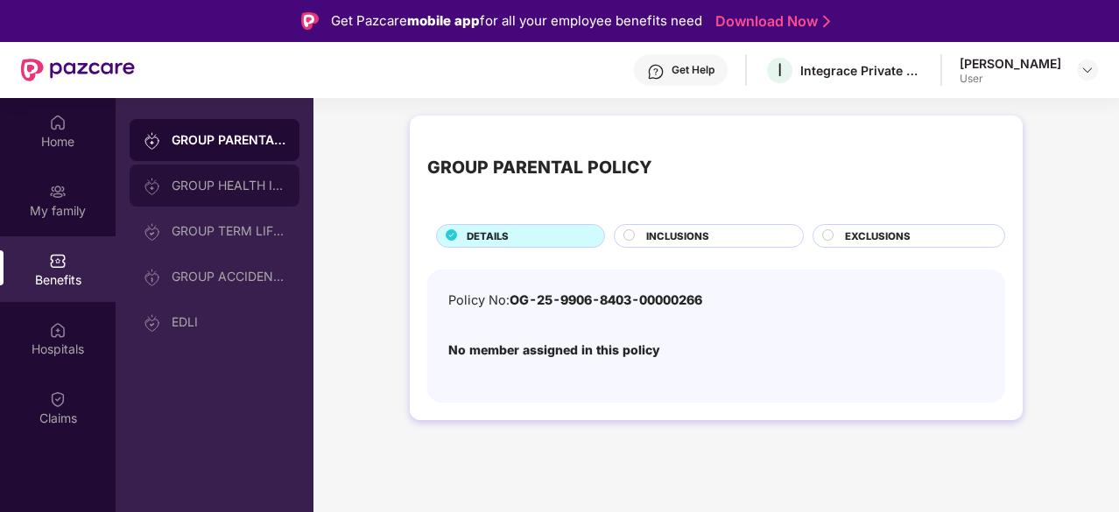
click at [219, 172] on div "GROUP HEALTH INSURANCE" at bounding box center [215, 186] width 170 height 42
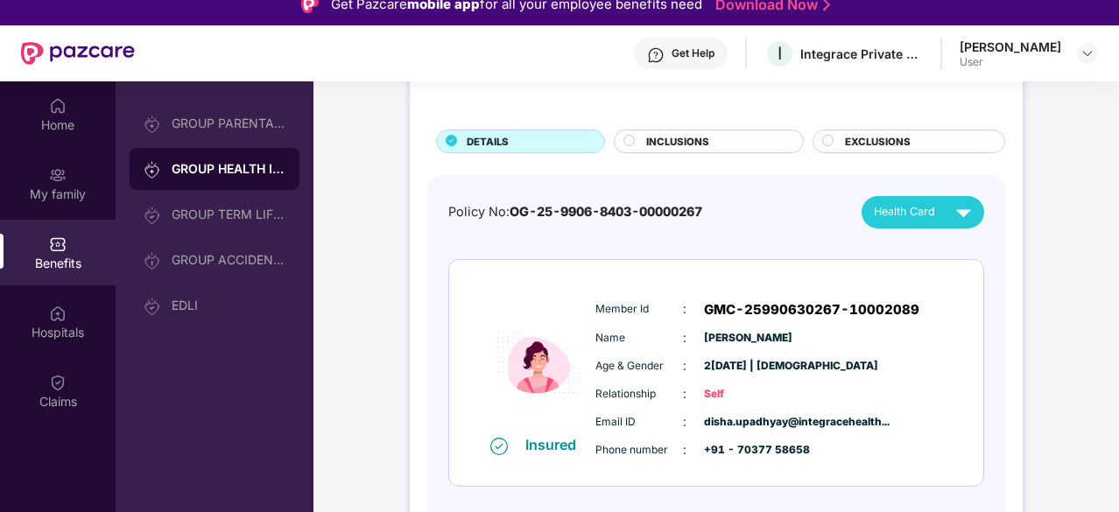
scroll to position [18, 0]
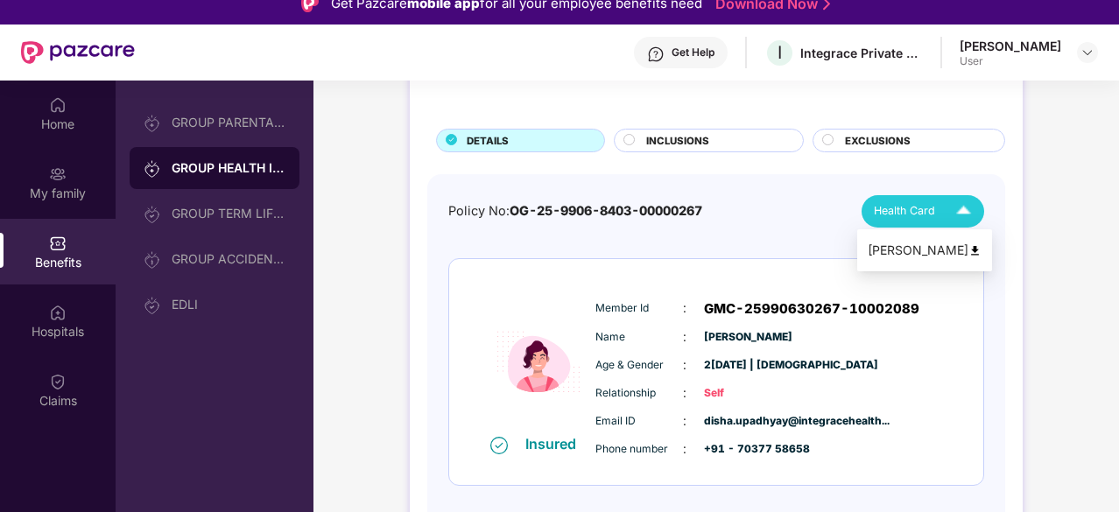
click at [931, 218] on span "Health Card" at bounding box center [904, 211] width 61 height 18
click at [959, 258] on div "[PERSON_NAME]" at bounding box center [924, 250] width 114 height 19
click at [921, 210] on span "Health Card" at bounding box center [904, 211] width 61 height 18
click at [932, 260] on li "[PERSON_NAME]" at bounding box center [924, 250] width 135 height 35
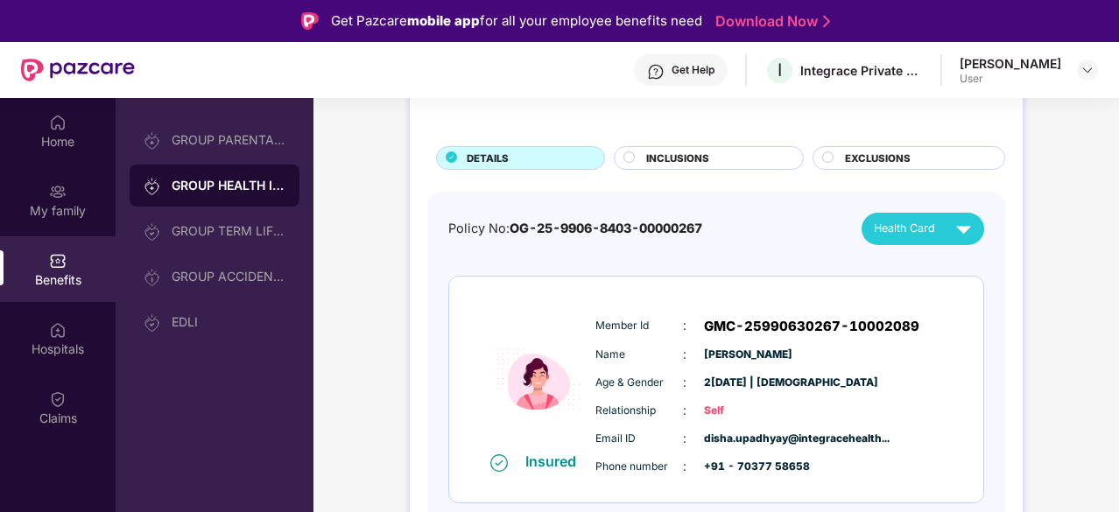
scroll to position [0, 0]
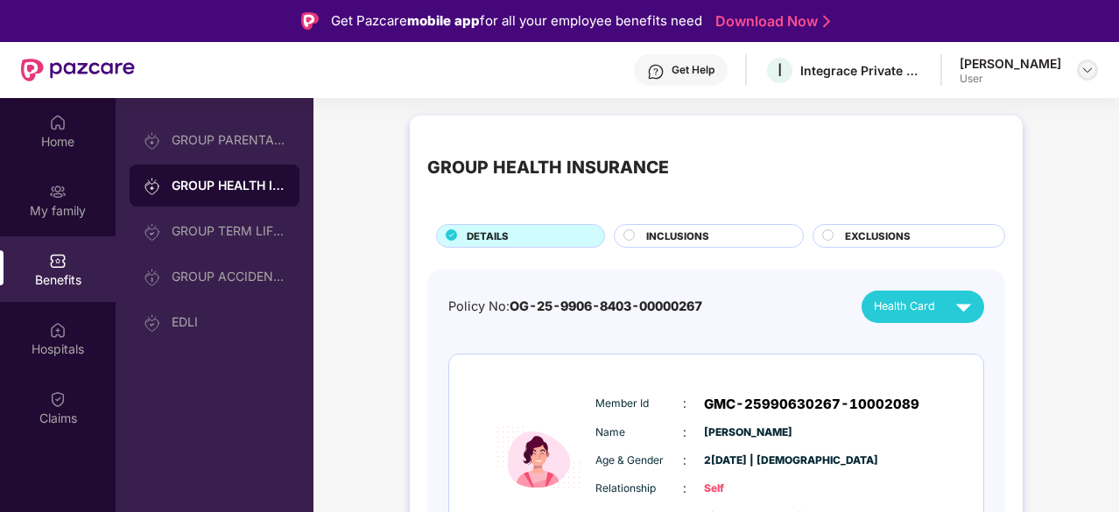
click at [1092, 72] on img at bounding box center [1087, 70] width 14 height 14
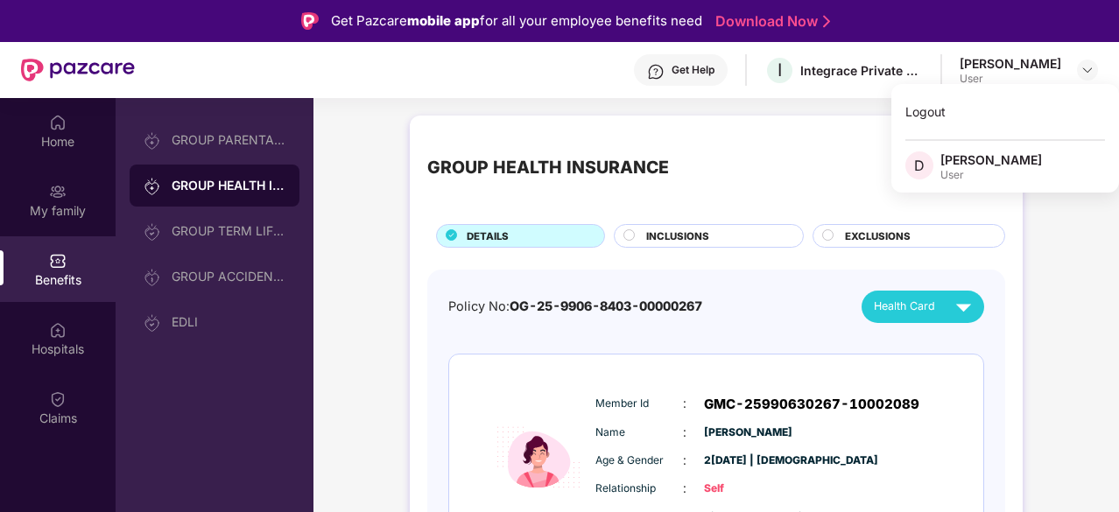
click at [1057, 228] on div "GROUP HEALTH INSURANCE DETAILS INCLUSIONS EXCLUSIONS Policy No: OG-25-9906-8403…" at bounding box center [715, 398] width 805 height 583
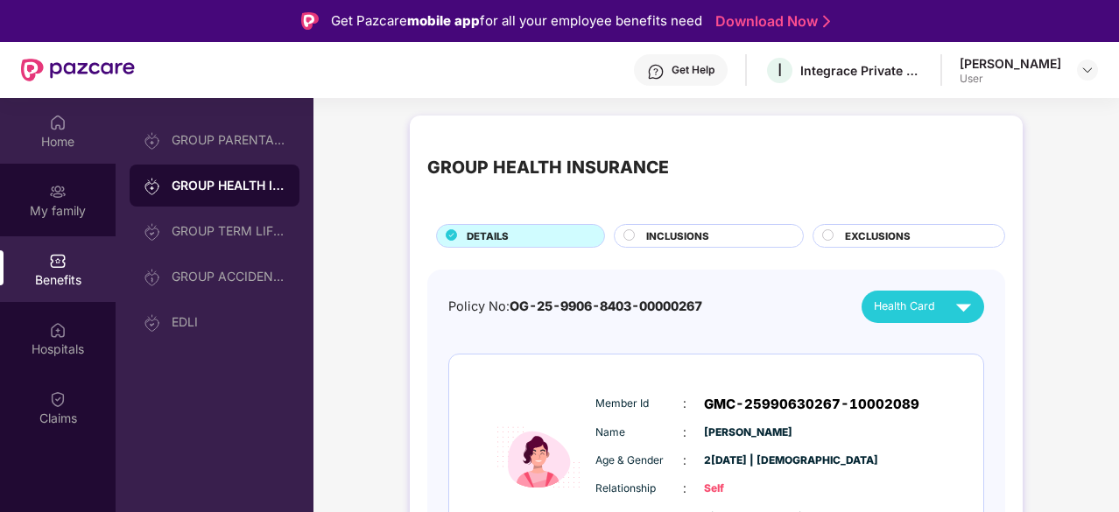
click at [49, 150] on div "Home" at bounding box center [58, 142] width 116 height 18
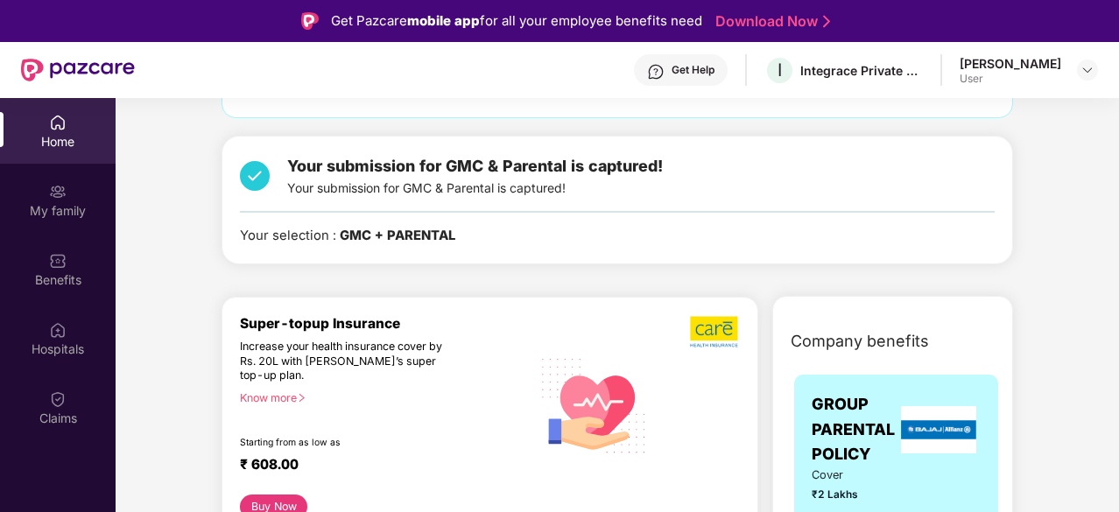
scroll to position [168, 0]
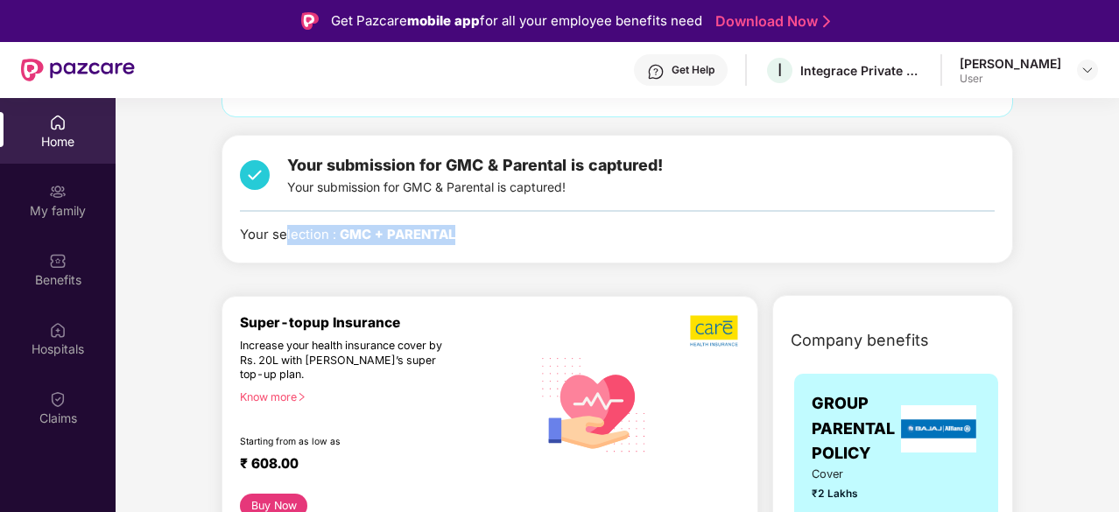
drag, startPoint x: 284, startPoint y: 230, endPoint x: 471, endPoint y: 227, distance: 187.4
click at [471, 227] on div "Your selection : GMC + PARENTAL" at bounding box center [617, 235] width 755 height 20
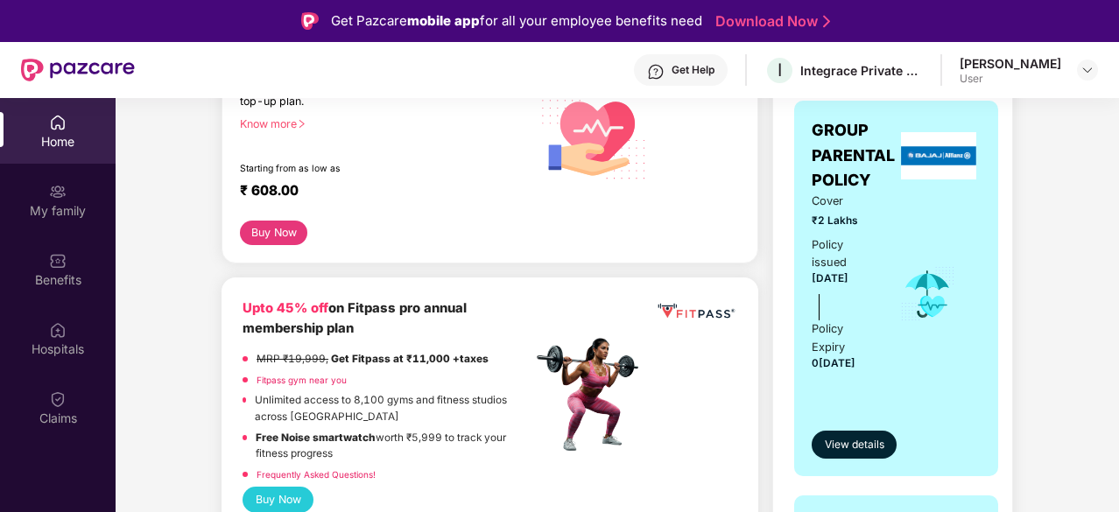
scroll to position [538, 0]
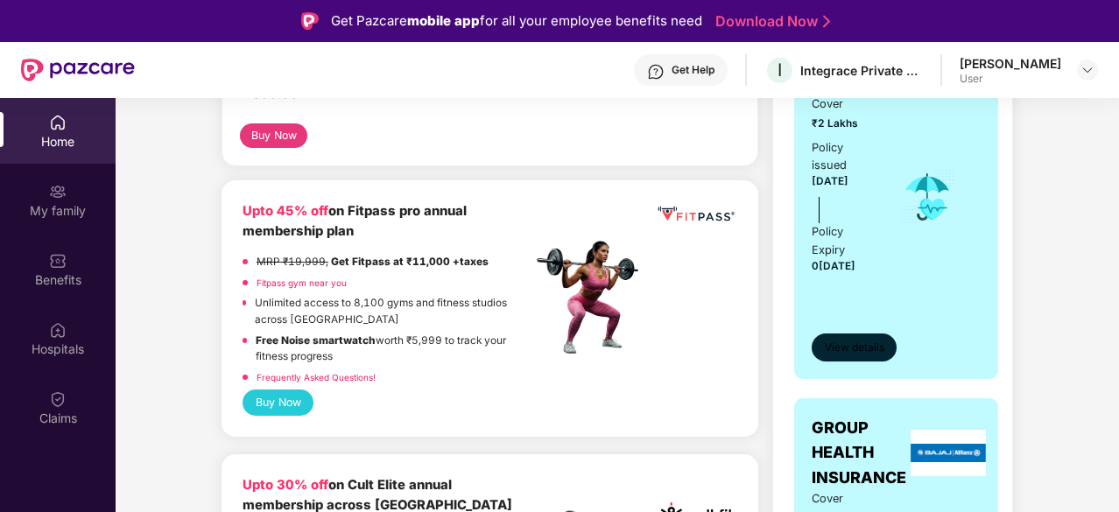
click at [850, 350] on span "View details" at bounding box center [855, 348] width 60 height 17
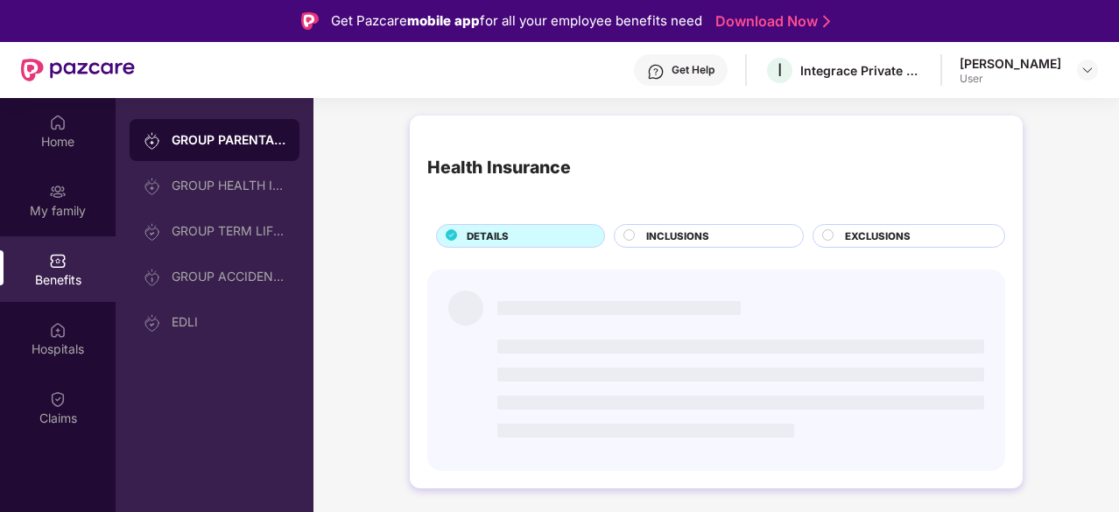
scroll to position [0, 0]
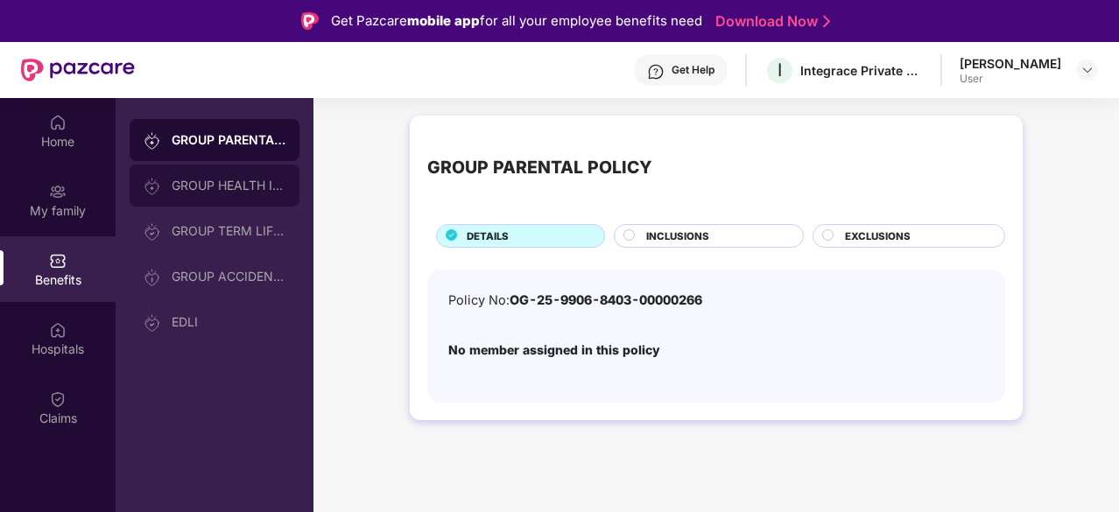
click at [250, 181] on div "GROUP HEALTH INSURANCE" at bounding box center [229, 186] width 114 height 14
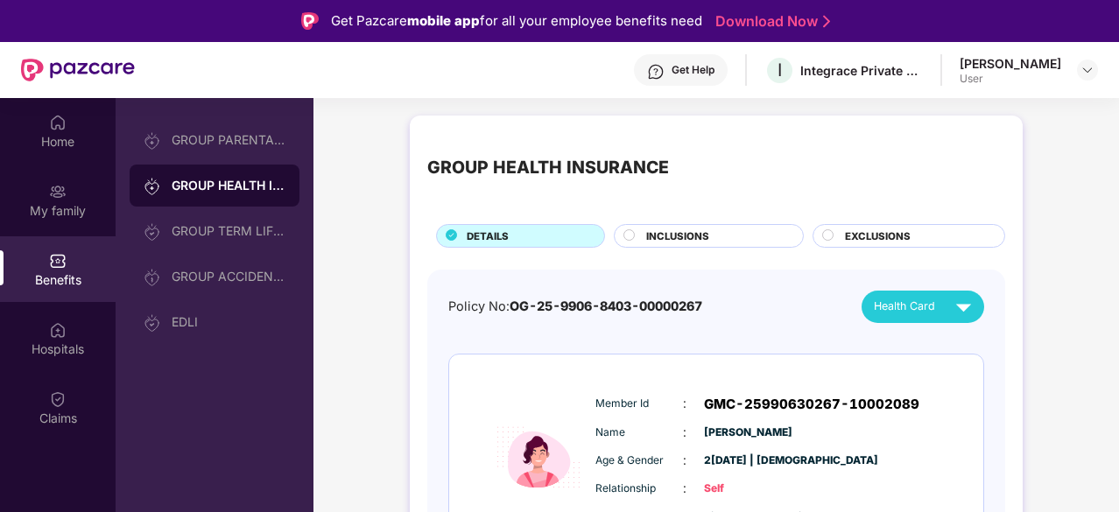
scroll to position [78, 0]
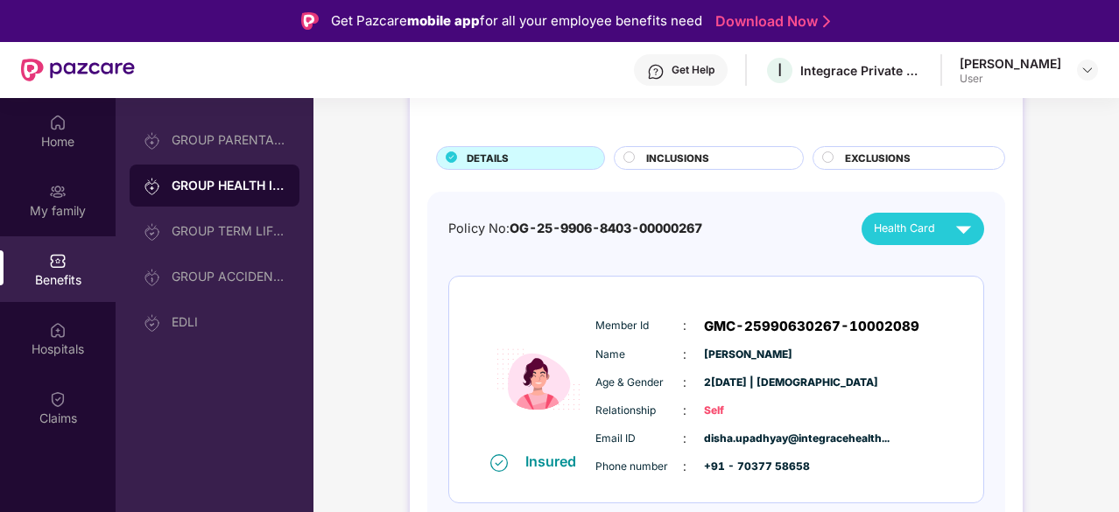
click at [681, 158] on span "INCLUSIONS" at bounding box center [677, 159] width 63 height 16
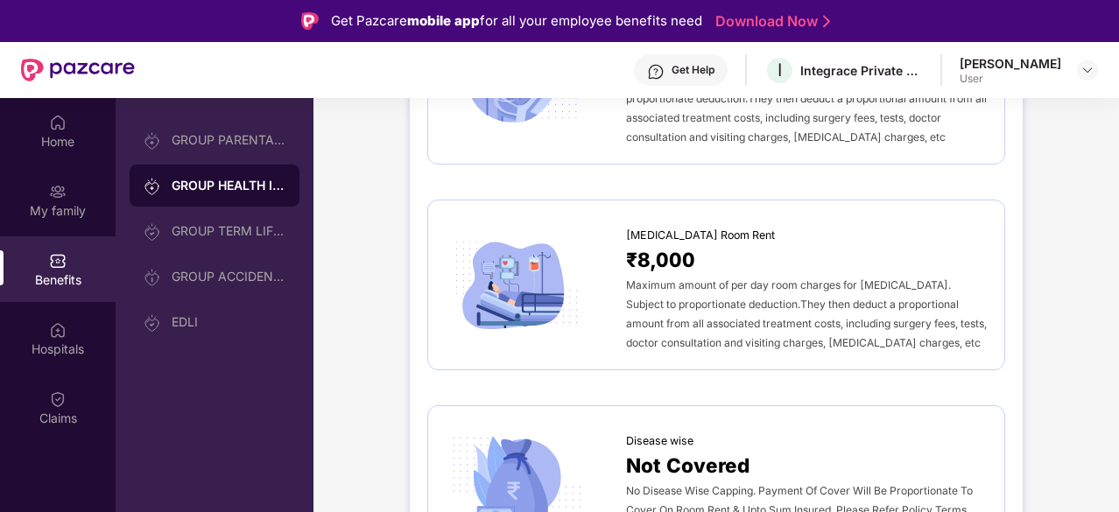
scroll to position [0, 0]
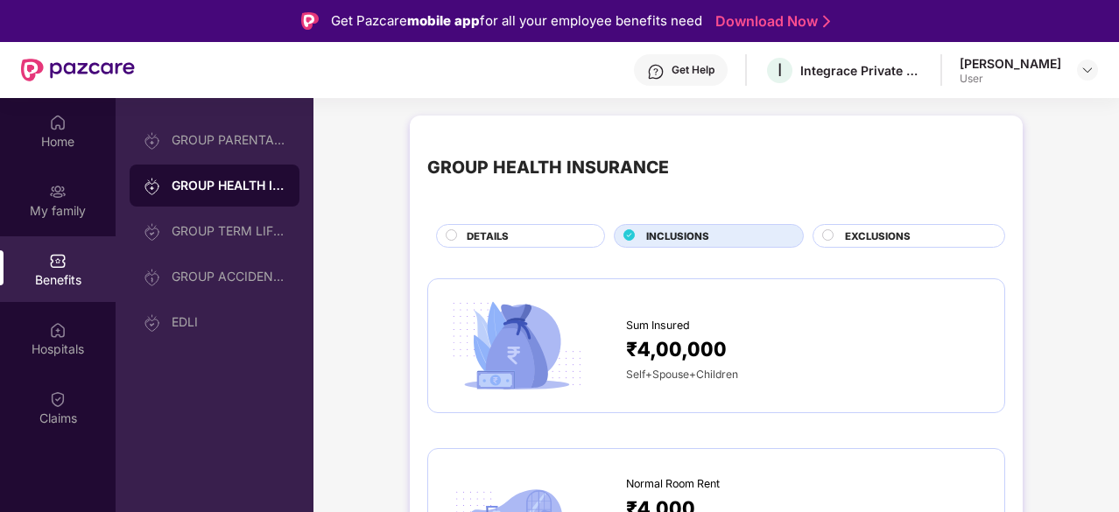
click at [888, 237] on span "EXCLUSIONS" at bounding box center [878, 236] width 66 height 16
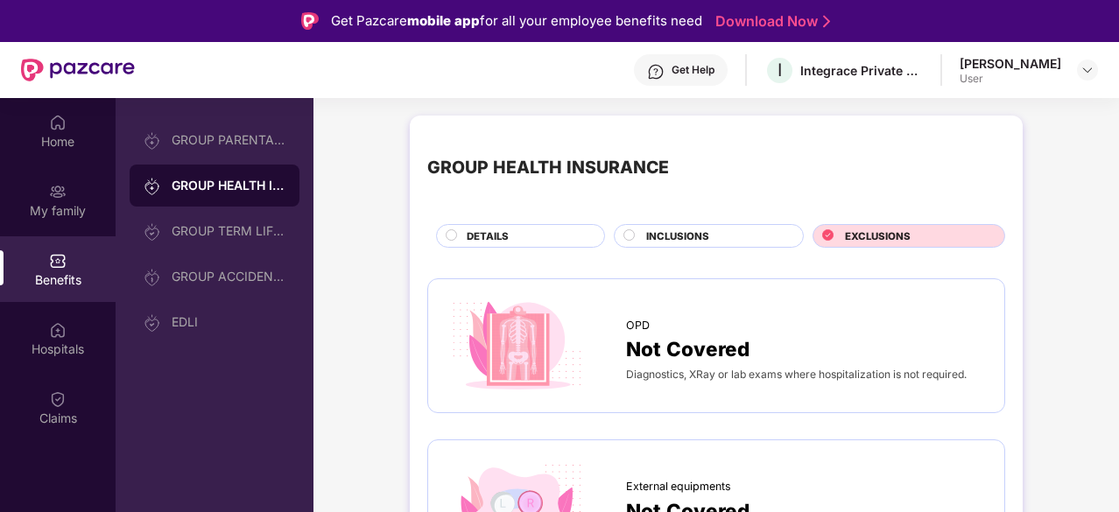
click at [574, 234] on div "DETAILS" at bounding box center [526, 237] width 137 height 18
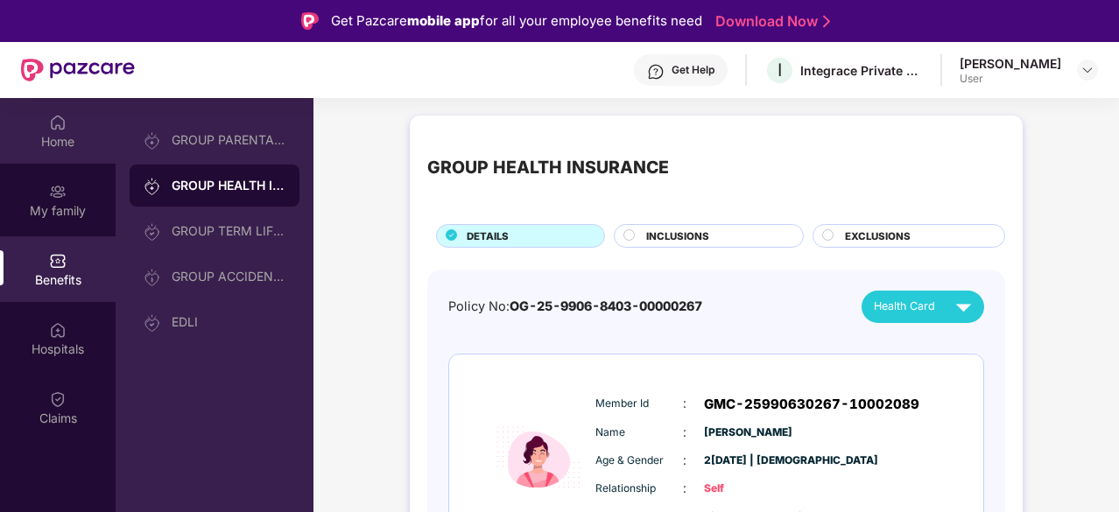
click at [97, 144] on div "Home" at bounding box center [58, 142] width 116 height 18
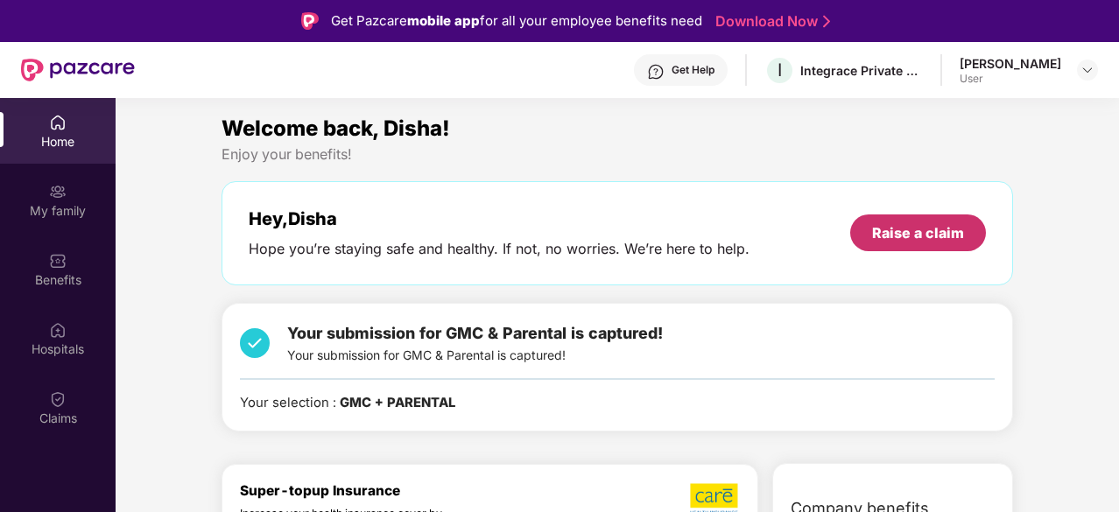
click at [898, 237] on div "Raise a claim" at bounding box center [918, 232] width 92 height 19
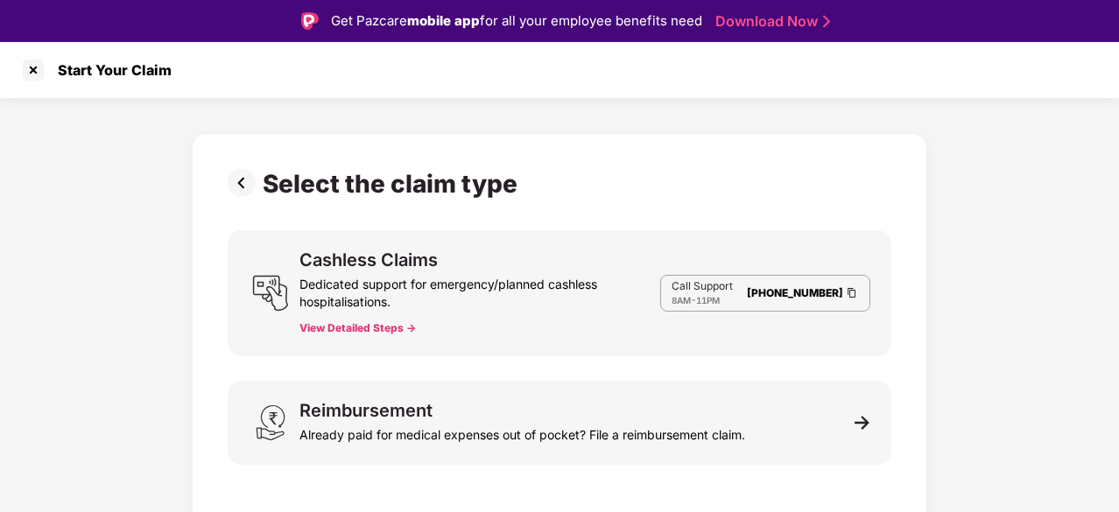
scroll to position [42, 0]
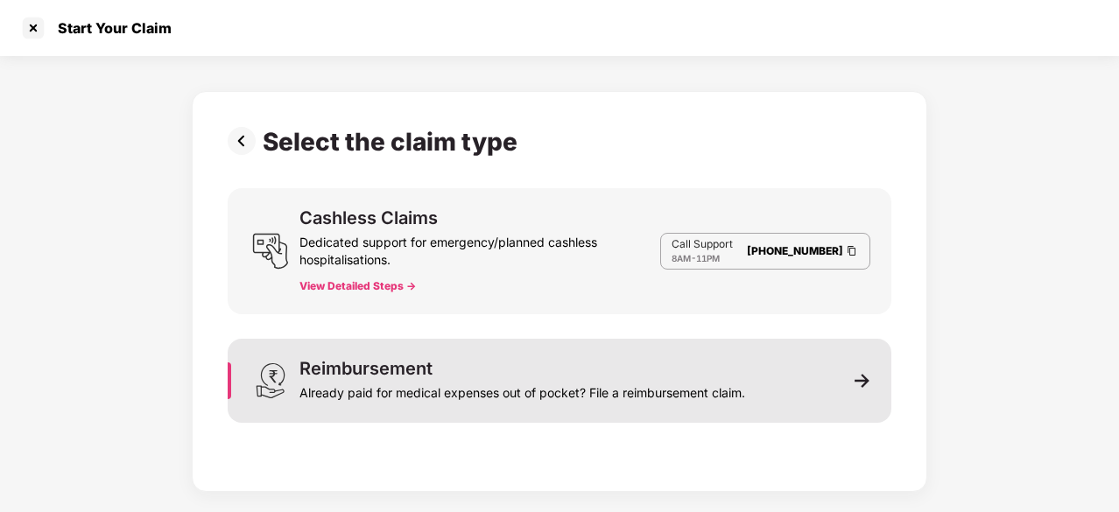
click at [504, 407] on div "Reimbursement Already paid for medical expenses out of pocket? File a reimburse…" at bounding box center [560, 381] width 664 height 84
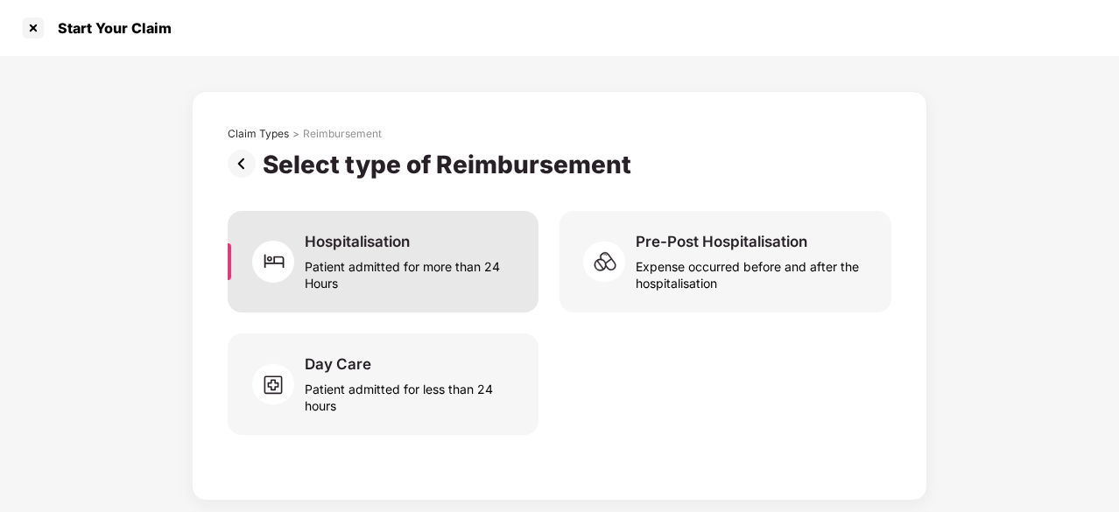
click at [432, 258] on div "Patient admitted for more than 24 Hours" at bounding box center [411, 271] width 213 height 40
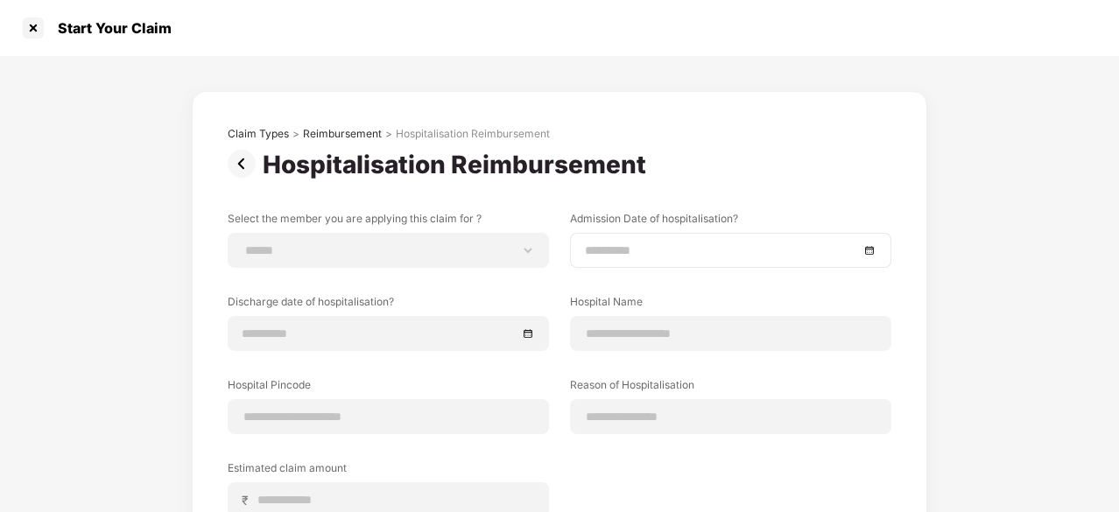
click at [631, 255] on input at bounding box center [722, 250] width 274 height 19
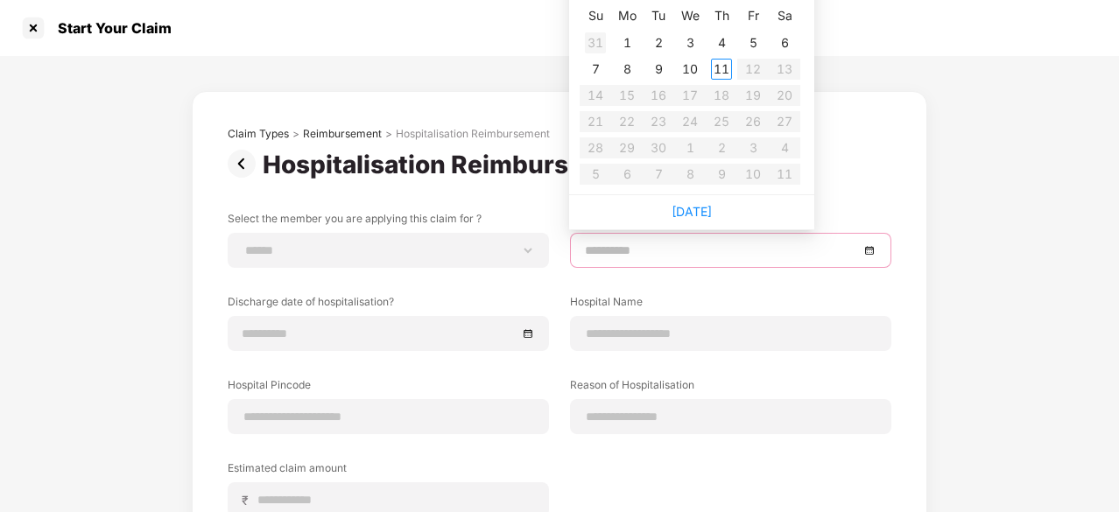
click at [591, 39] on div "31" at bounding box center [595, 42] width 21 height 21
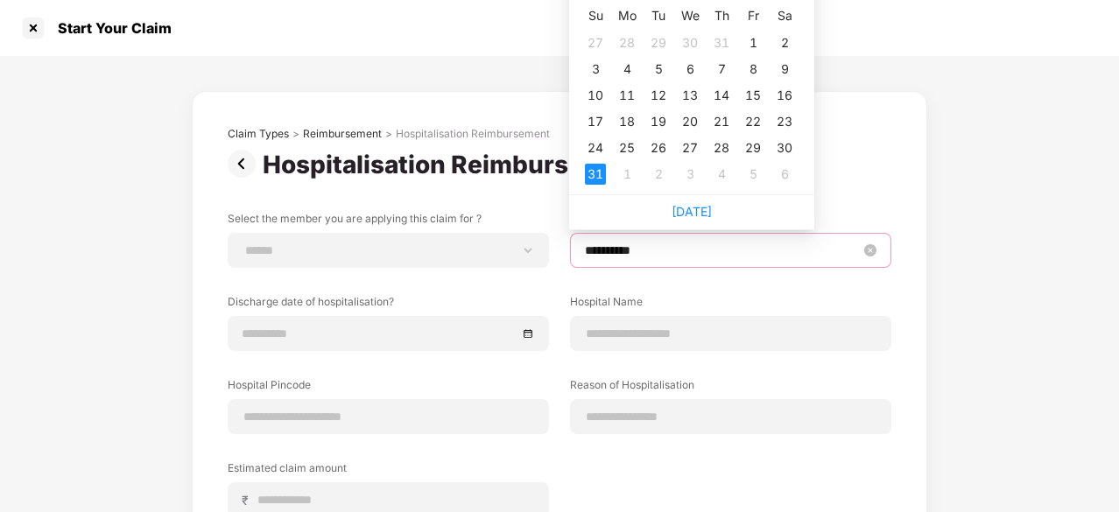
click at [620, 242] on input "**********" at bounding box center [722, 250] width 274 height 19
click at [596, 36] on div "27" at bounding box center [595, 42] width 21 height 21
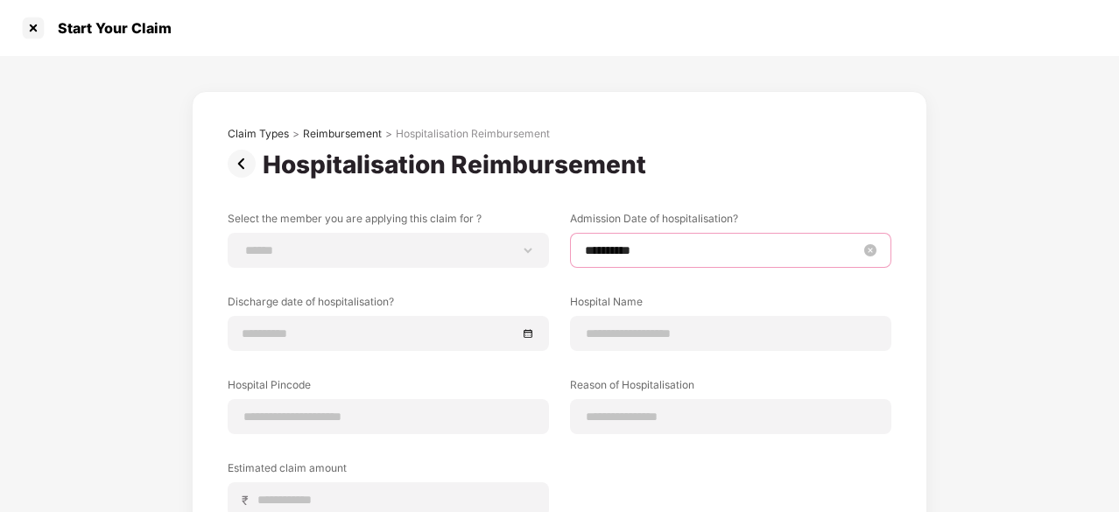
click at [618, 245] on input "**********" at bounding box center [722, 250] width 274 height 19
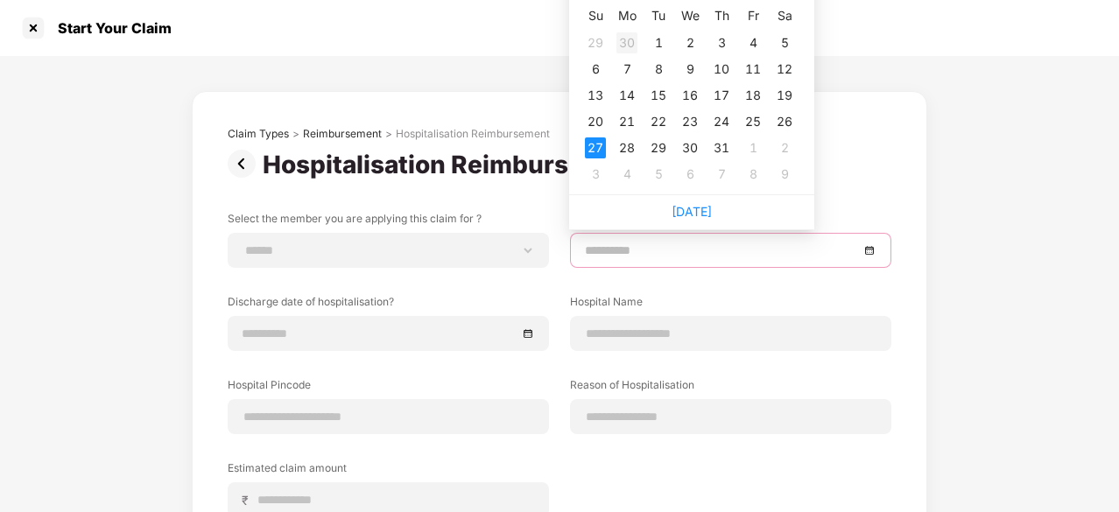
click at [631, 41] on div "30" at bounding box center [626, 42] width 21 height 21
click at [611, 242] on input "**********" at bounding box center [722, 250] width 274 height 19
click at [596, 38] on div "1" at bounding box center [595, 42] width 21 height 21
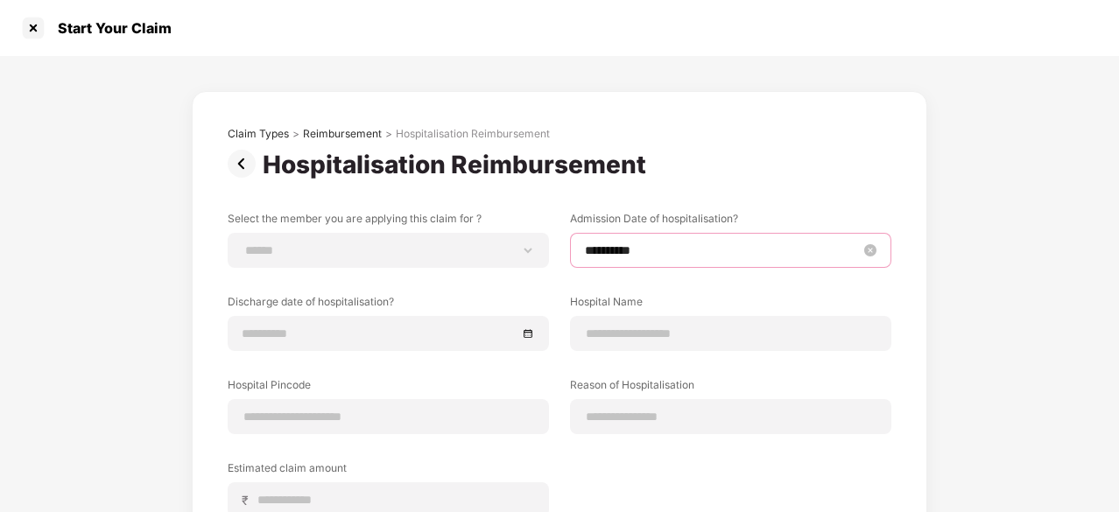
click at [615, 241] on input "**********" at bounding box center [722, 250] width 274 height 19
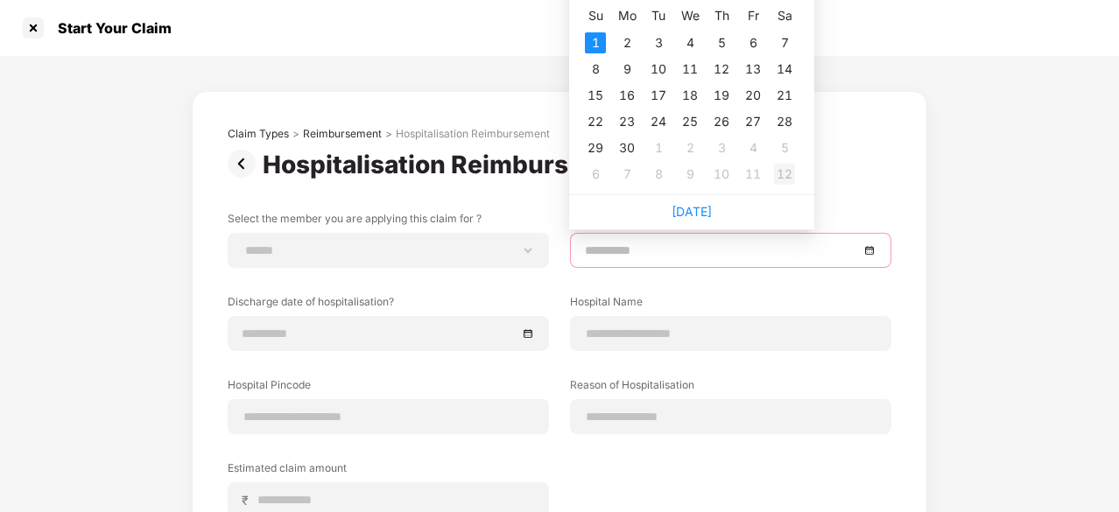
click at [791, 169] on div "12" at bounding box center [784, 174] width 21 height 21
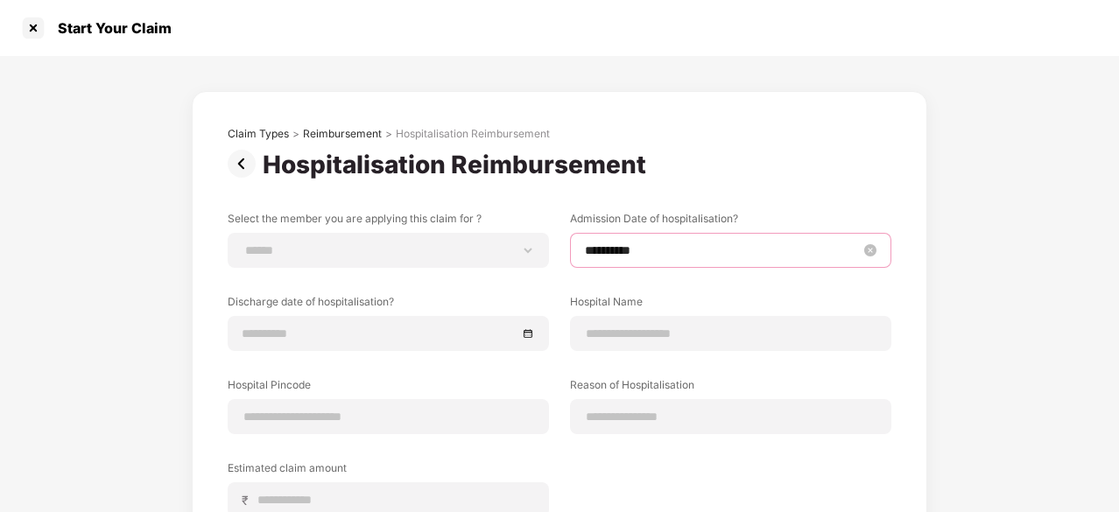
click at [677, 258] on input "**********" at bounding box center [722, 250] width 274 height 19
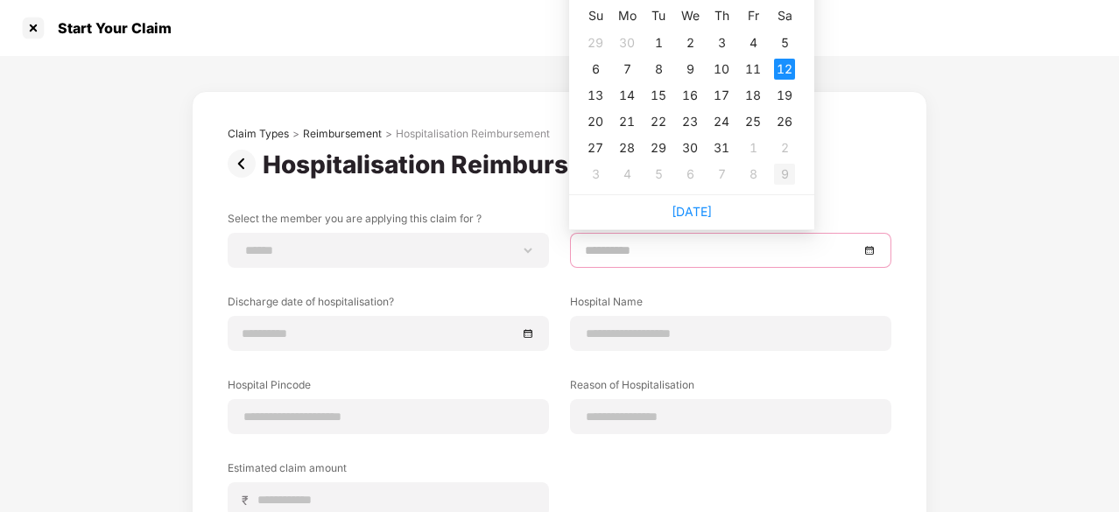
click at [790, 171] on div "9" at bounding box center [784, 174] width 21 height 21
click at [696, 256] on input "**********" at bounding box center [722, 250] width 274 height 19
click at [786, 172] on div "6" at bounding box center [784, 174] width 21 height 21
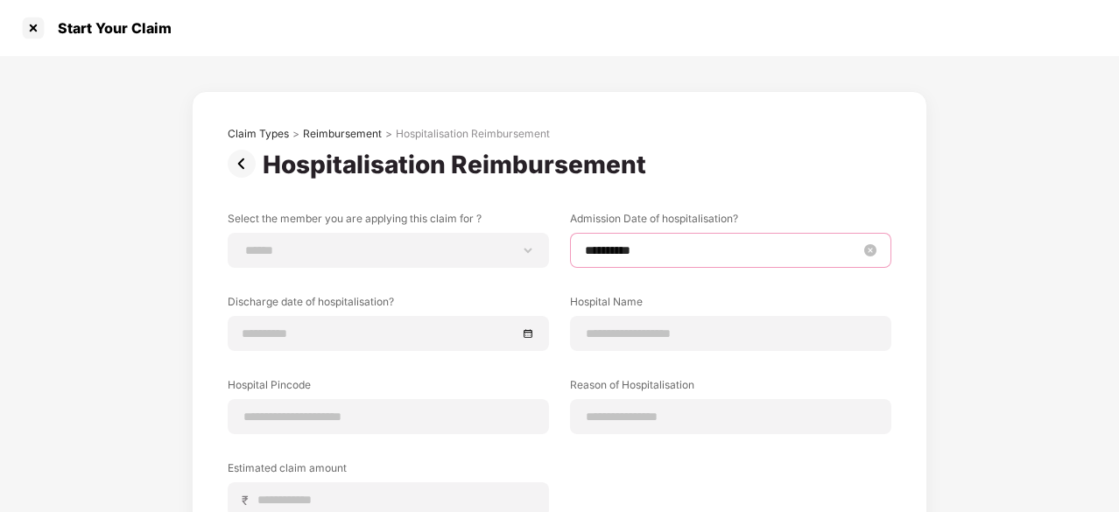
click at [674, 245] on input "**********" at bounding box center [722, 250] width 274 height 19
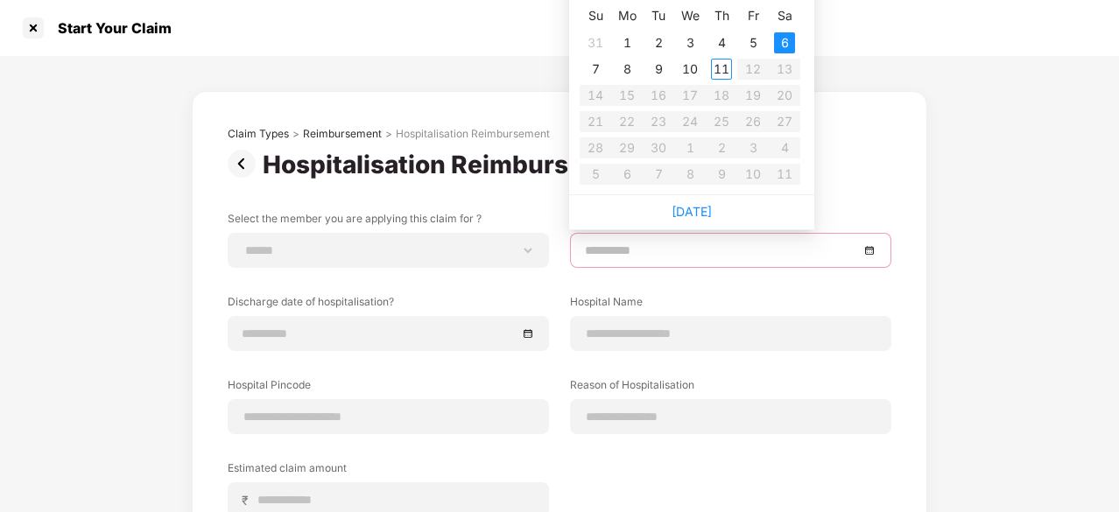
type input "**********"
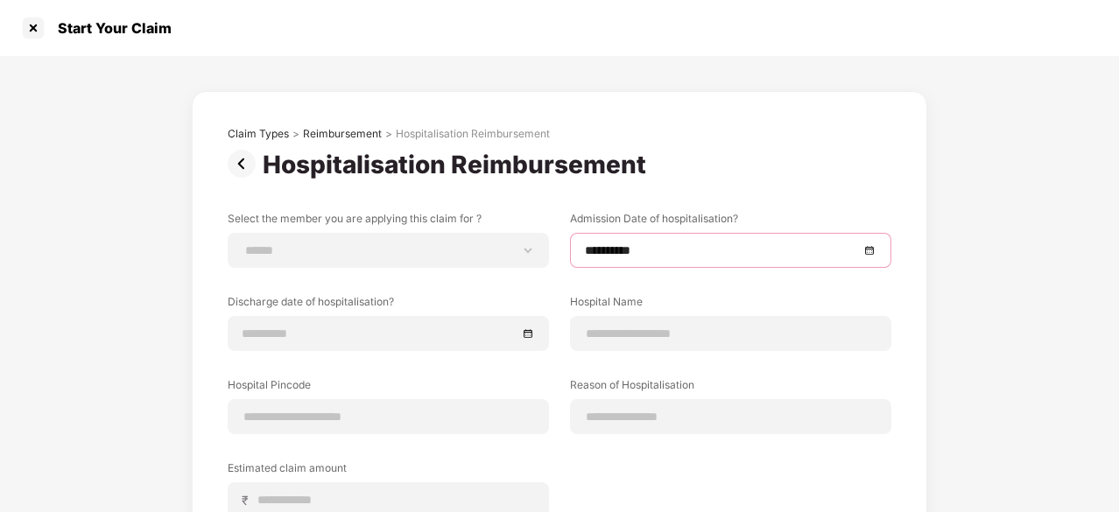
click at [491, 192] on div "**********" at bounding box center [560, 398] width 664 height 543
